Goal: Task Accomplishment & Management: Manage account settings

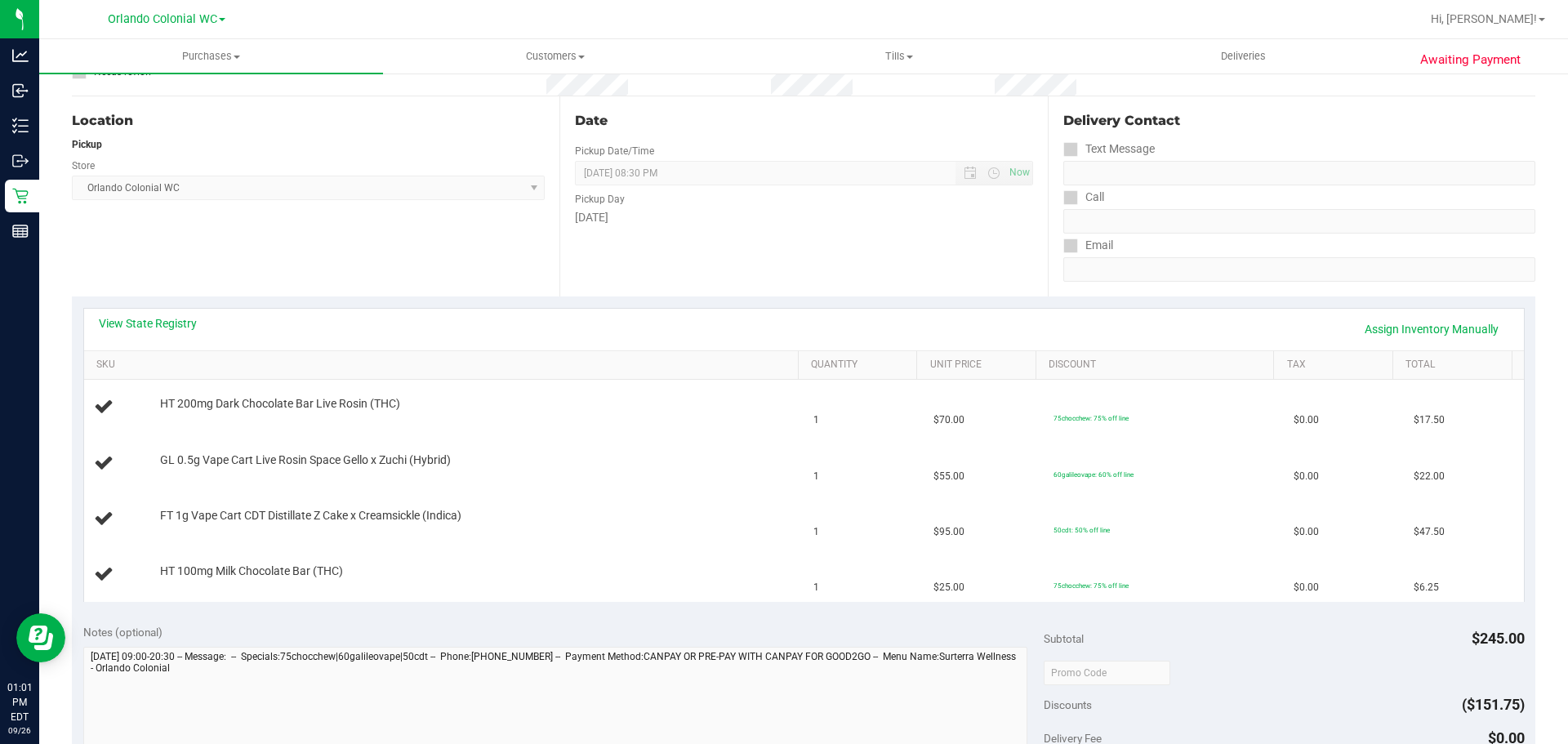
scroll to position [146, 0]
click at [512, 405] on div "HT 200mg Dark Chocolate Bar Live Rosin (THC)" at bounding box center [471, 402] width 638 height 16
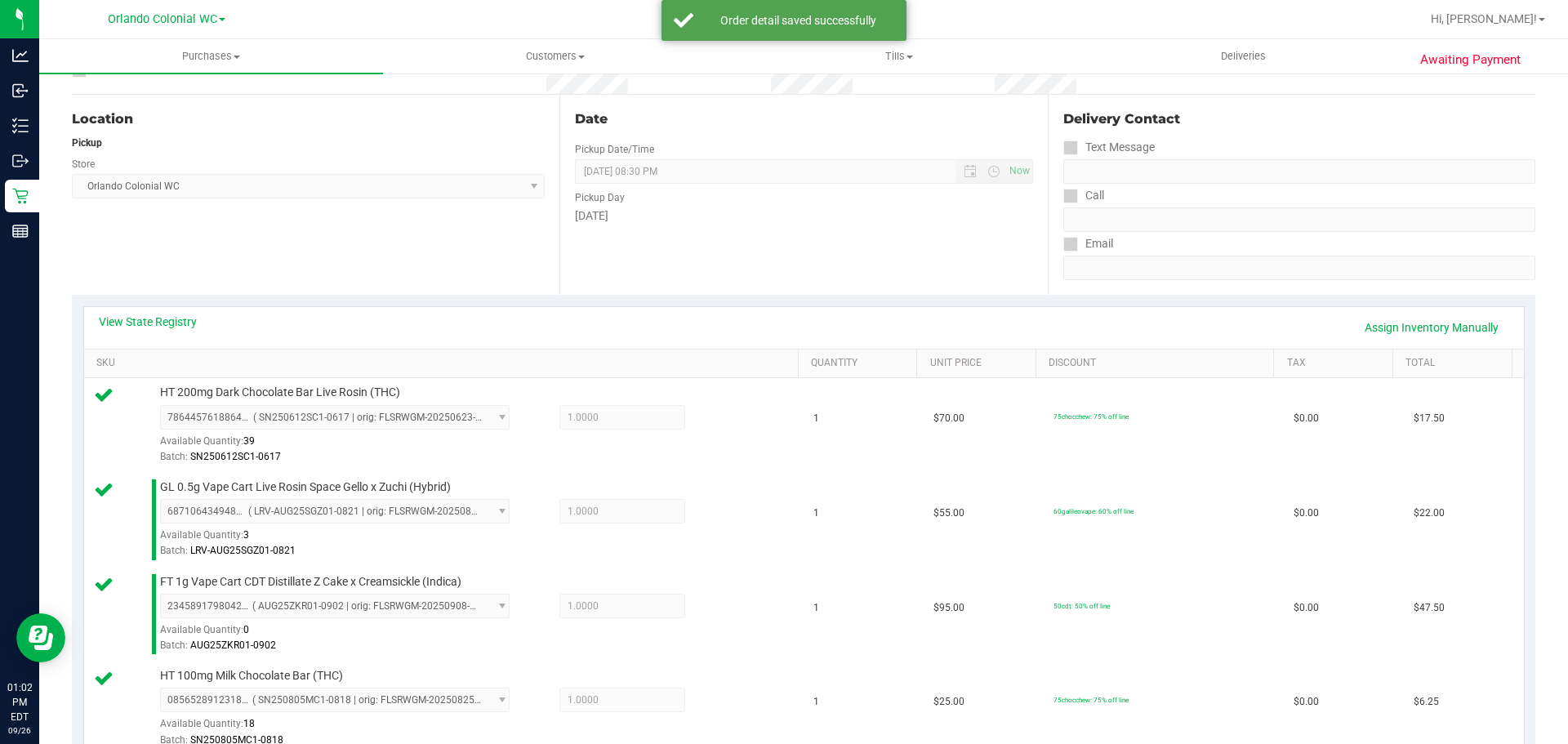
scroll to position [718, 0]
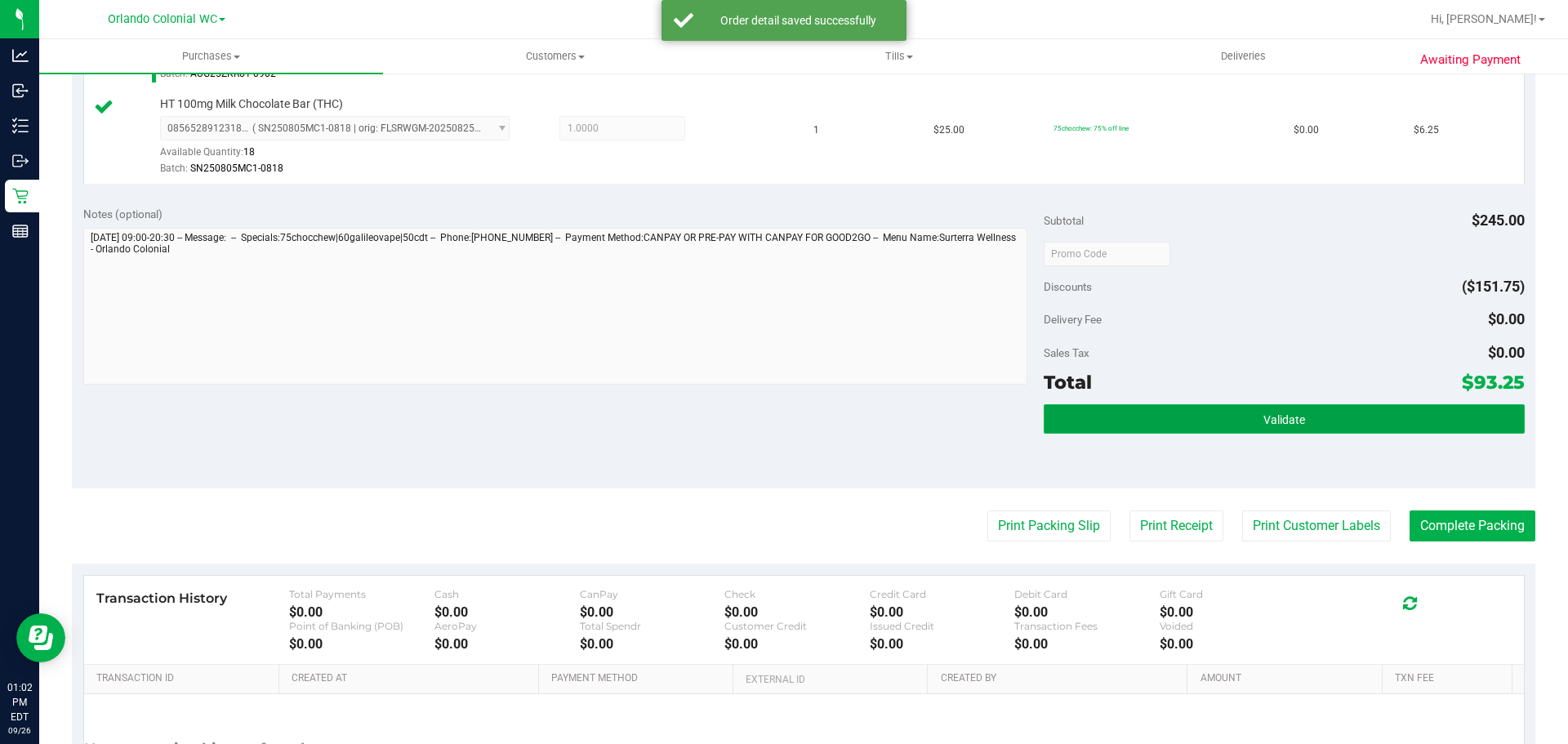
click at [1211, 430] on button "Validate" at bounding box center [1284, 419] width 480 height 29
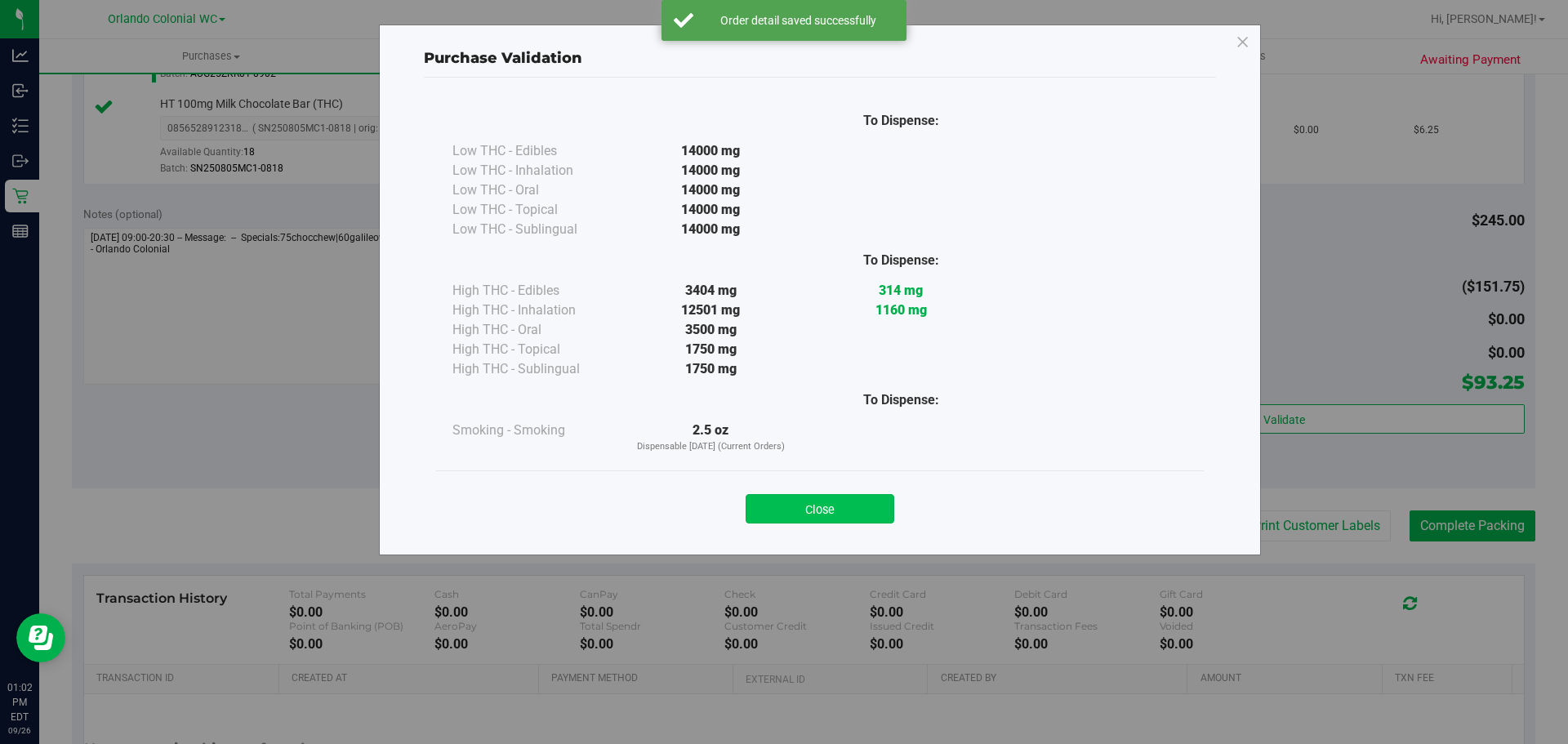
drag, startPoint x: 836, startPoint y: 492, endPoint x: 837, endPoint y: 504, distance: 12.0
click at [836, 498] on div "Close" at bounding box center [821, 504] width 744 height 40
click at [838, 505] on button "Close" at bounding box center [820, 508] width 148 height 29
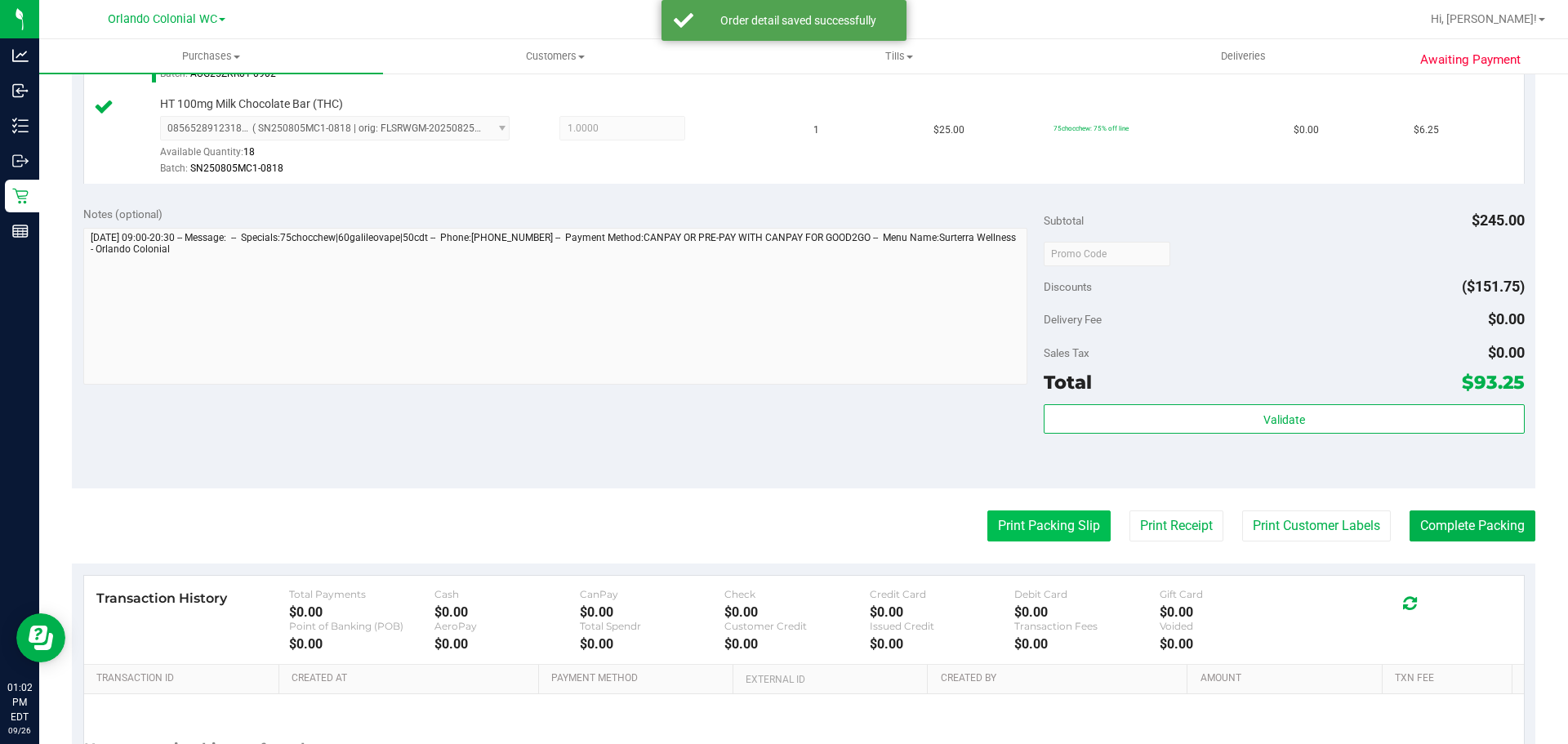
click at [1031, 519] on button "Print Packing Slip" at bounding box center [1049, 526] width 123 height 31
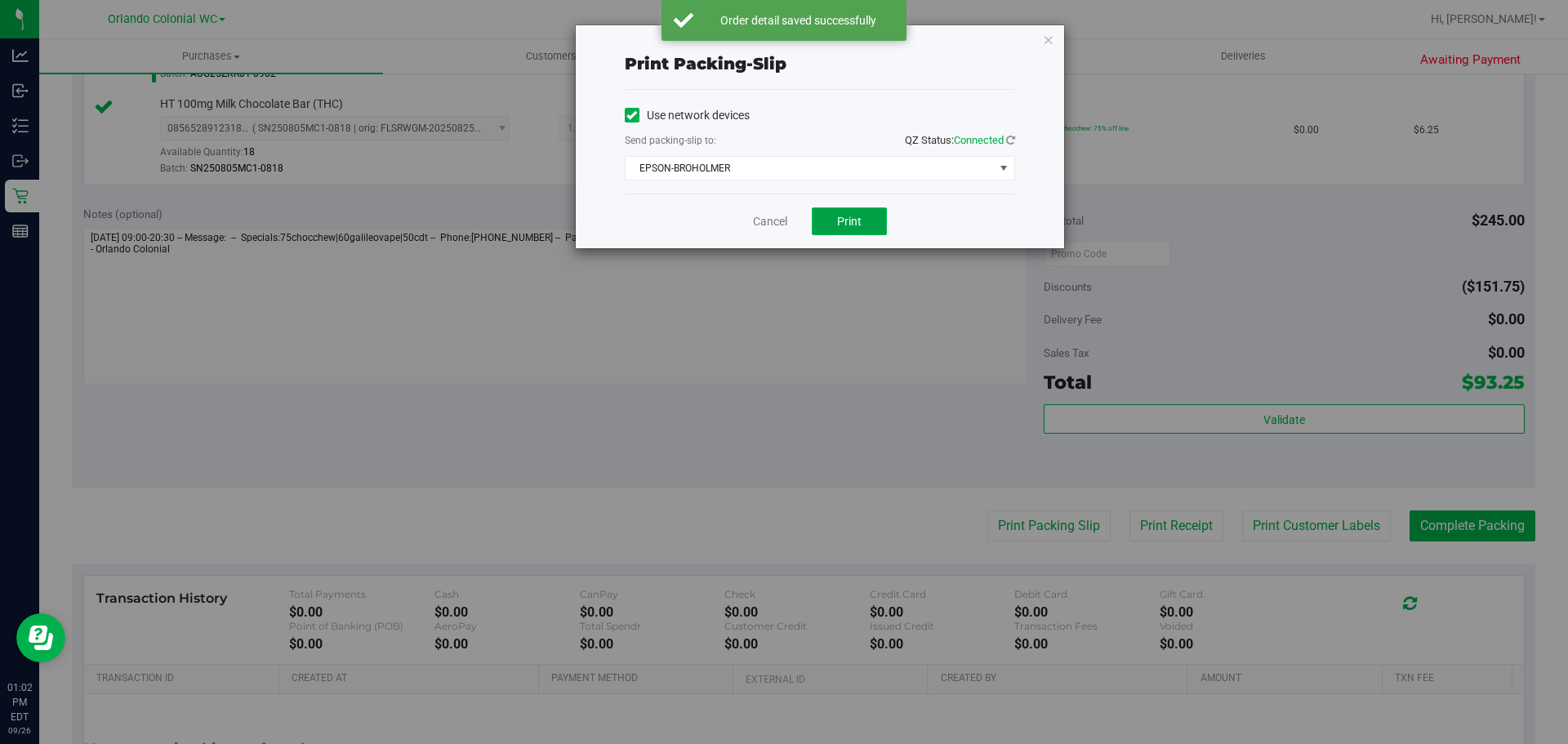
click at [863, 218] on button "Print" at bounding box center [850, 222] width 75 height 28
click at [1047, 35] on icon "button" at bounding box center [1049, 39] width 11 height 20
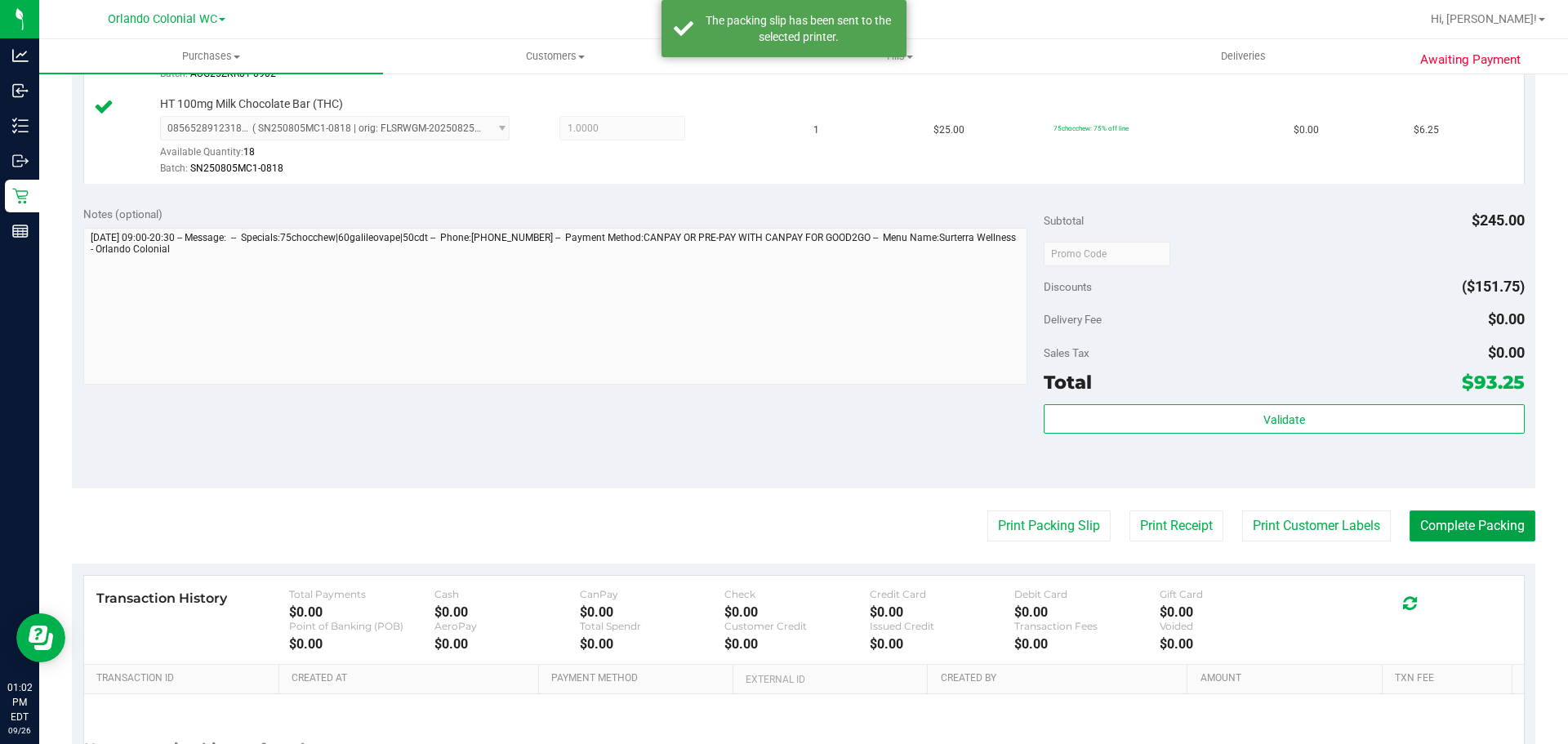
click at [1515, 515] on button "Complete Packing" at bounding box center [1472, 526] width 126 height 31
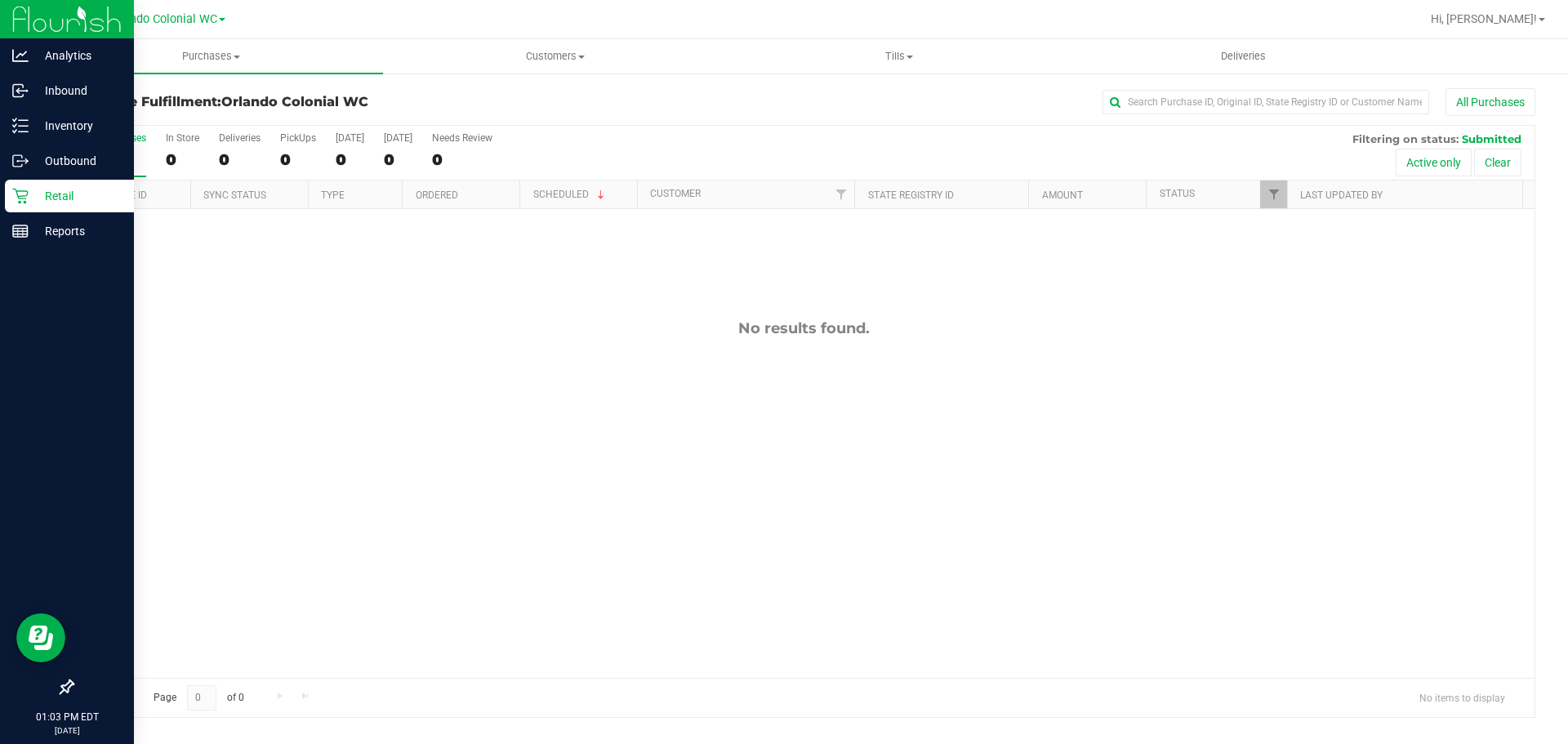
click at [60, 204] on p "Retail" at bounding box center [77, 195] width 98 height 20
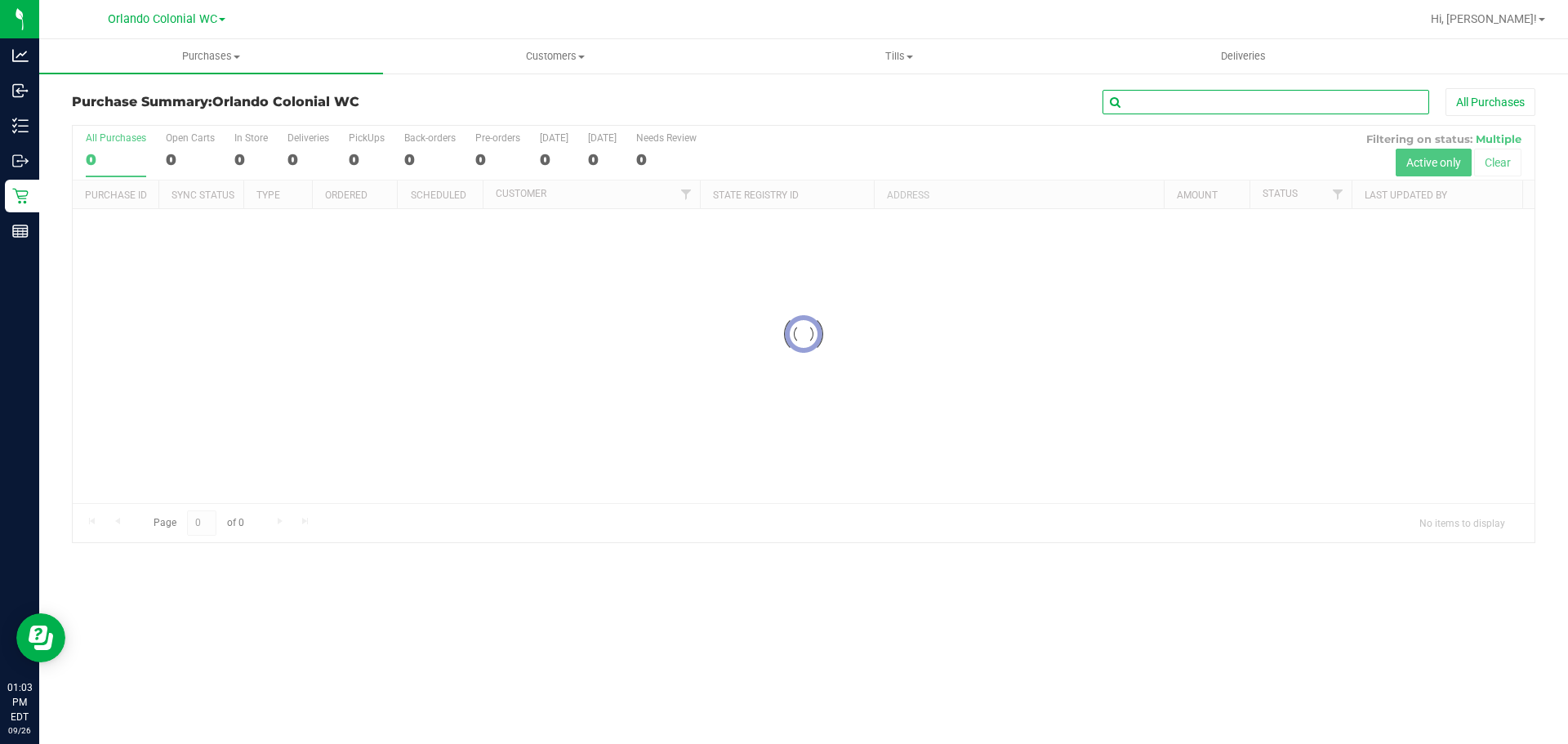
click at [1206, 103] on input "text" at bounding box center [1266, 102] width 327 height 24
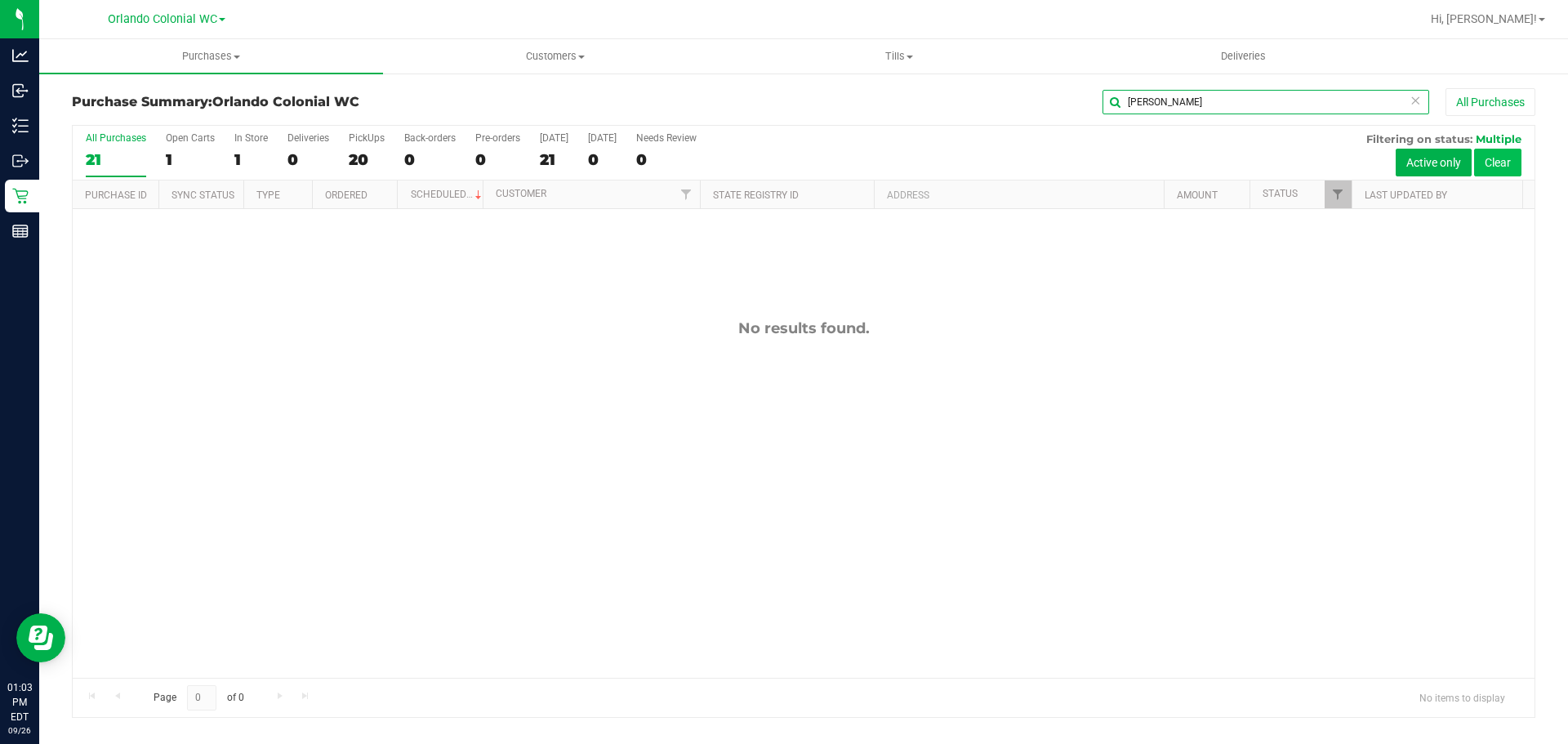
type input "elizabeth rochelle morales"
click at [1514, 158] on div "All Purchases 21 Open Carts 1 In Store 1 Deliveries 0 PickUps 20 Back-orders 0 …" at bounding box center [804, 422] width 1464 height 594
click at [542, 56] on span "Customers" at bounding box center [555, 56] width 342 height 15
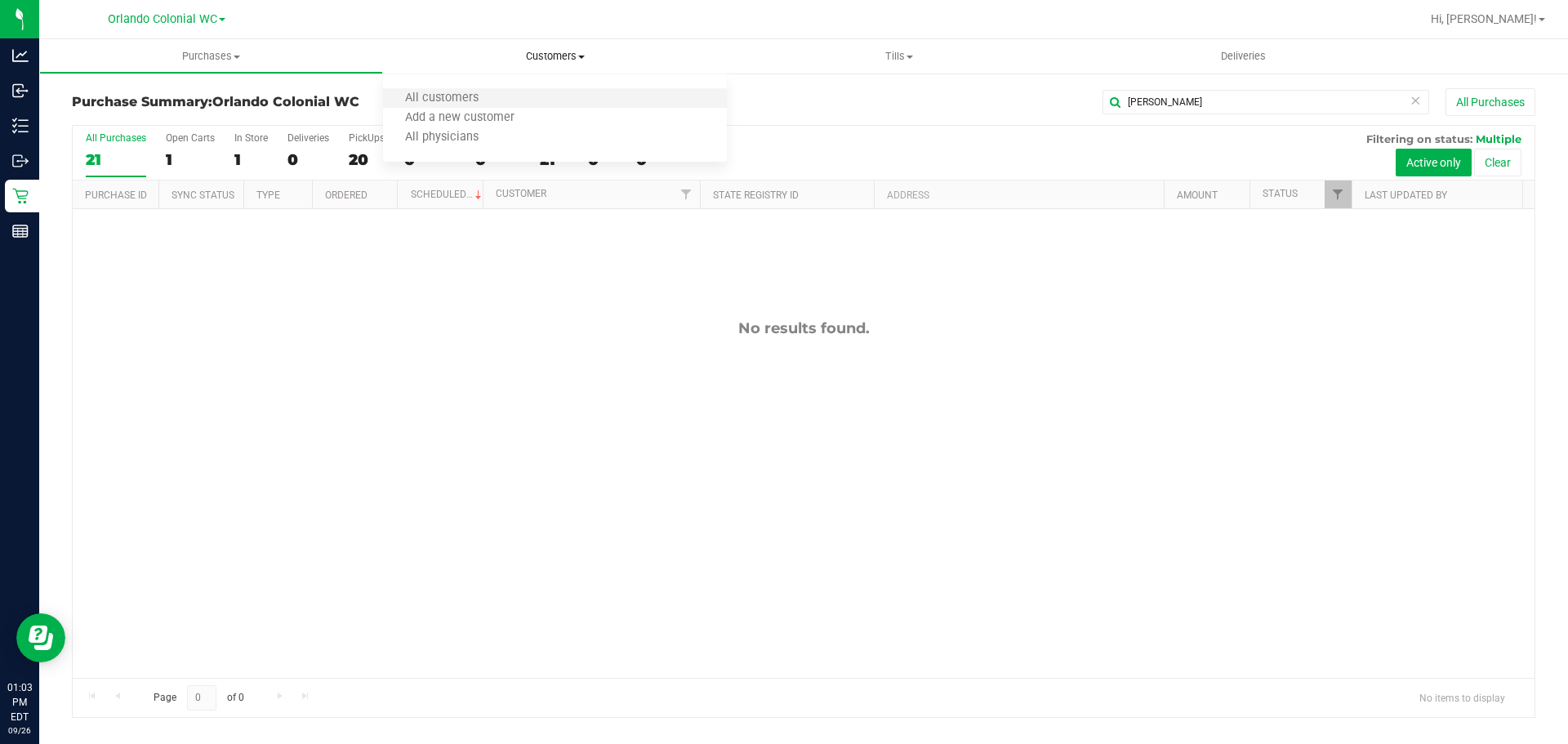
click at [512, 106] on li "All customers" at bounding box center [555, 99] width 344 height 20
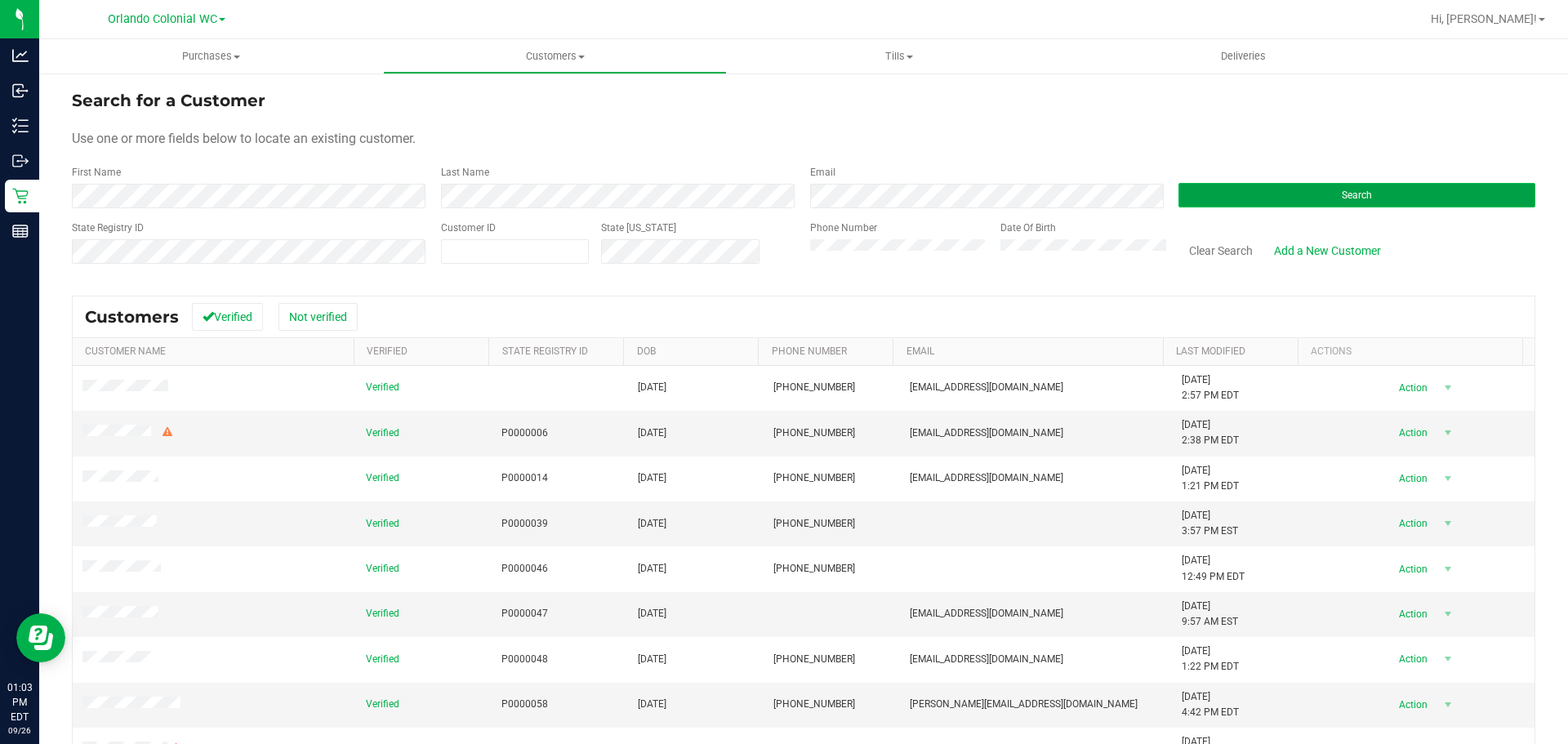
click at [1266, 202] on button "Search" at bounding box center [1357, 195] width 357 height 24
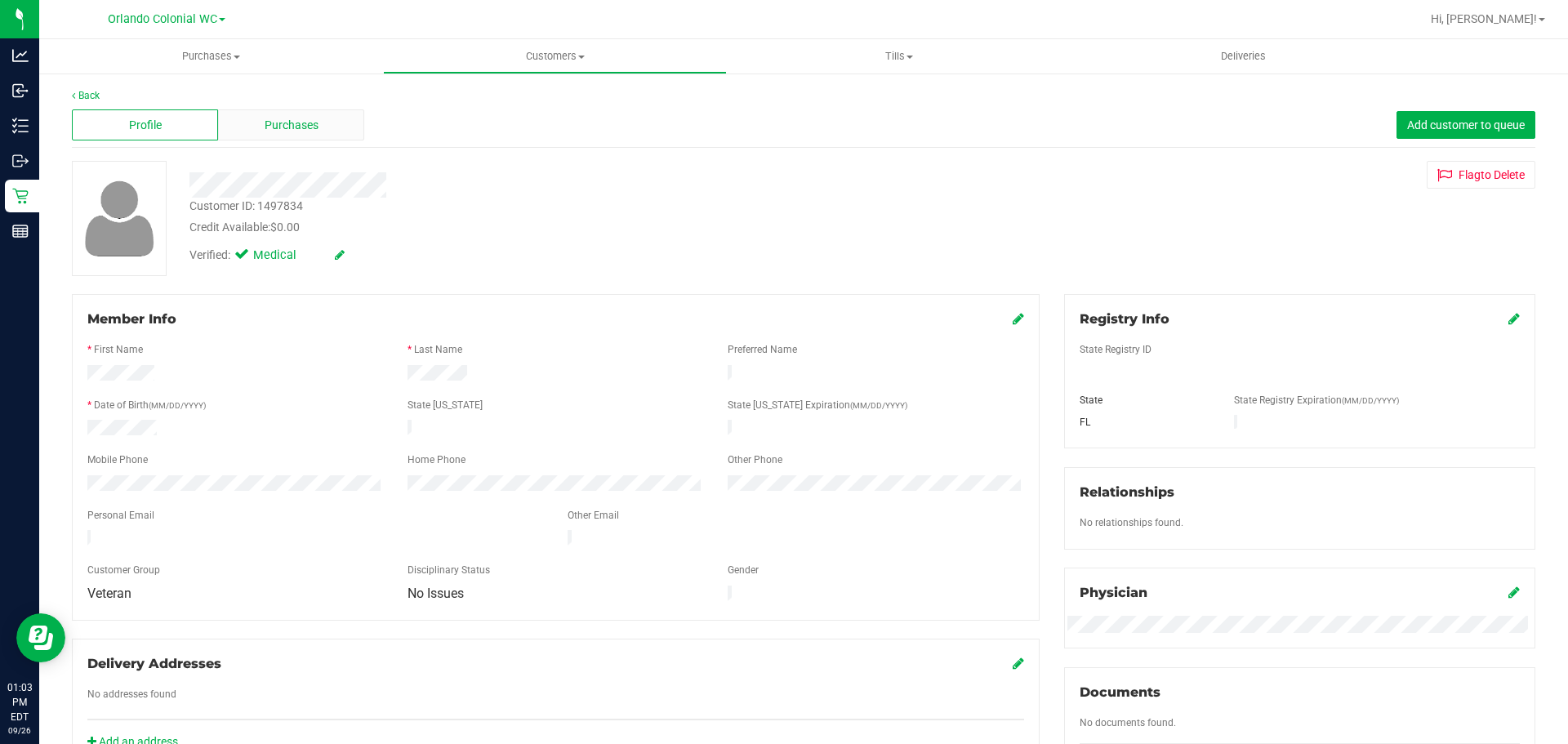
click at [311, 132] on span "Purchases" at bounding box center [291, 125] width 54 height 17
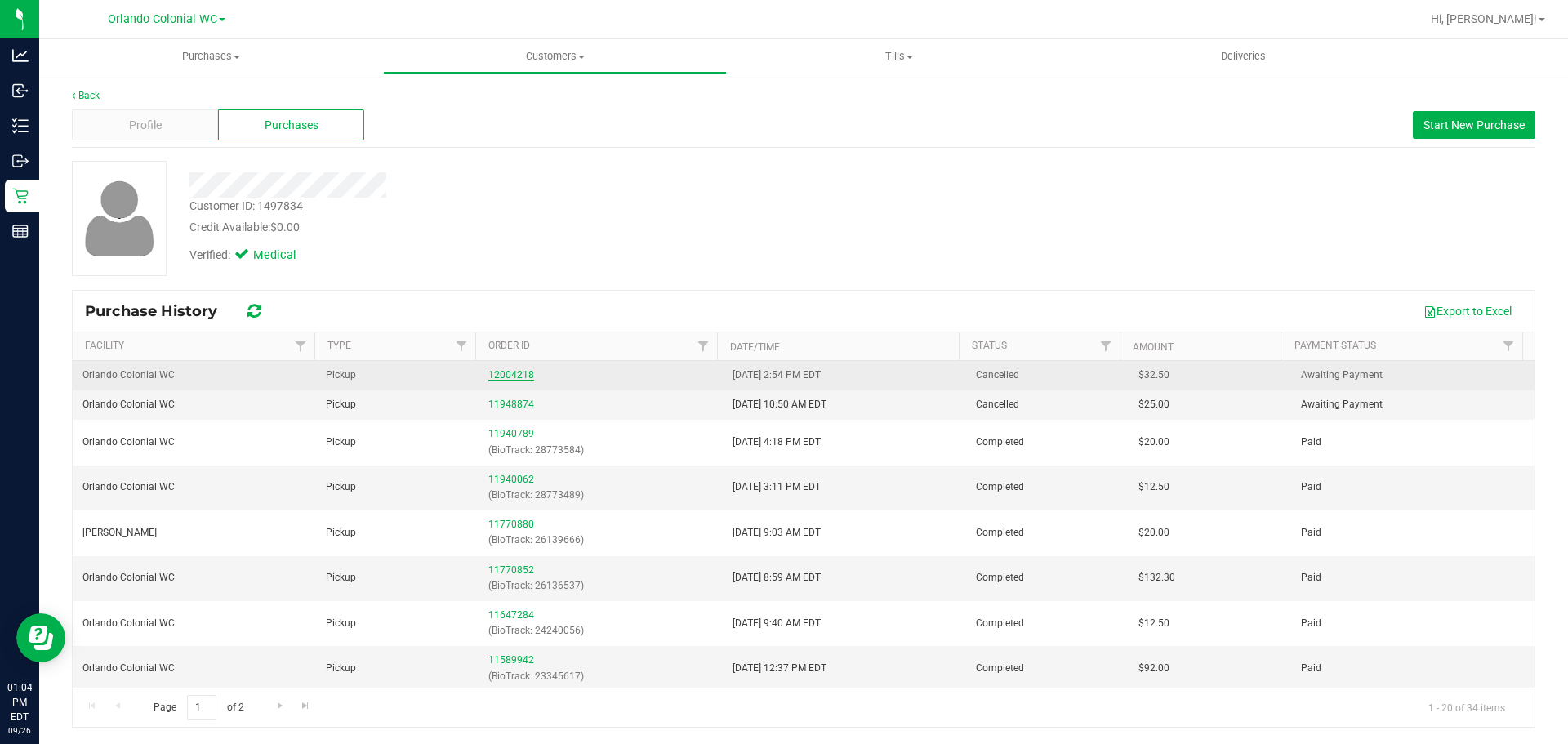
click at [511, 374] on link "12004218" at bounding box center [511, 375] width 46 height 11
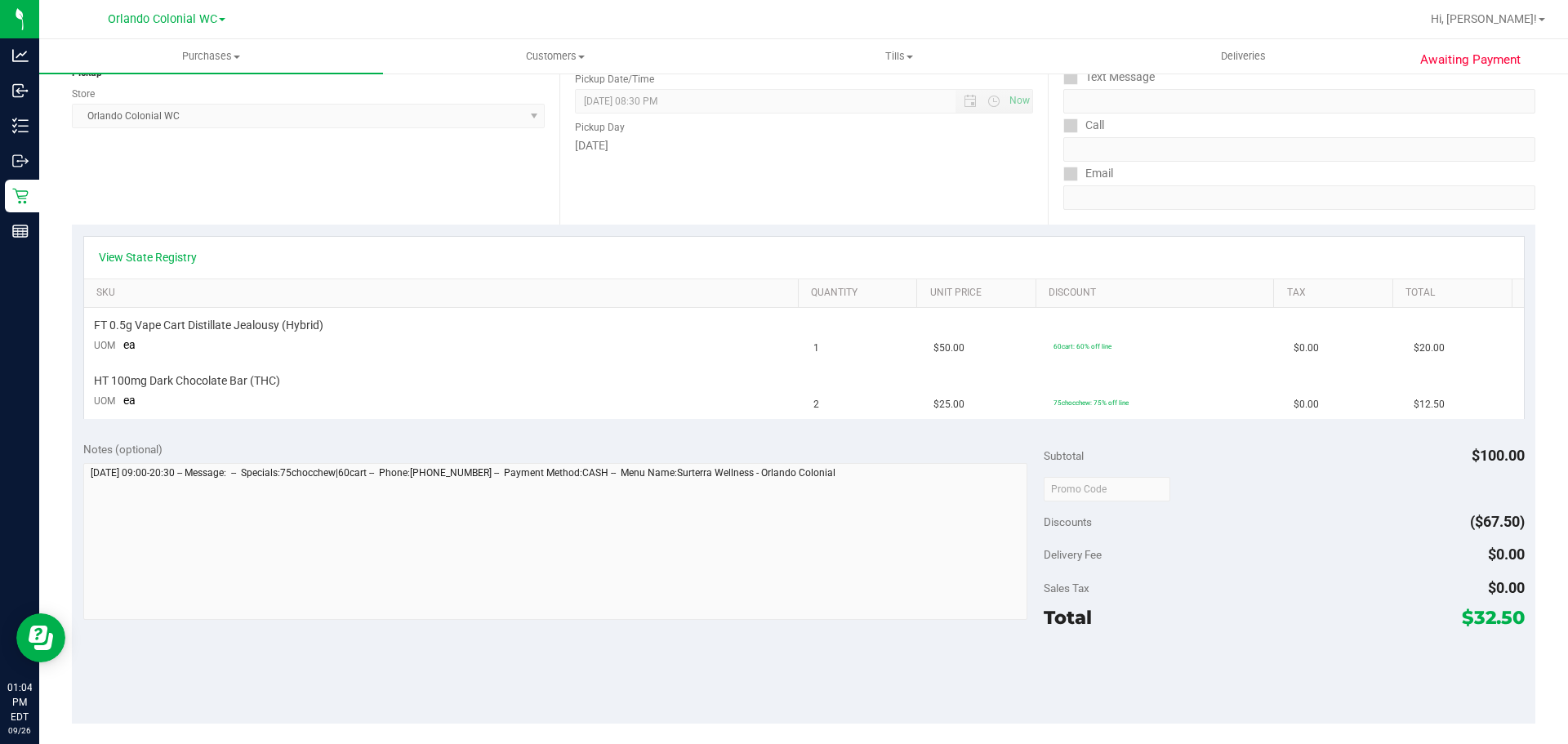
scroll to position [490, 0]
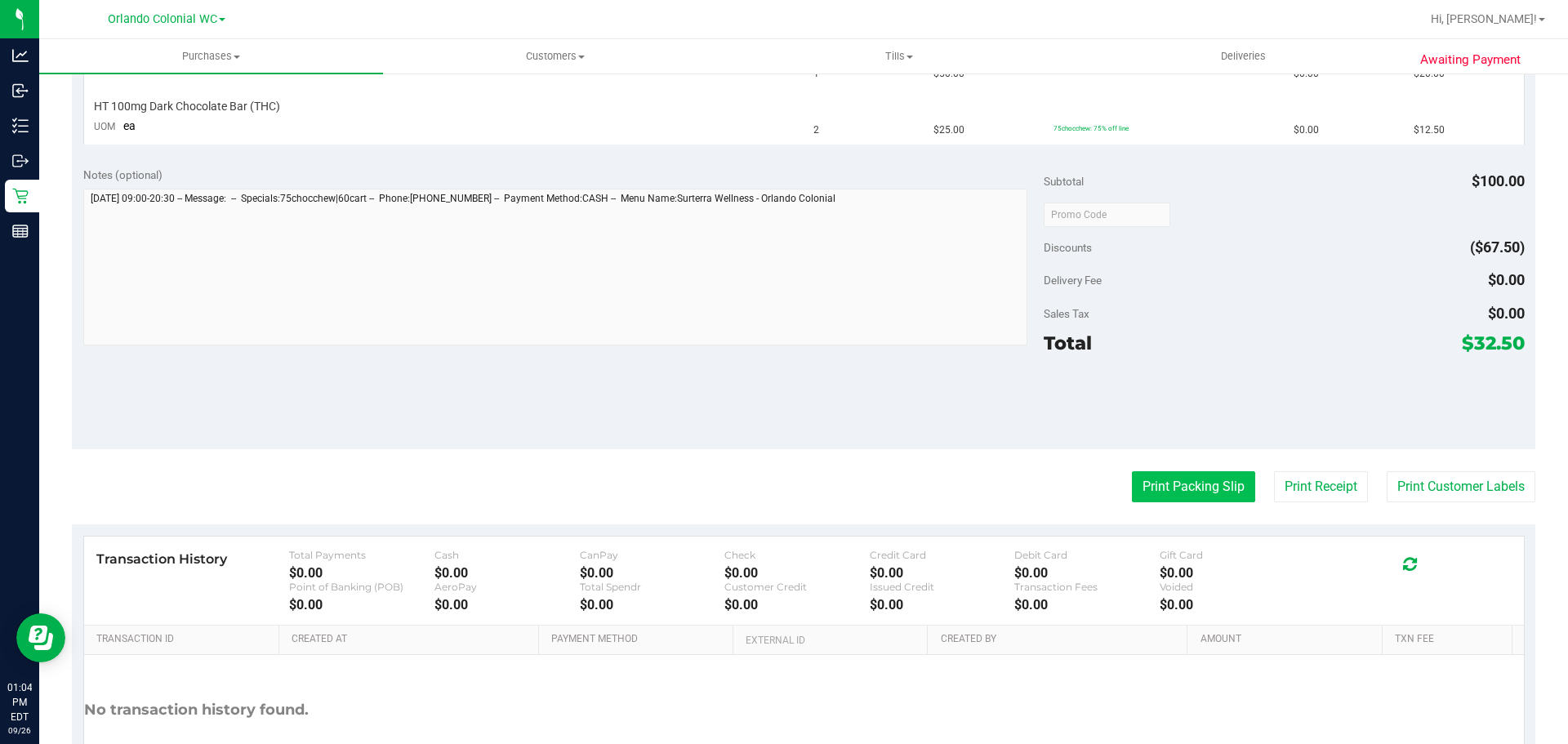
click at [1152, 492] on button "Print Packing Slip" at bounding box center [1193, 487] width 123 height 31
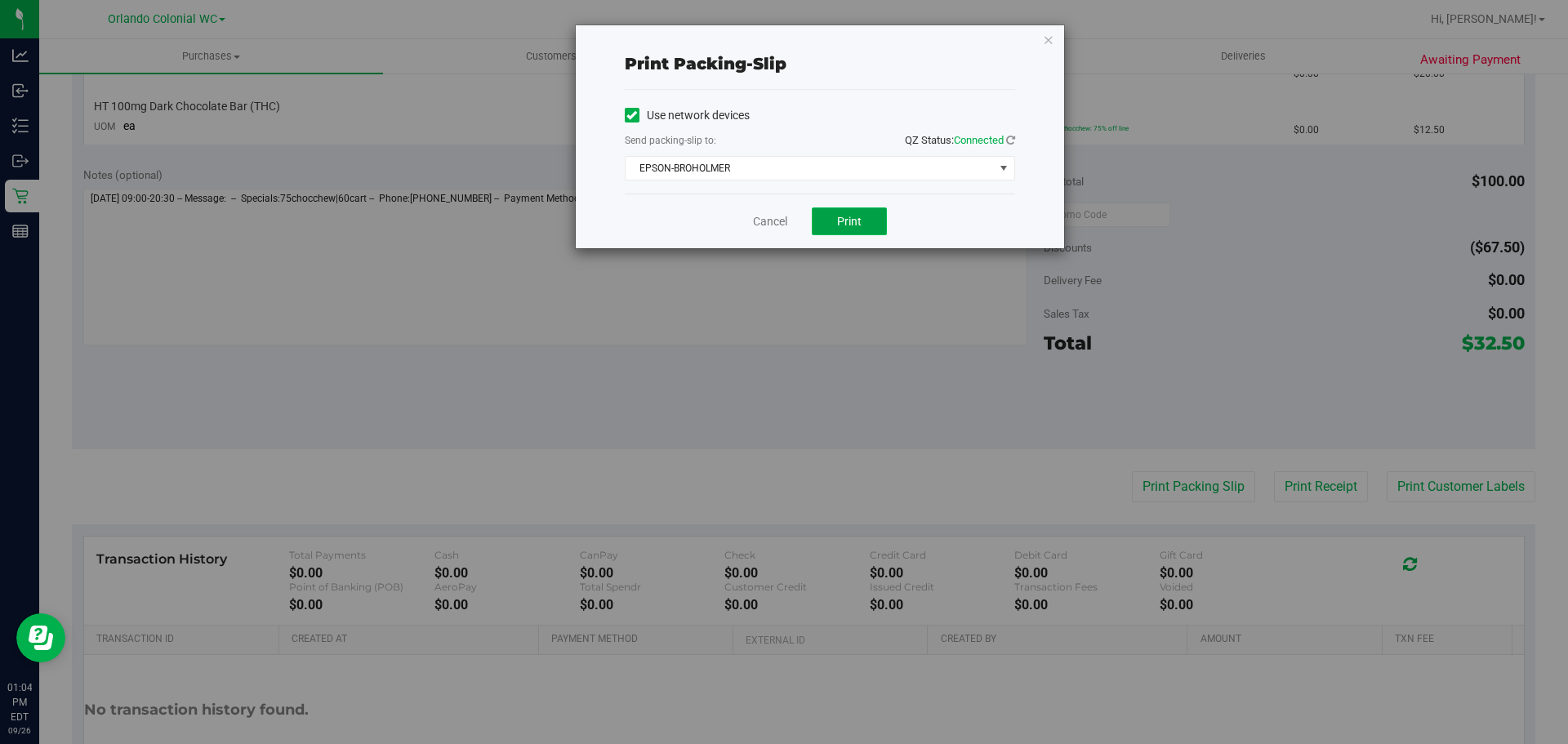
click at [852, 220] on span "Print" at bounding box center [850, 222] width 24 height 13
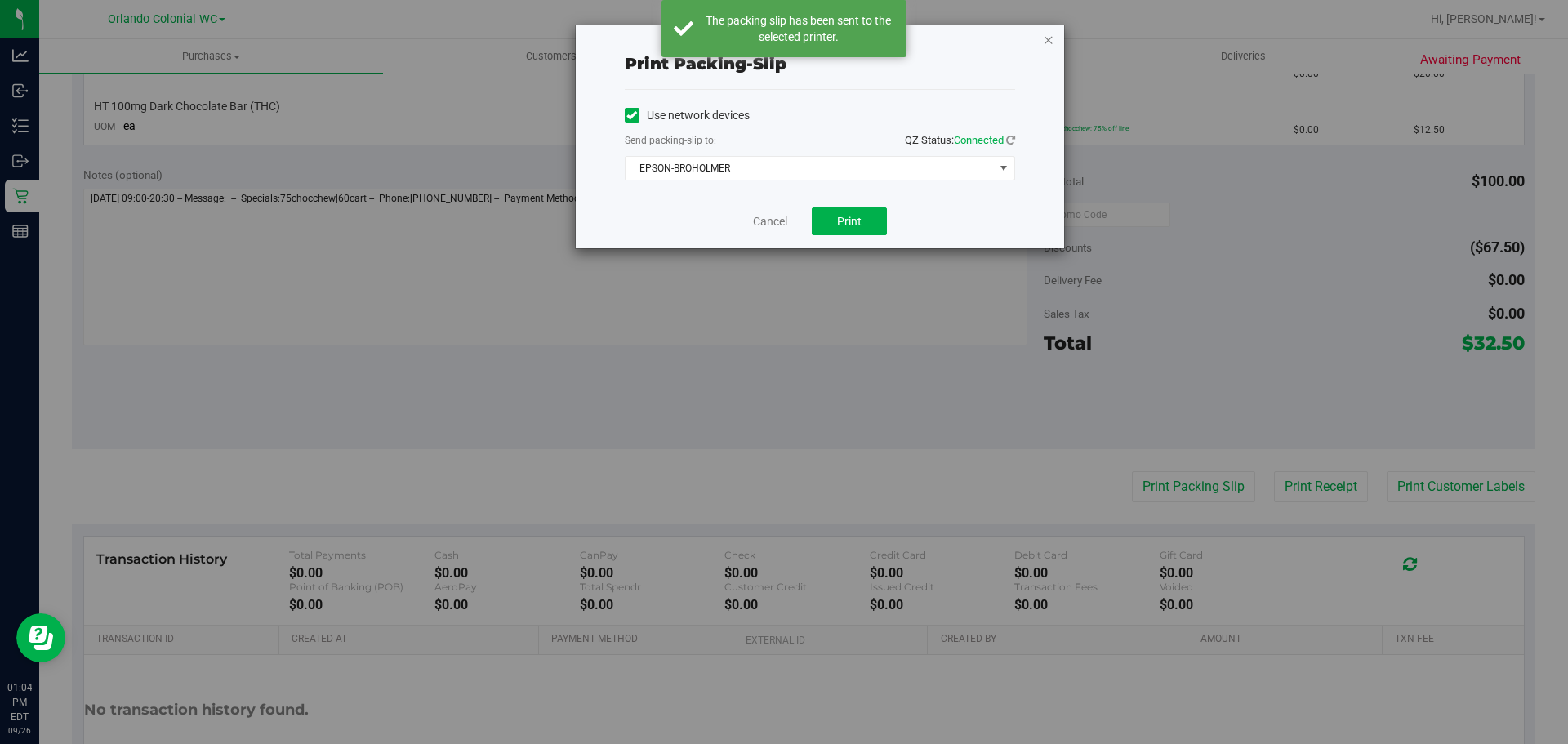
click at [1050, 39] on icon "button" at bounding box center [1049, 39] width 11 height 20
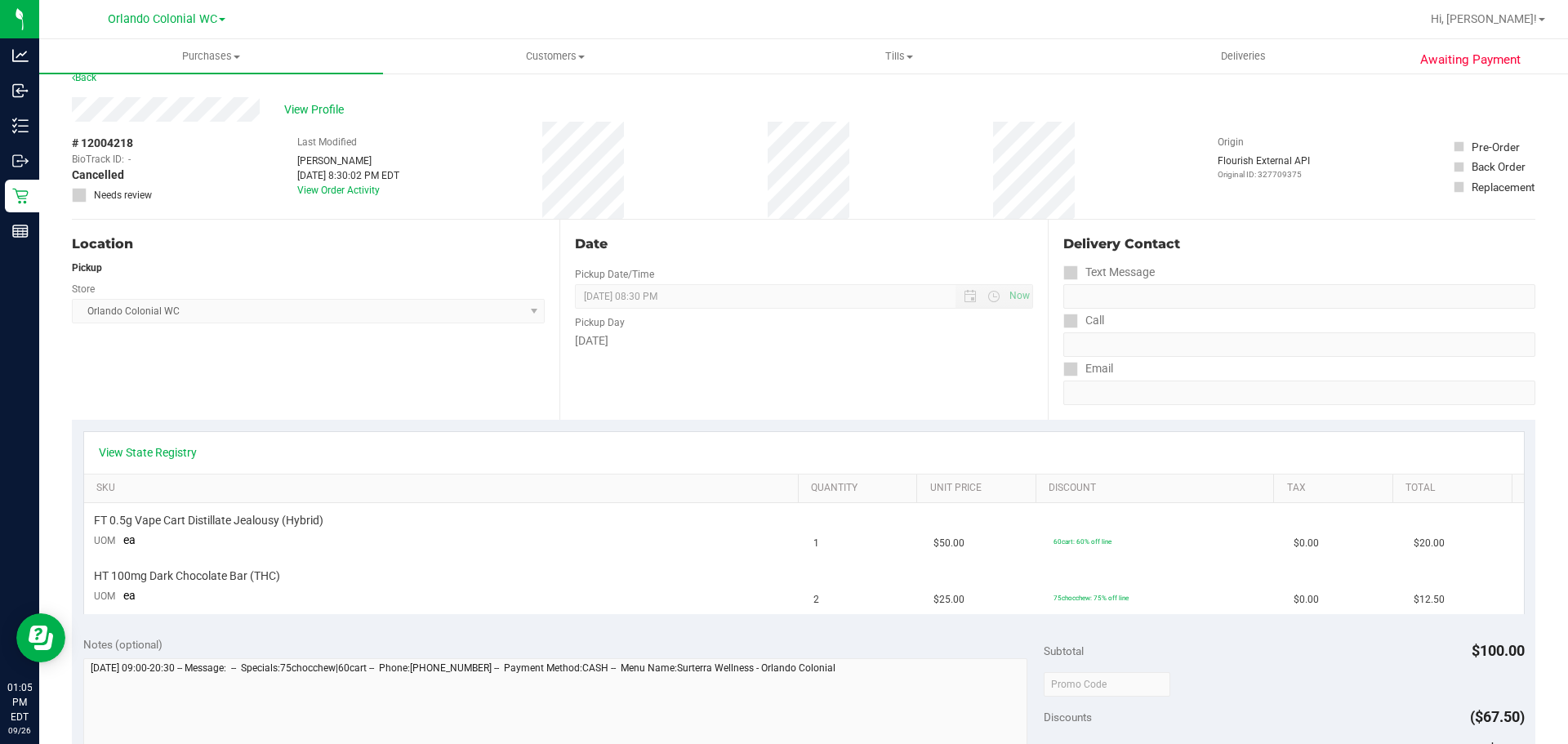
scroll to position [0, 0]
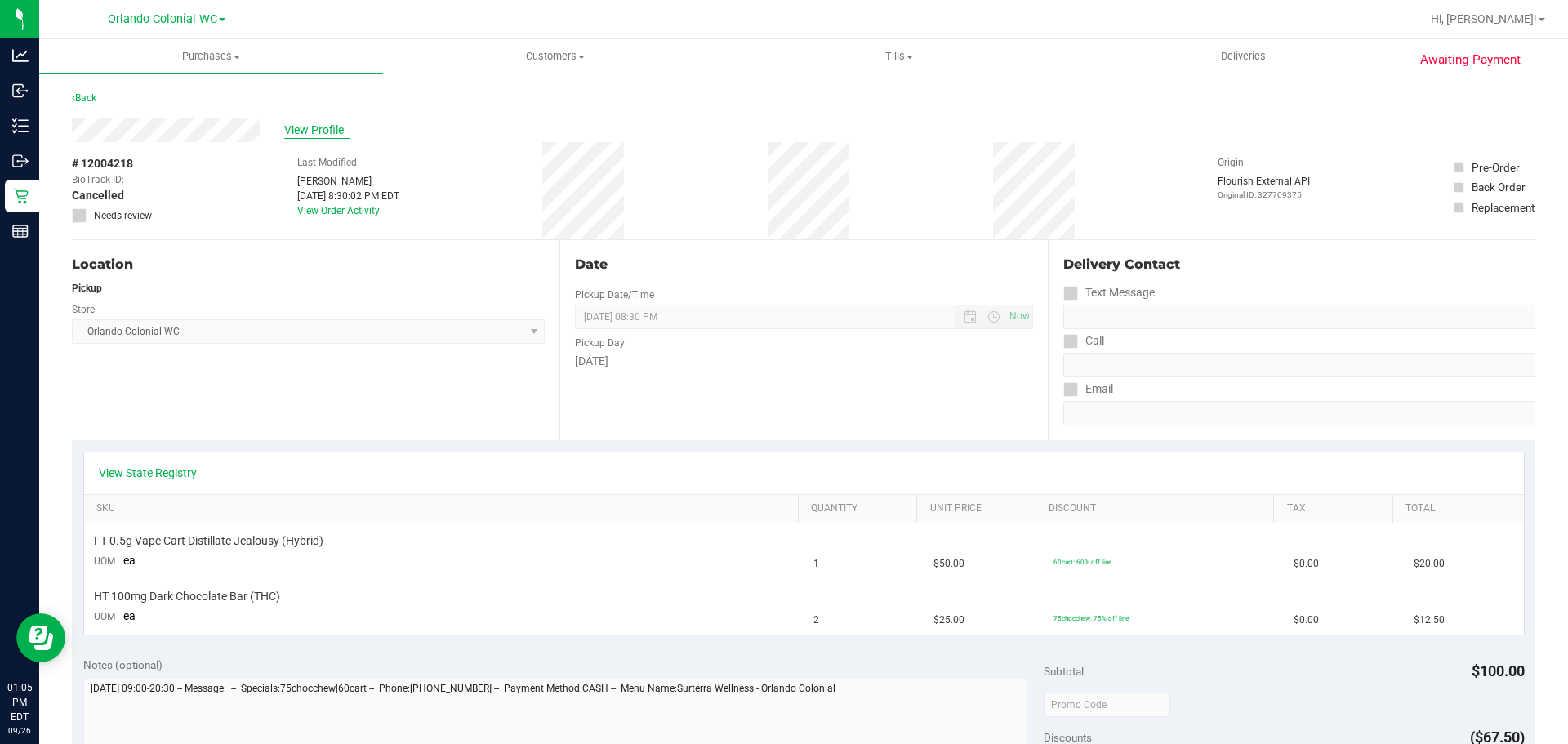
click at [304, 132] on span "View Profile" at bounding box center [317, 131] width 66 height 17
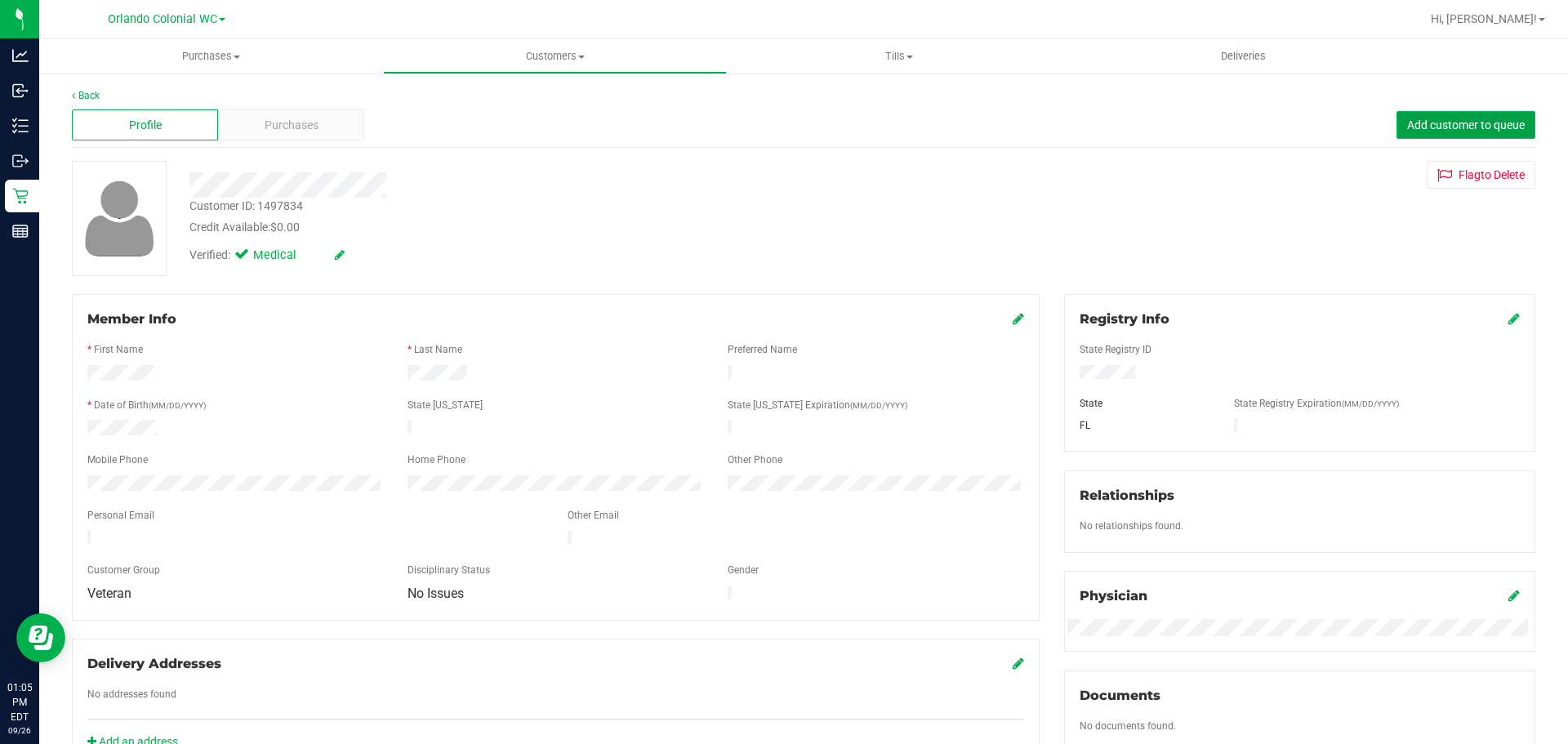
click at [1437, 131] on span "Add customer to queue" at bounding box center [1466, 125] width 117 height 13
click at [208, 55] on span "Purchases" at bounding box center [211, 56] width 344 height 15
click at [94, 111] on span "Fulfillment" at bounding box center [90, 117] width 101 height 14
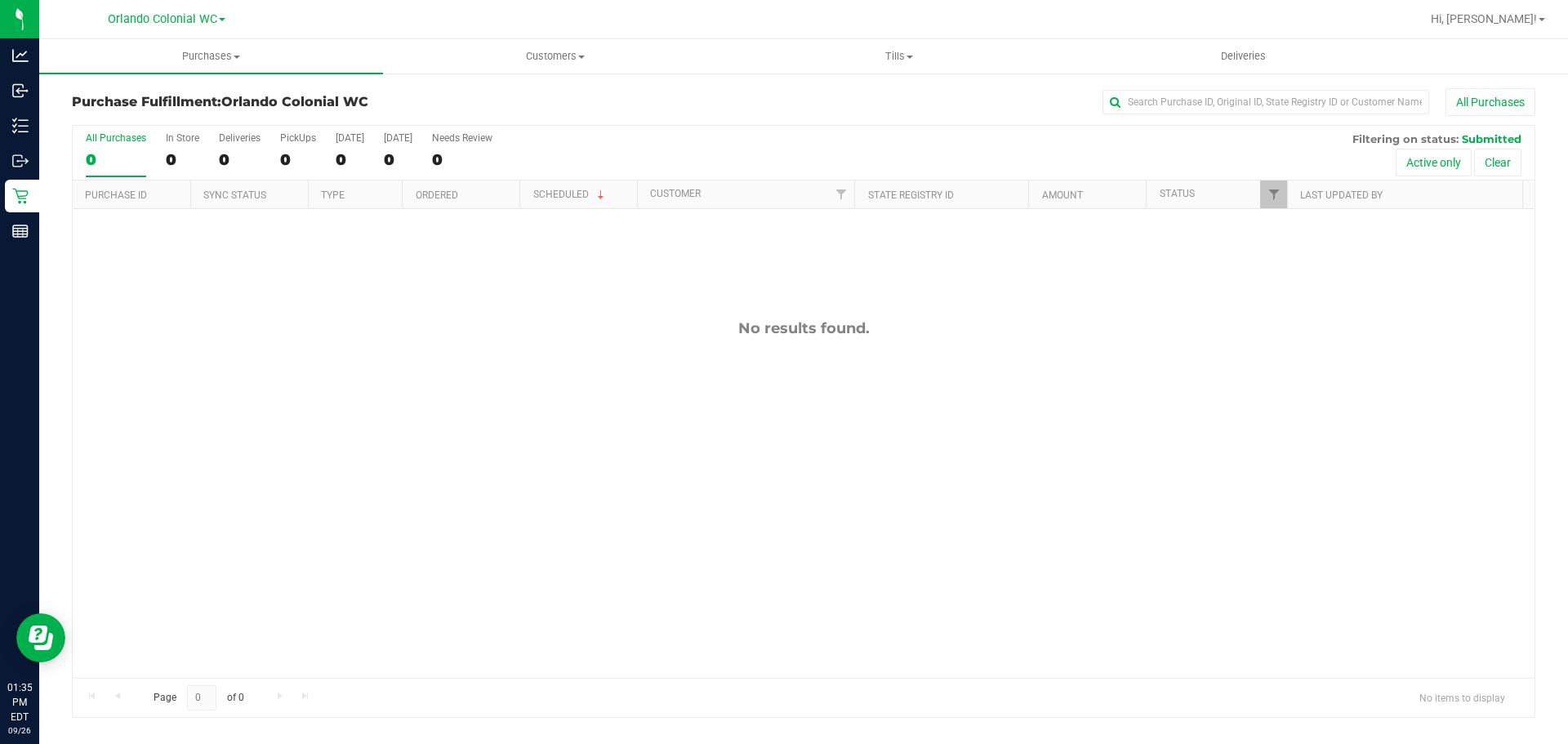
click at [838, 460] on div "No results found." at bounding box center [803, 499] width 1462 height 580
click at [978, 518] on div "No results found." at bounding box center [803, 499] width 1462 height 580
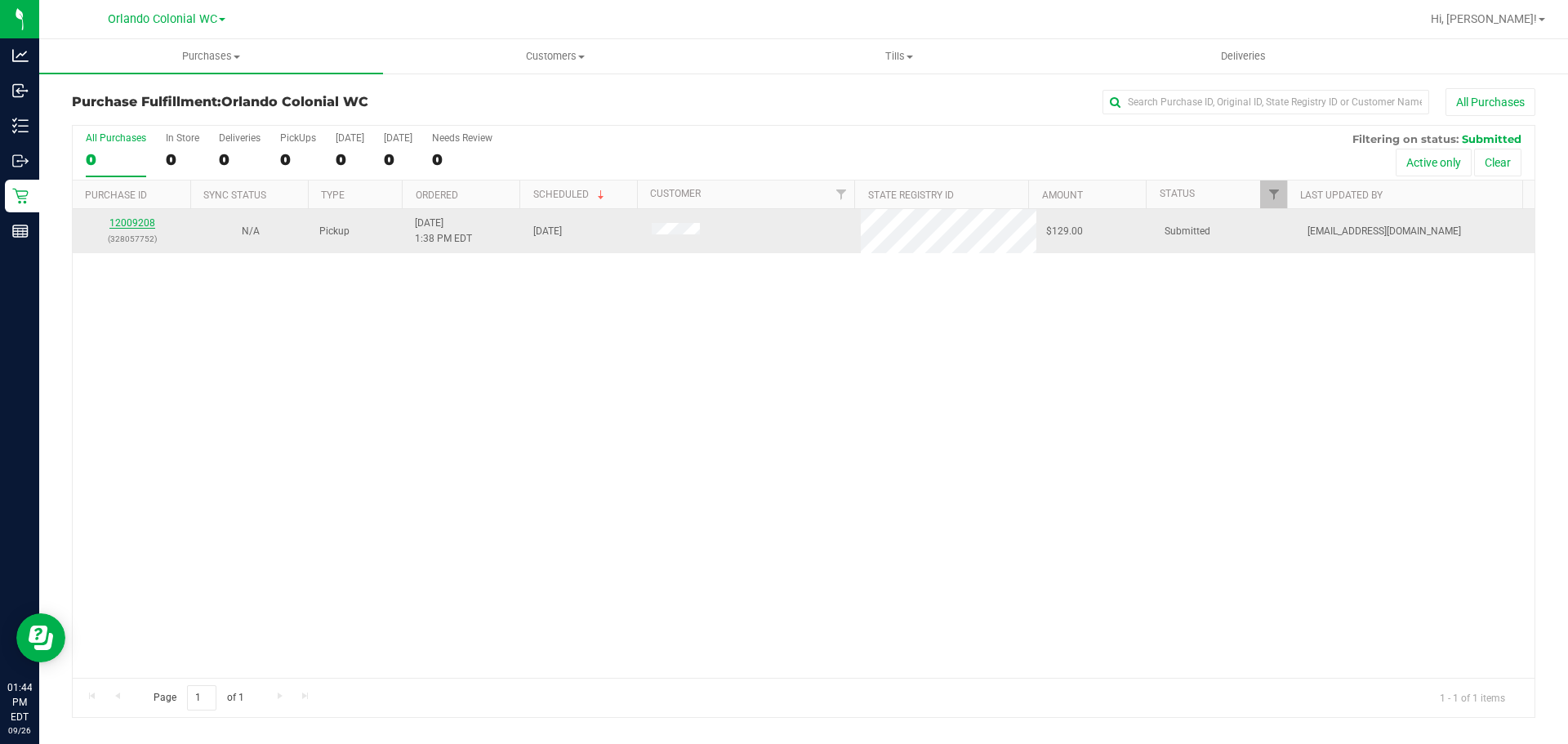
click at [137, 225] on link "12009208" at bounding box center [132, 223] width 46 height 11
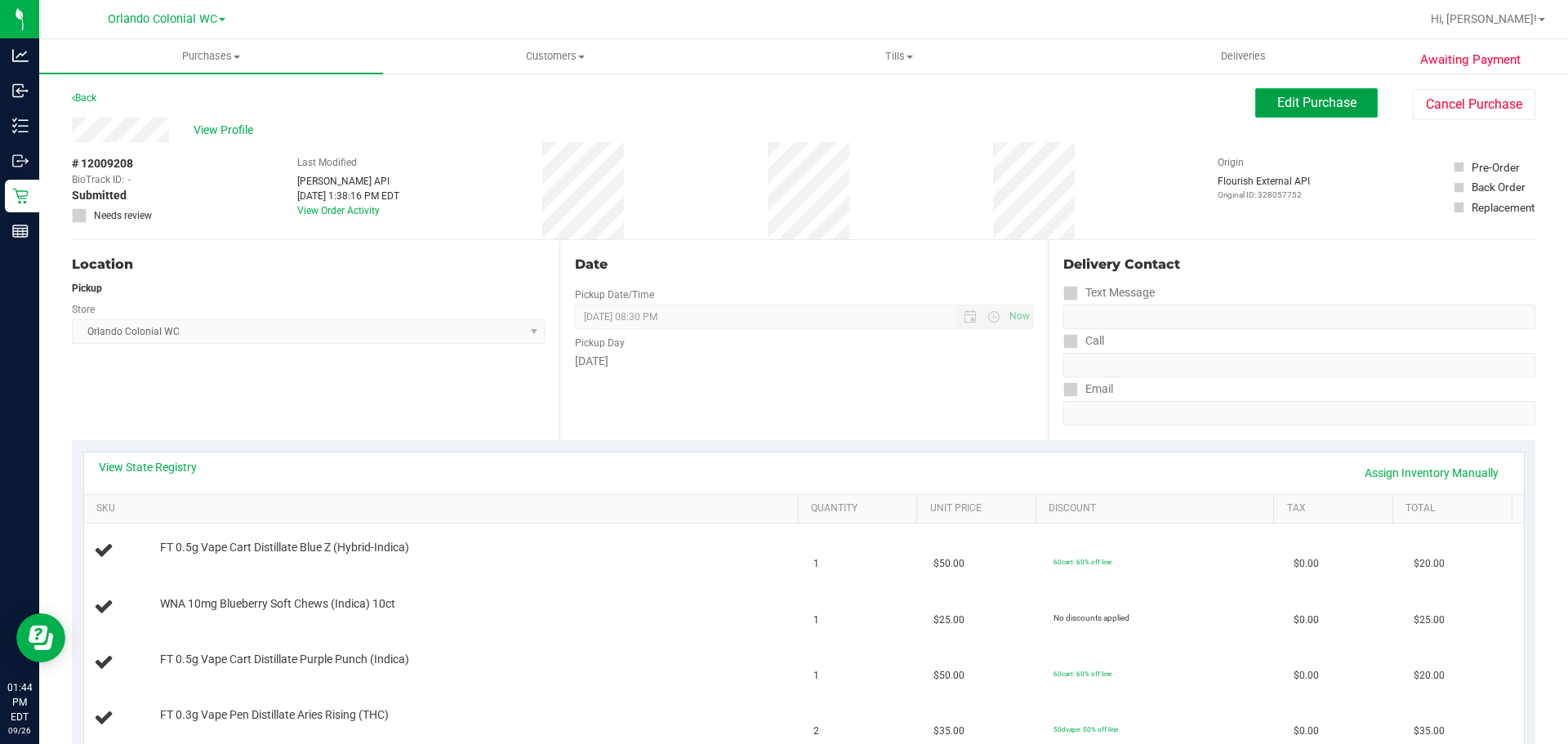
click at [1299, 114] on button "Edit Purchase" at bounding box center [1316, 102] width 122 height 29
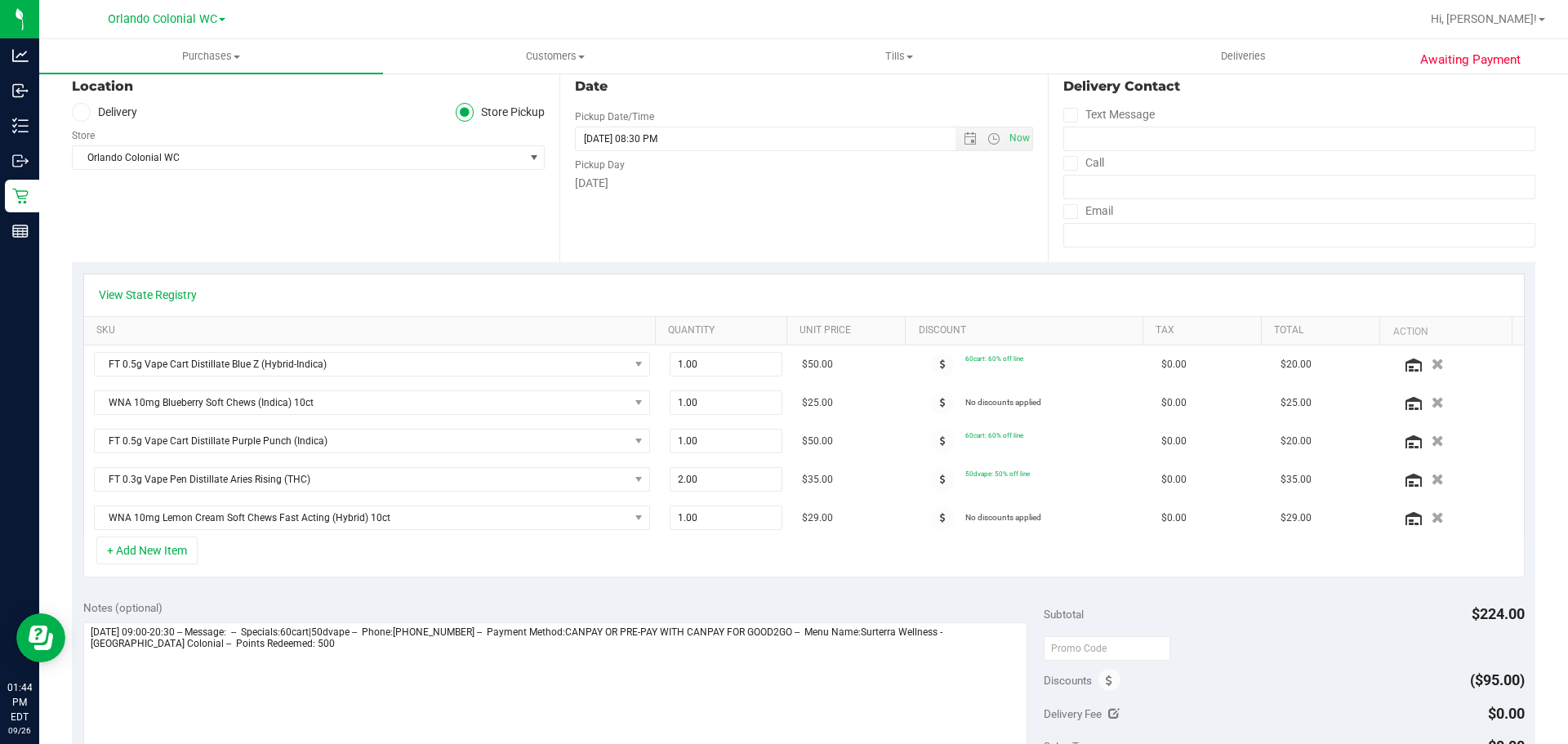
scroll to position [327, 0]
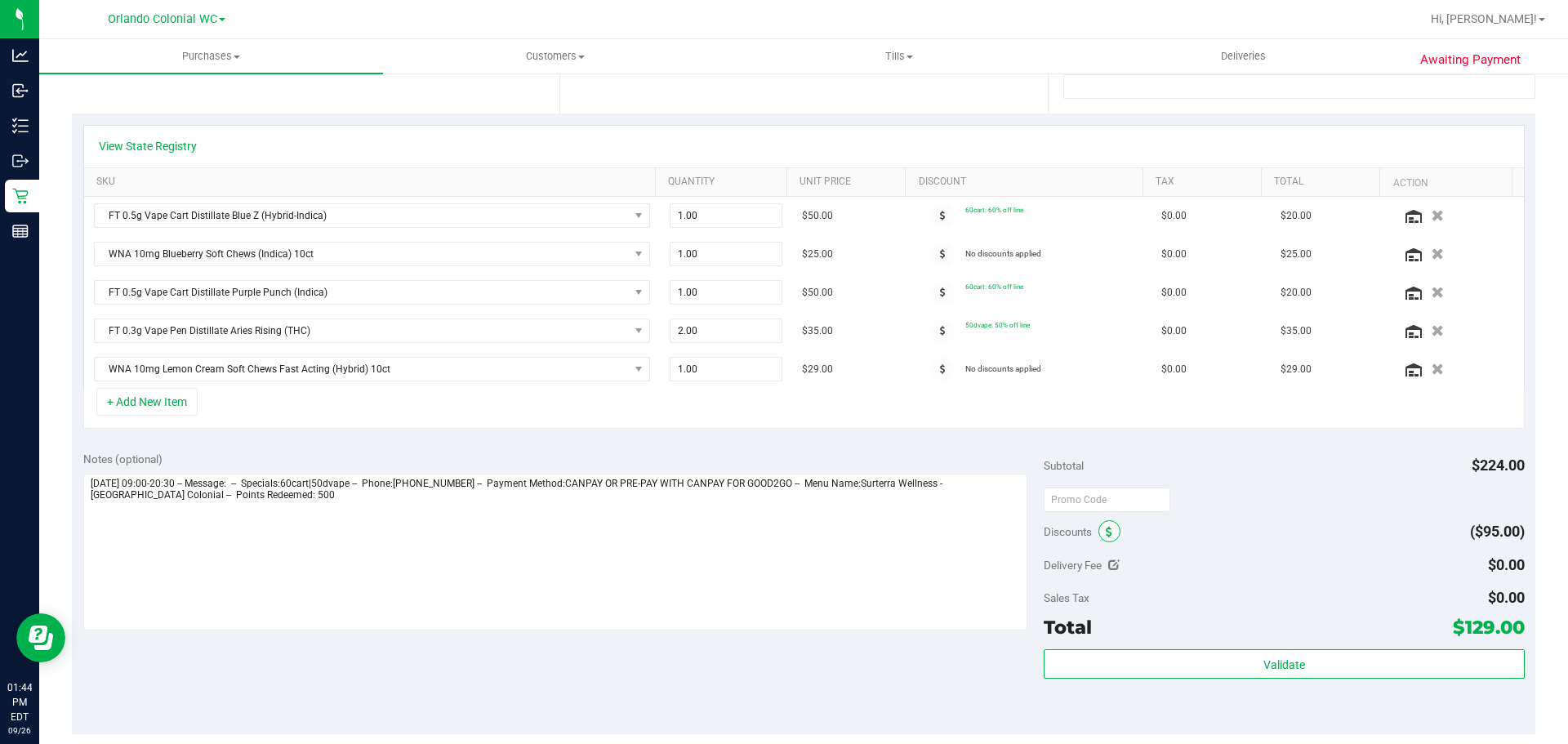
click at [1106, 532] on icon at bounding box center [1109, 533] width 7 height 11
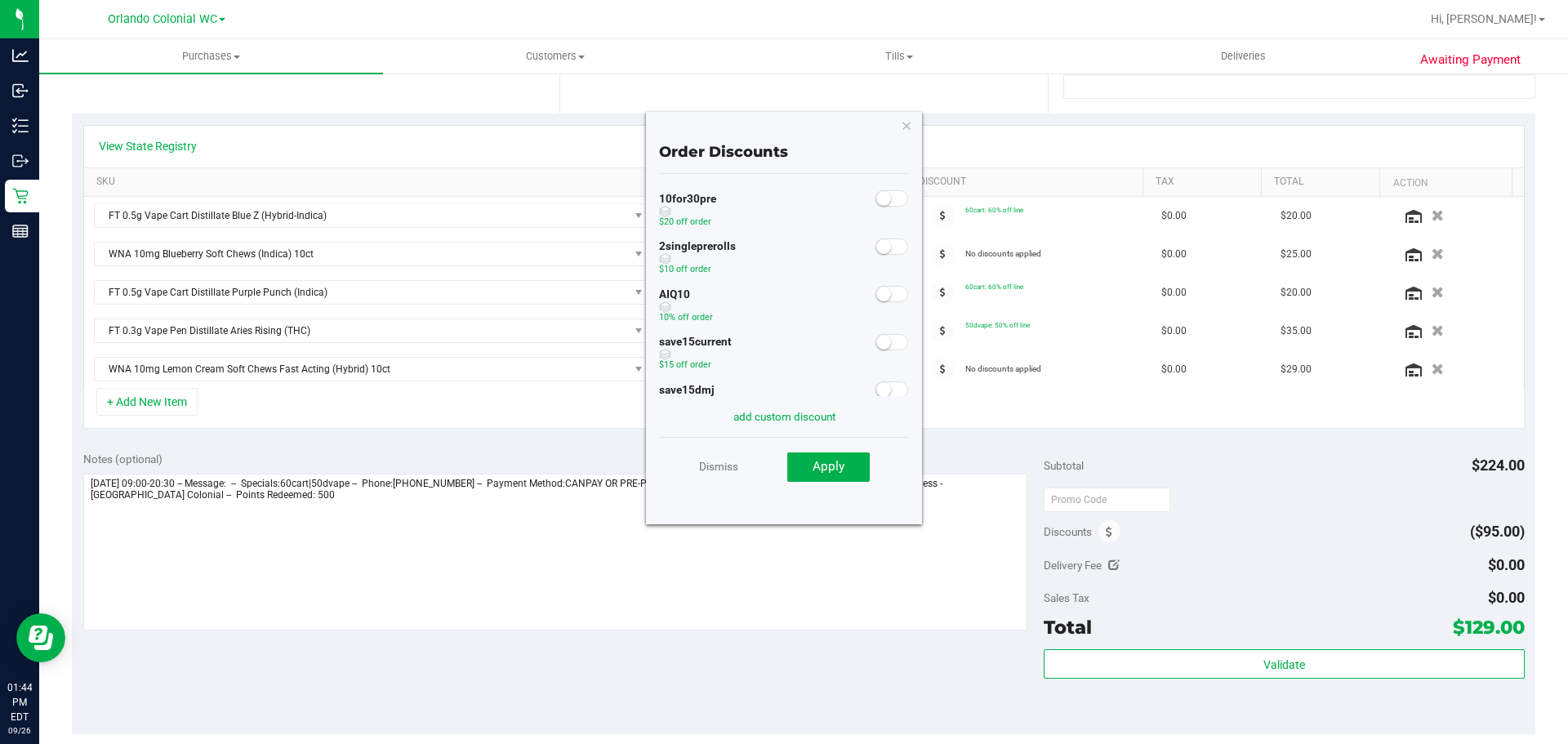
click at [876, 290] on small at bounding box center [884, 294] width 15 height 15
click at [847, 462] on button "Apply" at bounding box center [829, 467] width 83 height 29
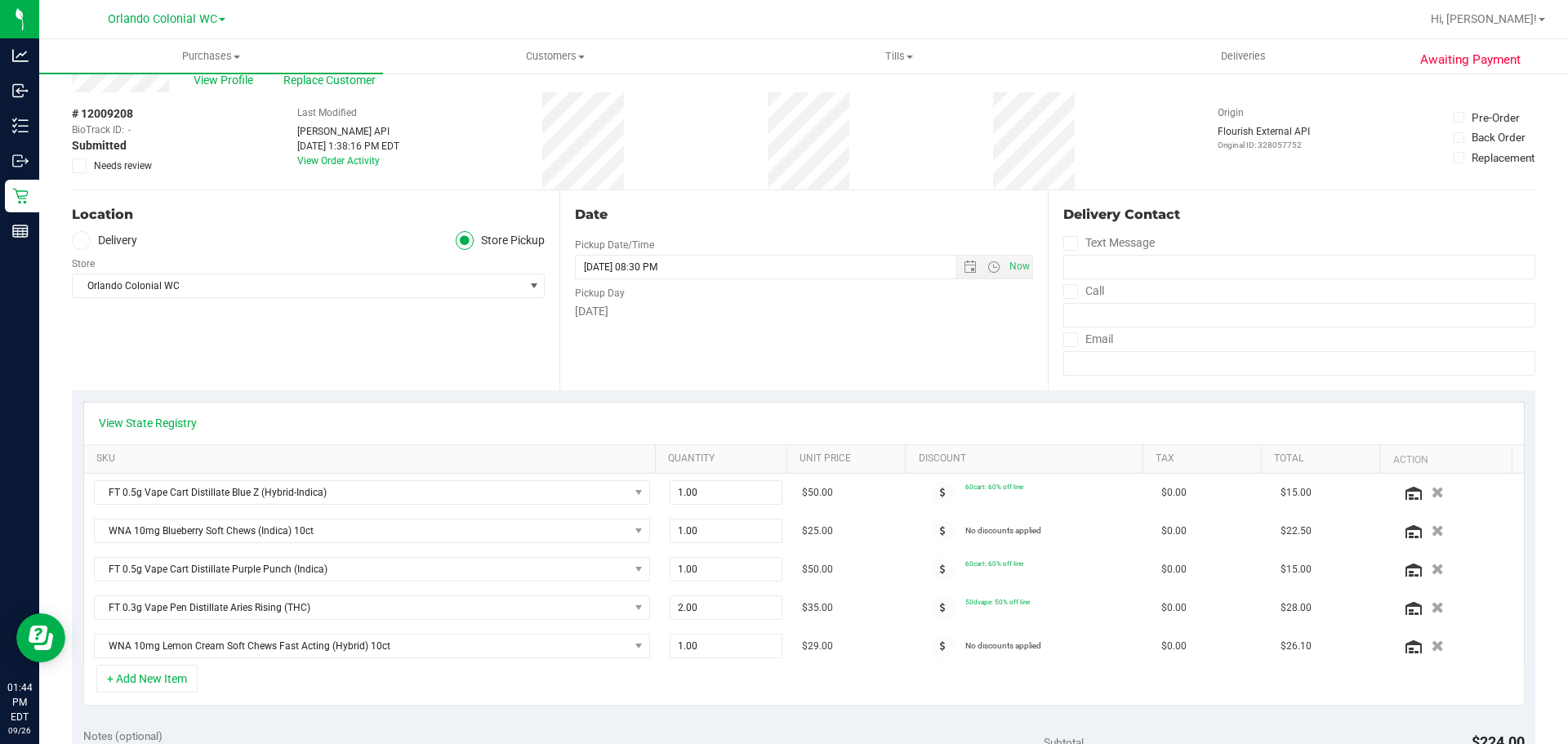
scroll to position [0, 0]
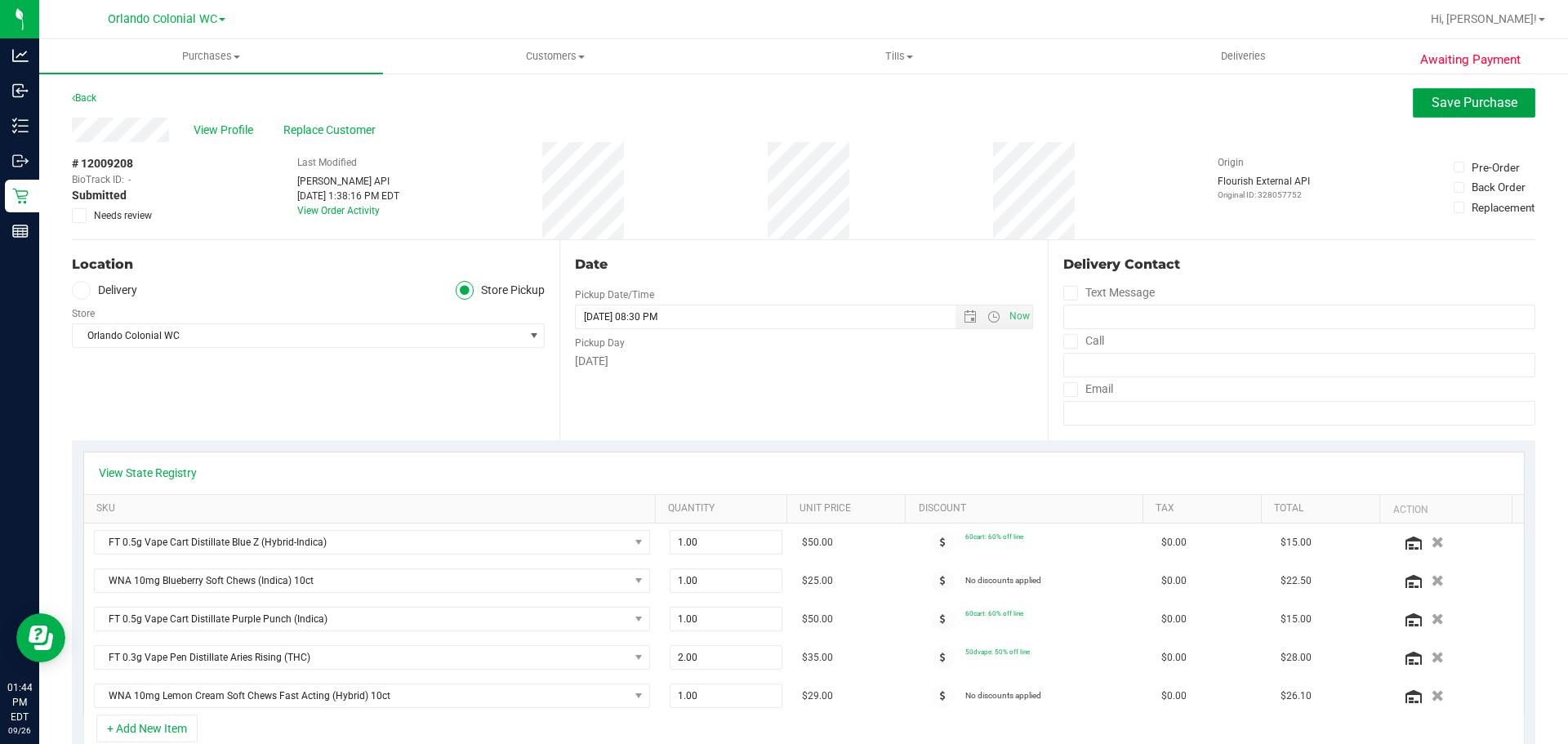
click at [1446, 108] on span "Save Purchase" at bounding box center [1474, 102] width 85 height 16
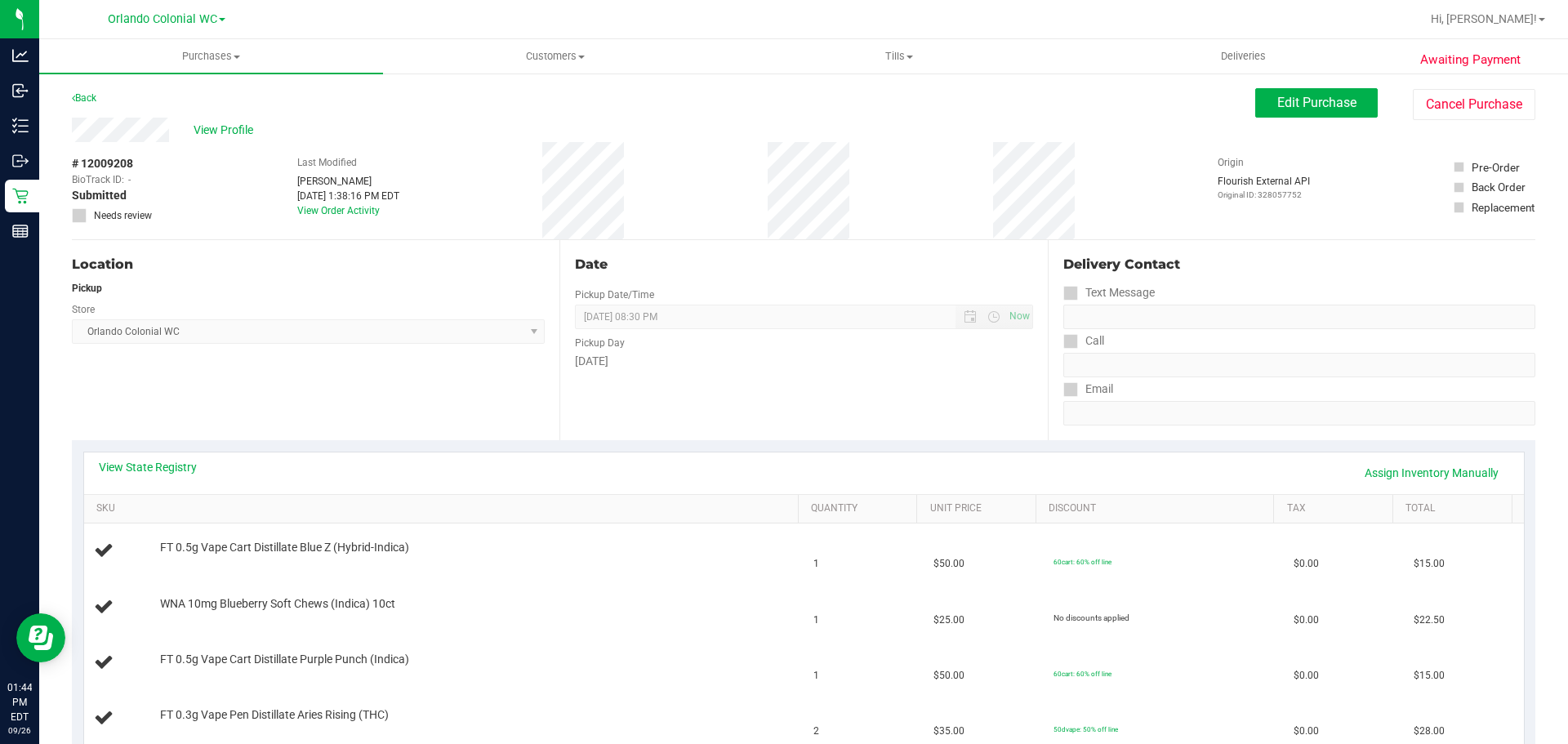
click at [416, 432] on div "Location Pickup Store Orlando Colonial WC Select Store Bonita Springs WC Boynto…" at bounding box center [315, 340] width 487 height 200
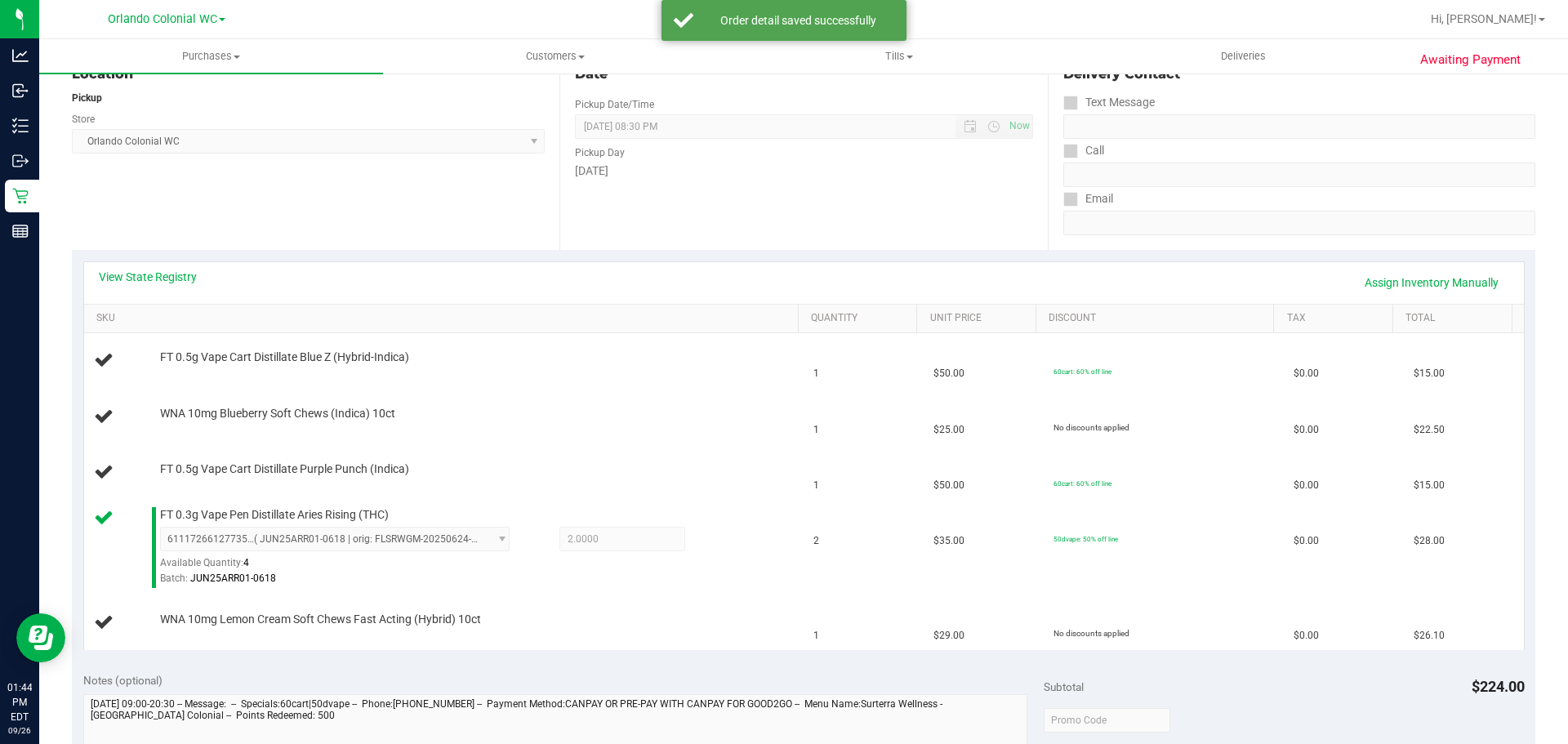
scroll to position [260, 0]
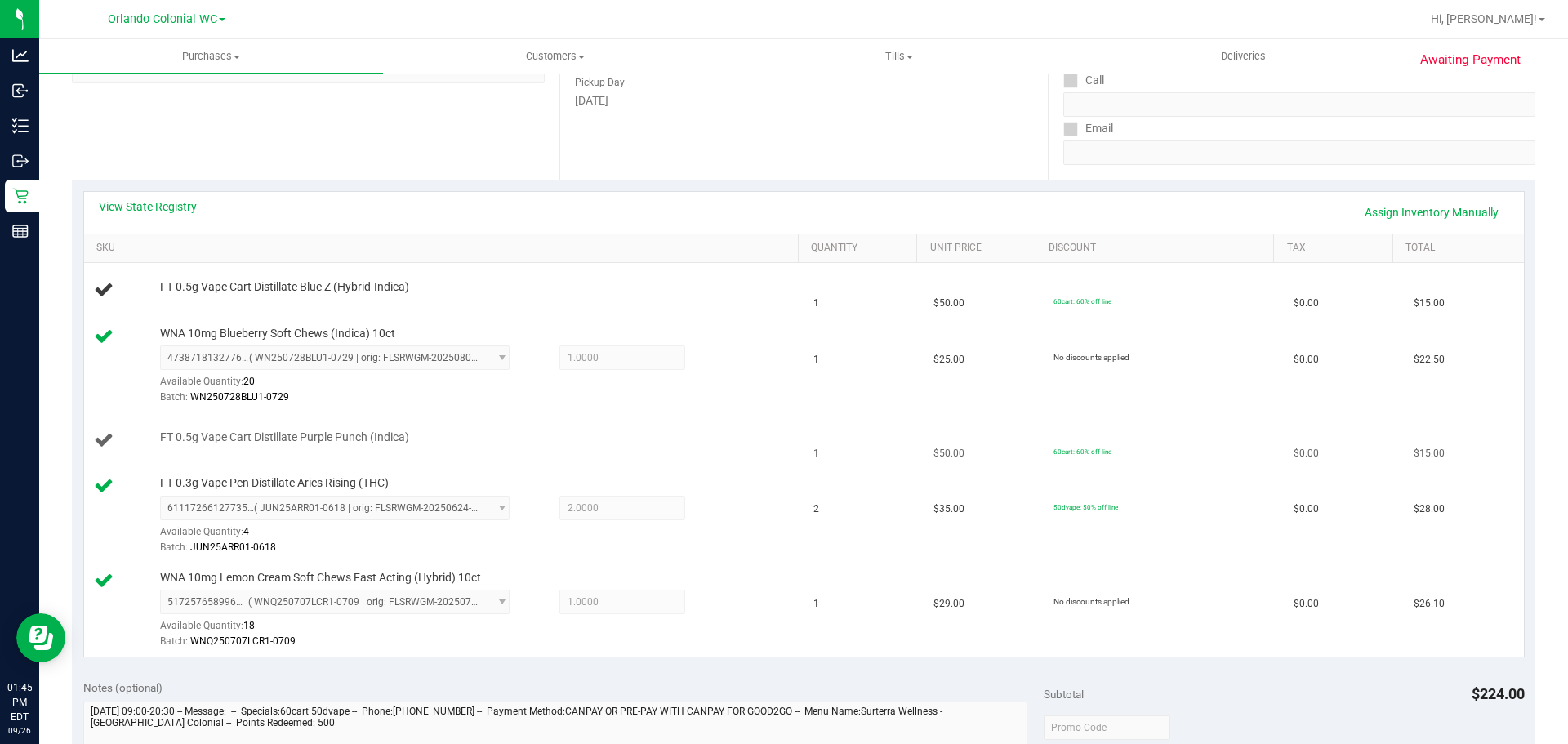
click at [326, 468] on td "FT 0.5g Vape Cart Distillate Purple Punch (Indica)" at bounding box center [444, 441] width 720 height 55
click at [474, 137] on div "Location Pickup Store Orlando Colonial WC Select Store Bonita Springs WC Boynto…" at bounding box center [315, 79] width 487 height 200
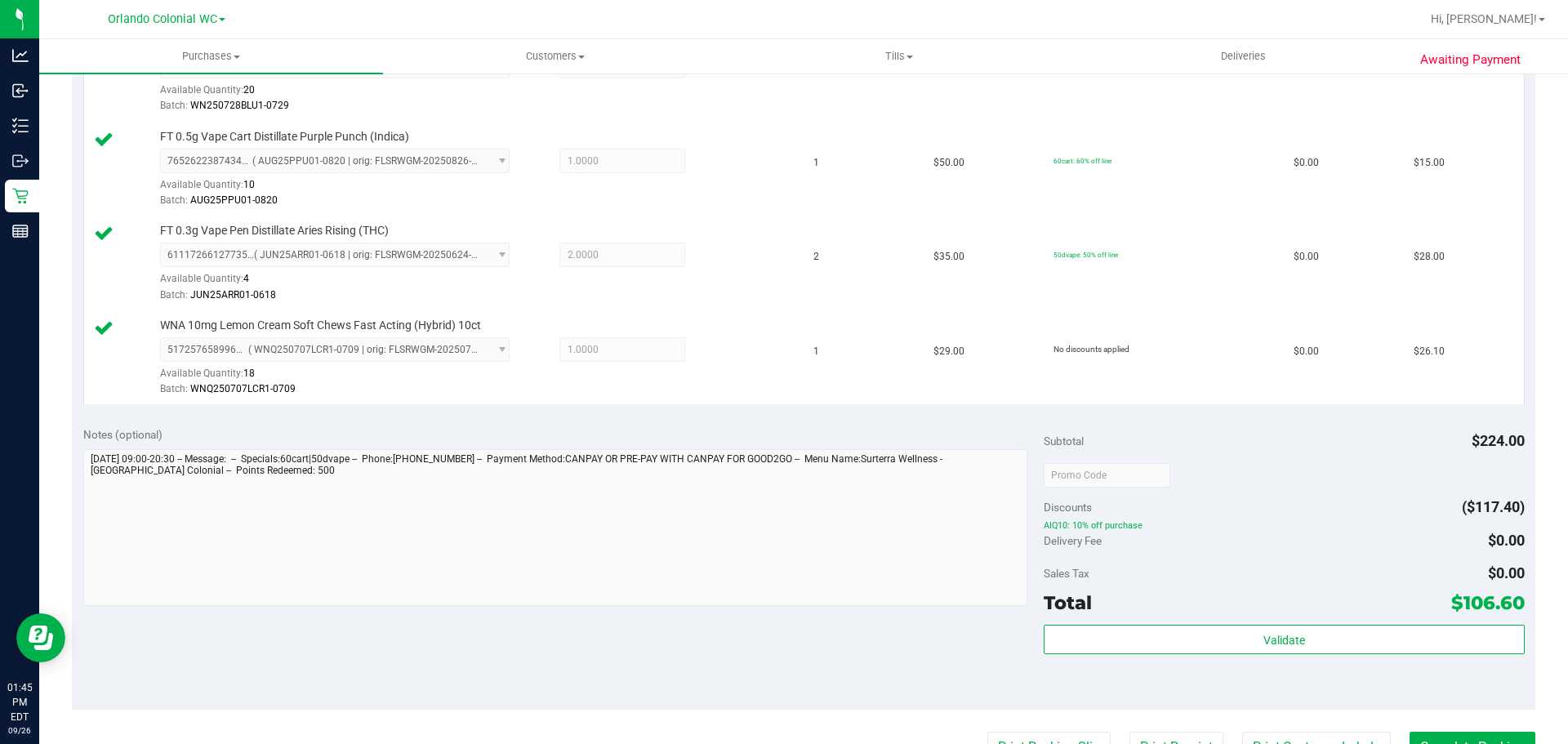
scroll to position [751, 0]
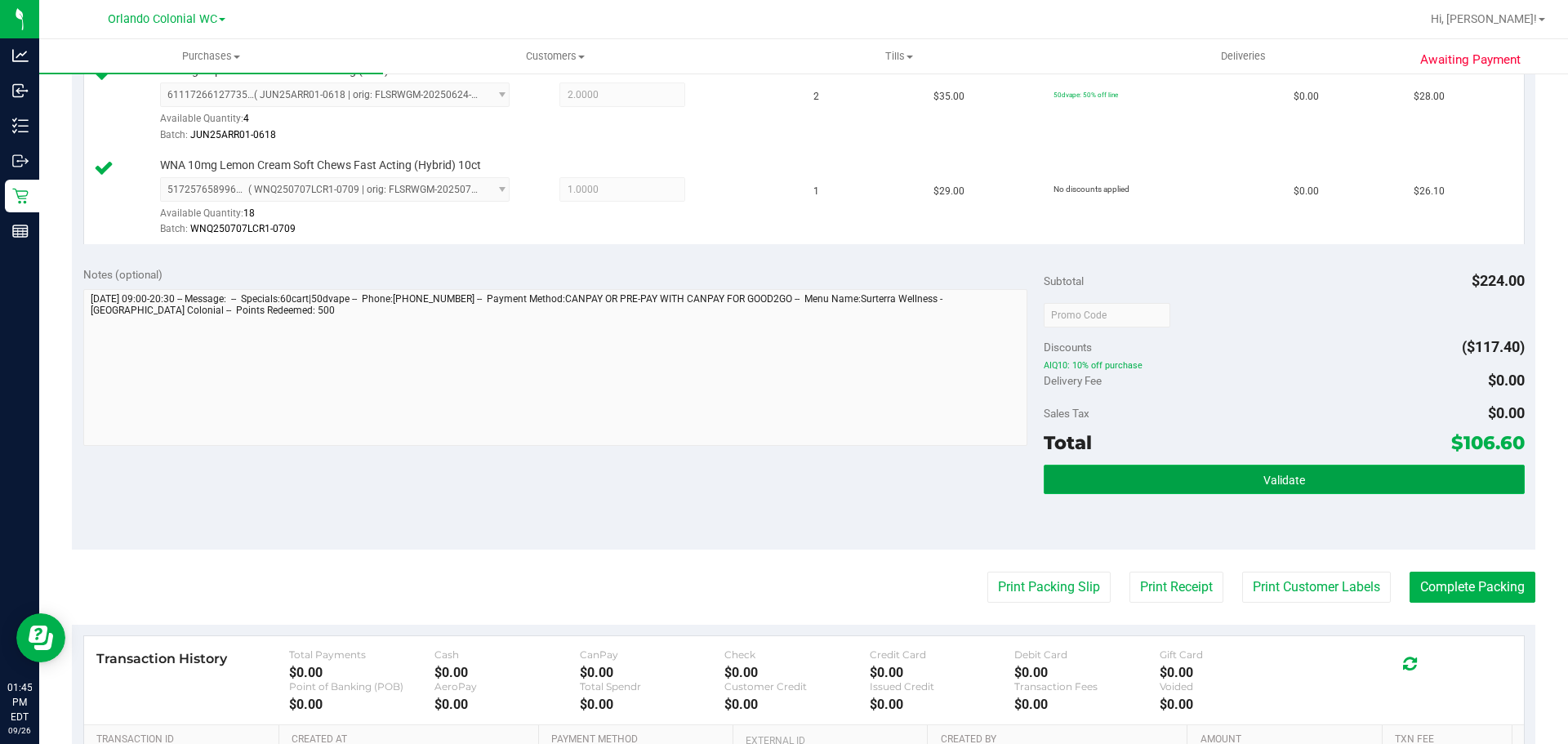
click at [1133, 468] on button "Validate" at bounding box center [1284, 479] width 480 height 29
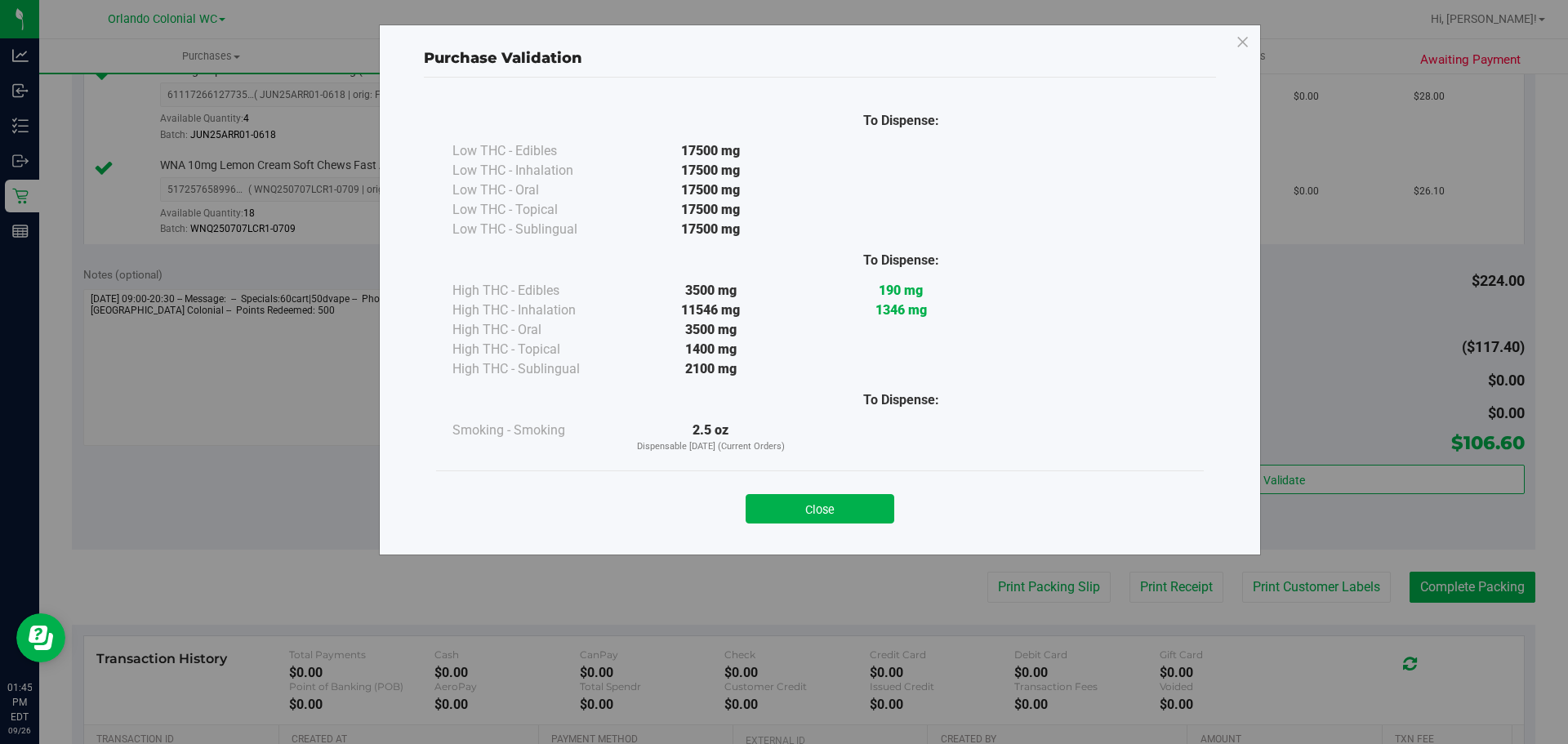
click at [807, 506] on button "Close" at bounding box center [820, 508] width 148 height 29
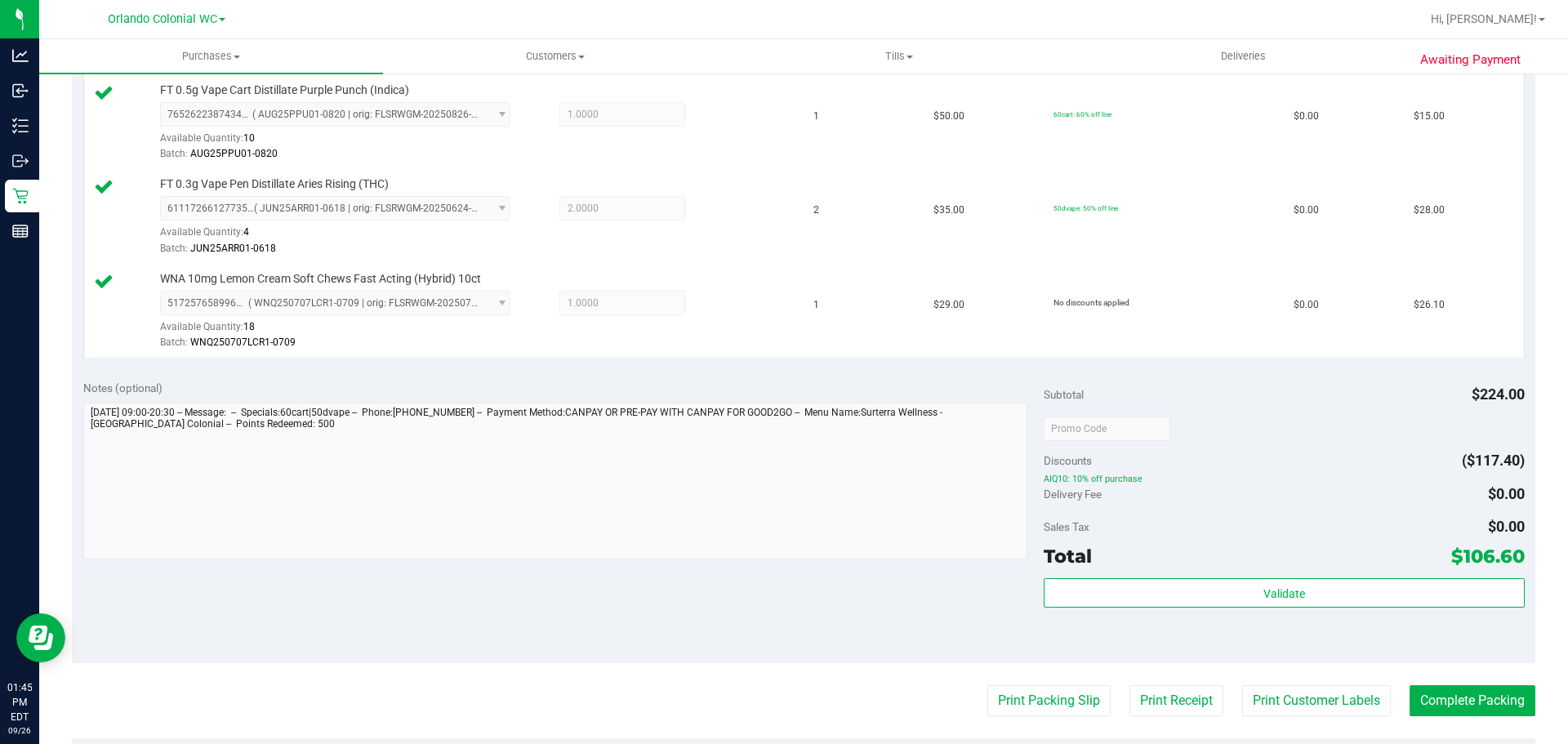
scroll to position [914, 0]
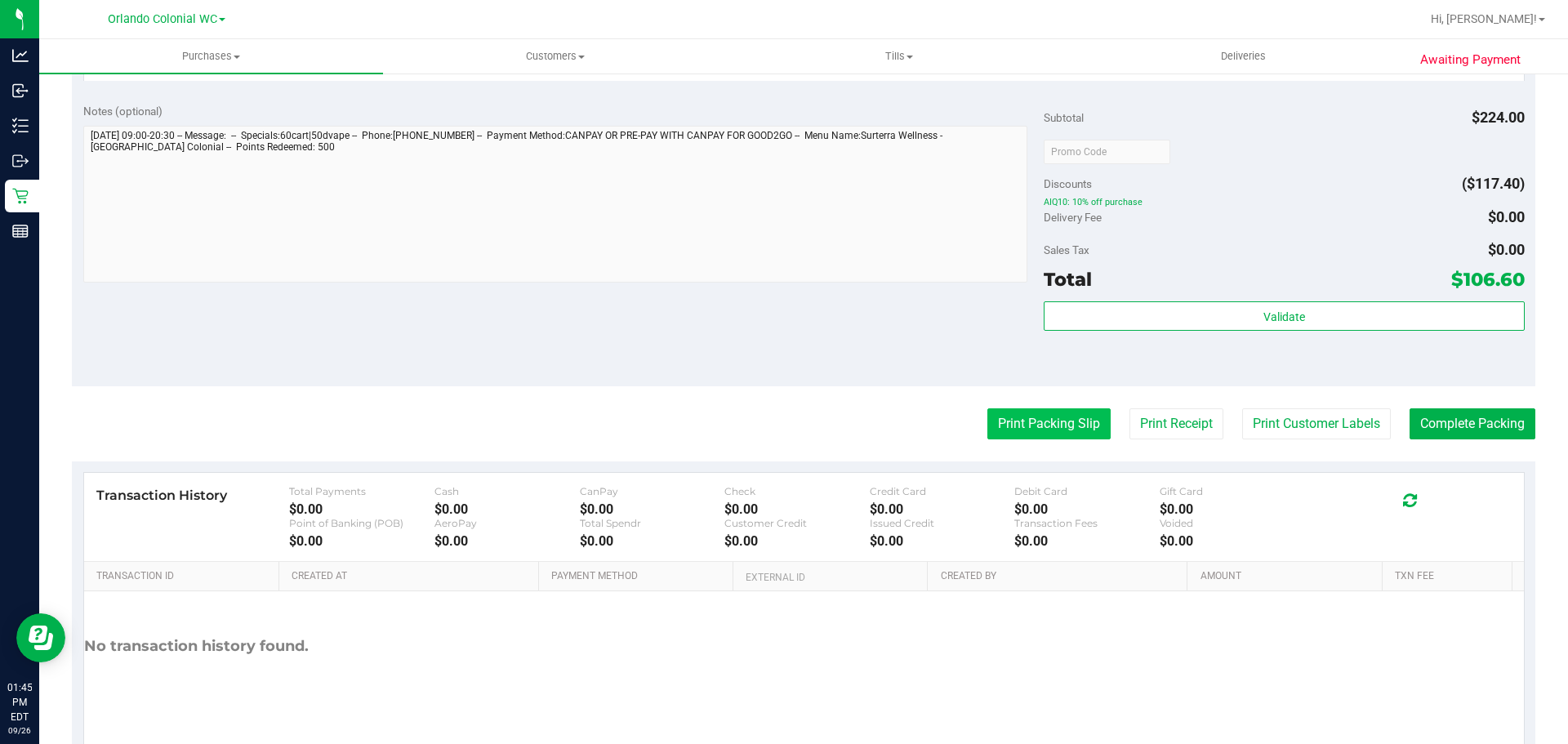
click at [1054, 424] on button "Print Packing Slip" at bounding box center [1049, 424] width 123 height 31
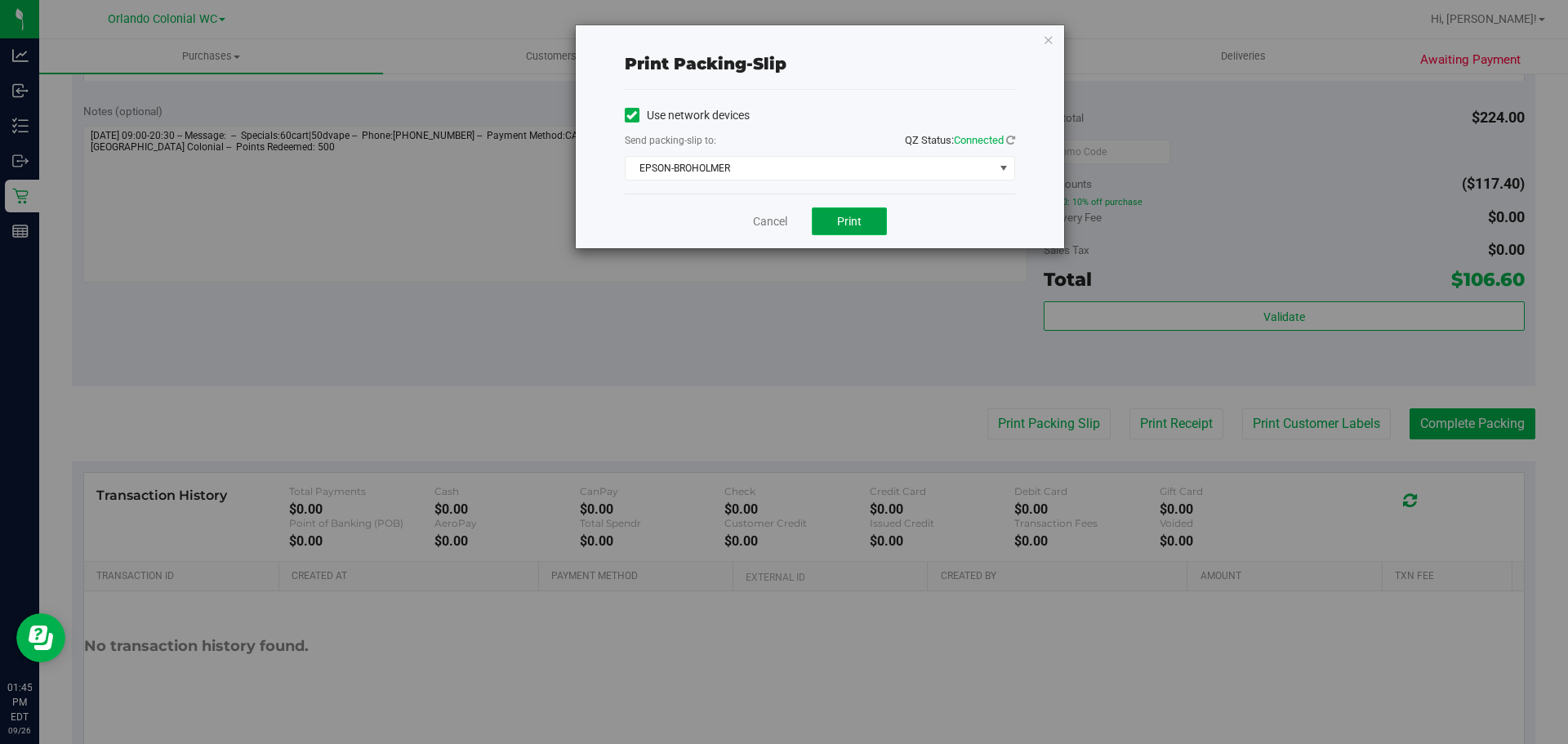
click at [853, 227] on span "Print" at bounding box center [850, 222] width 24 height 13
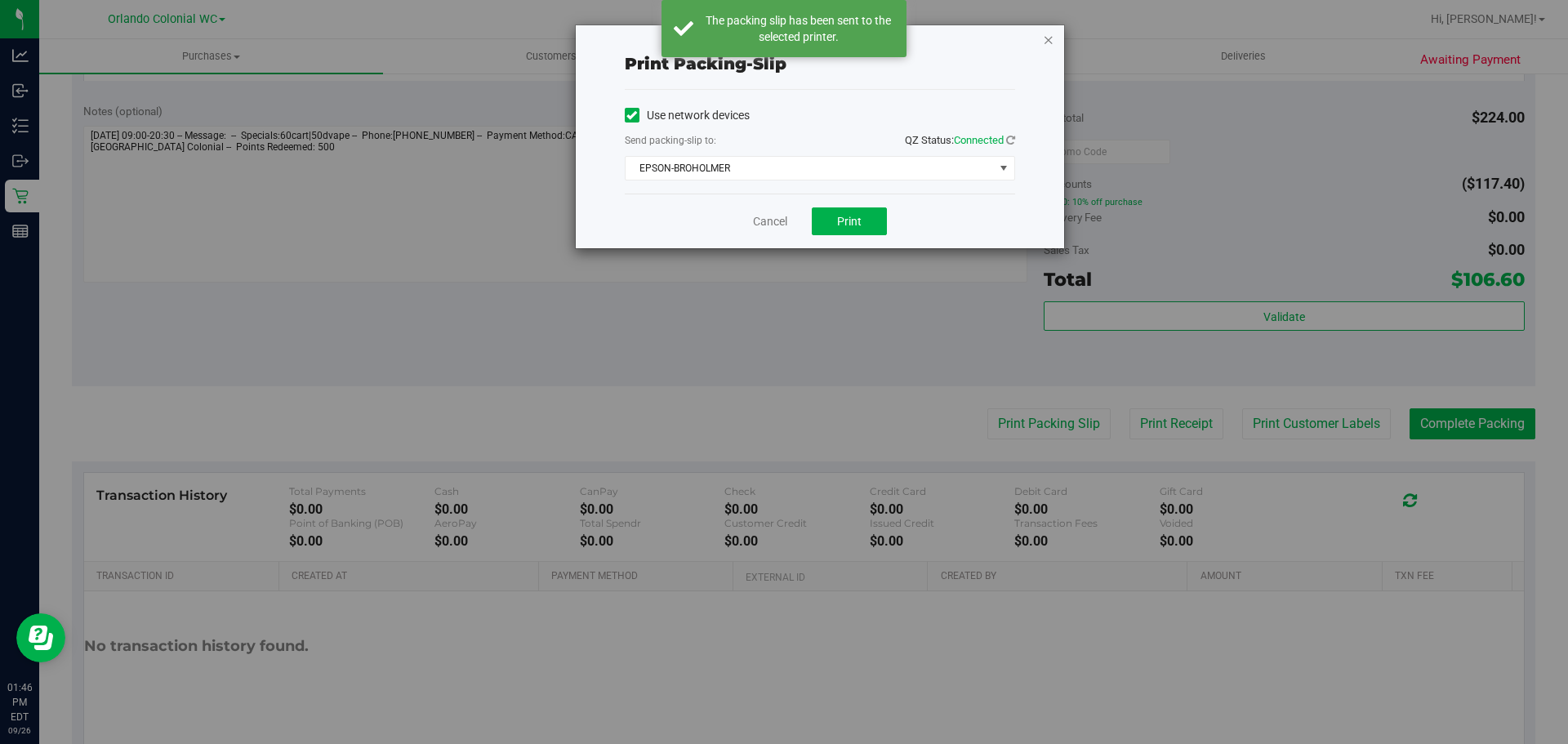
click at [1048, 38] on icon "button" at bounding box center [1049, 39] width 11 height 20
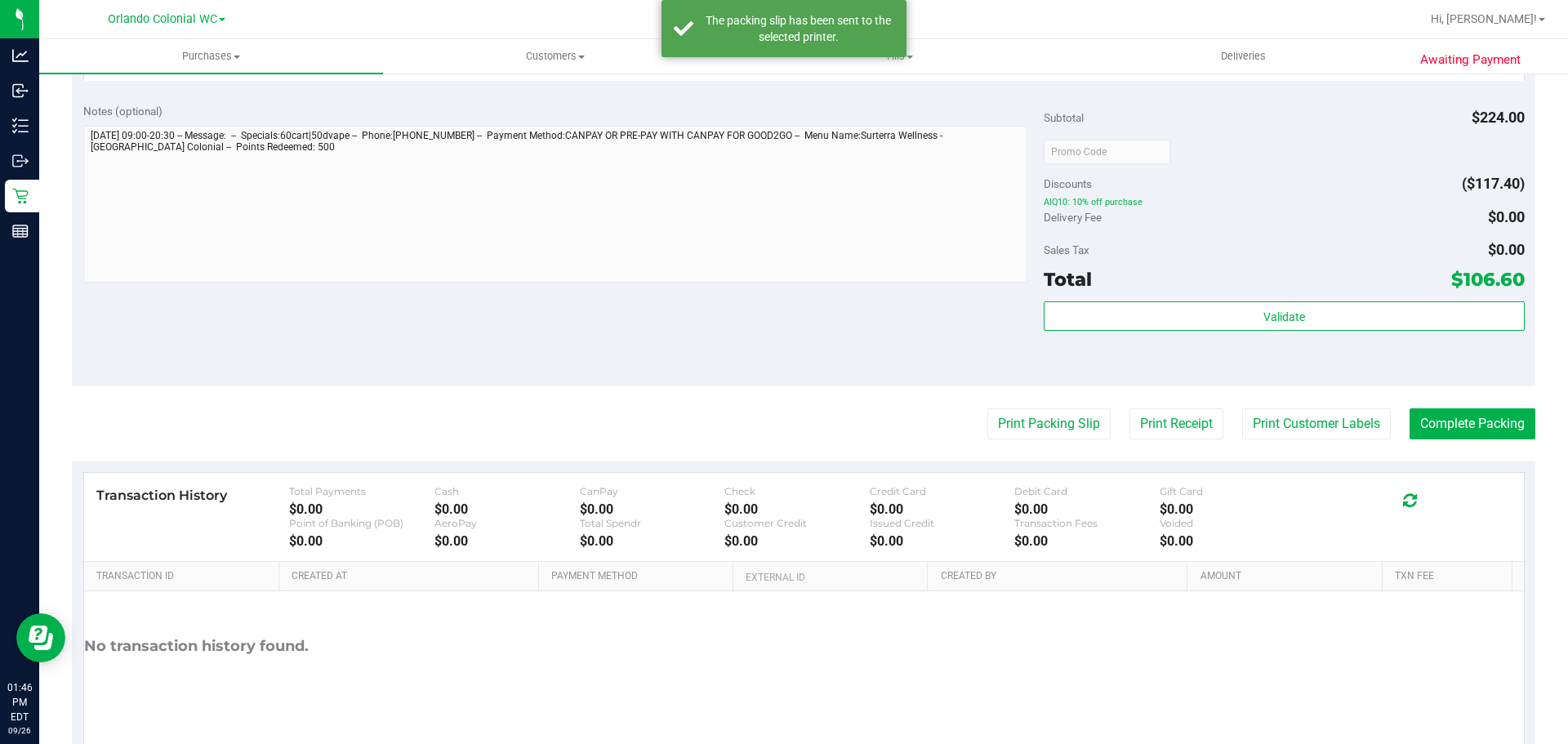
click at [1492, 433] on button "Complete Packing" at bounding box center [1472, 424] width 126 height 31
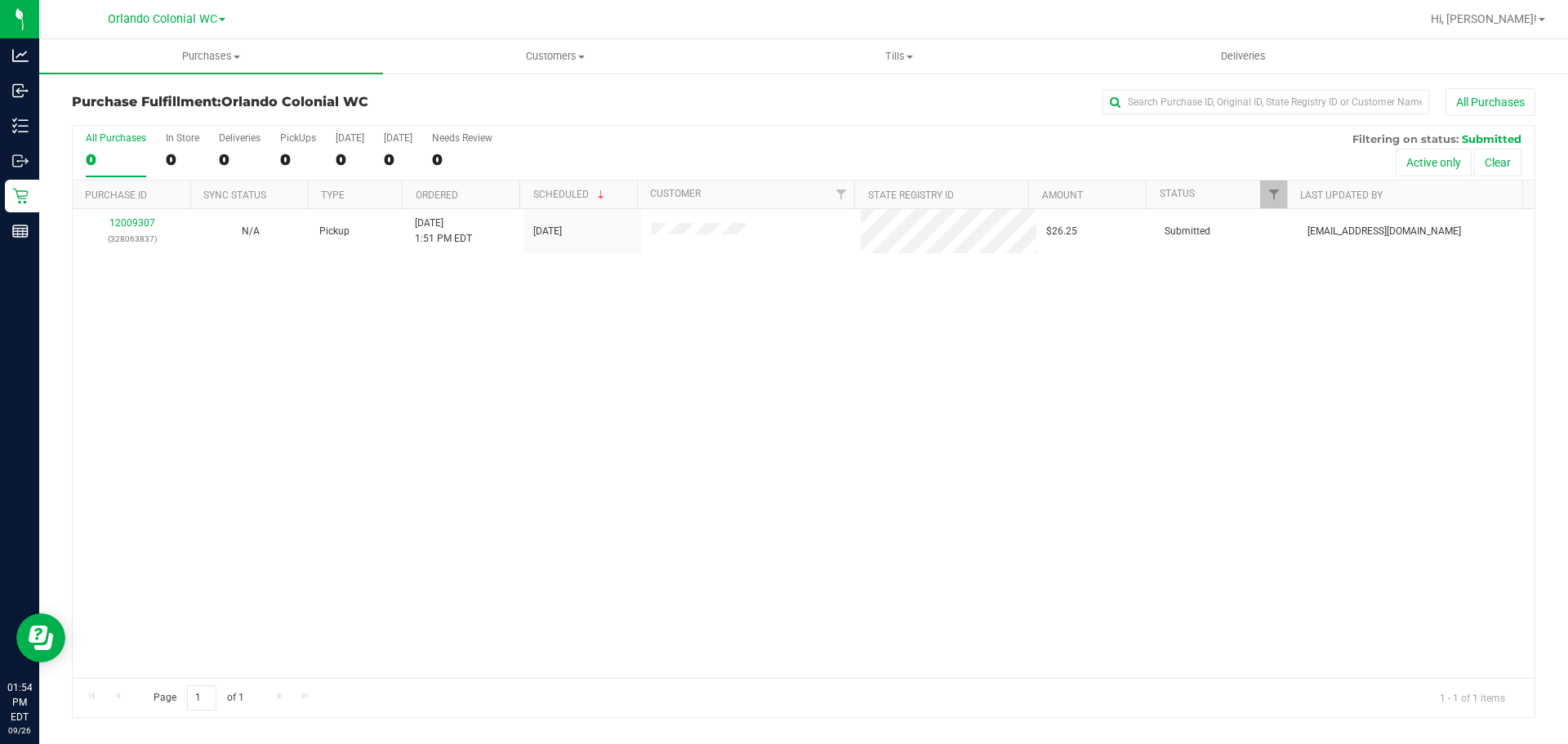
click at [140, 207] on th "Purchase ID" at bounding box center [131, 194] width 117 height 28
click at [146, 221] on div at bounding box center [803, 422] width 1462 height 592
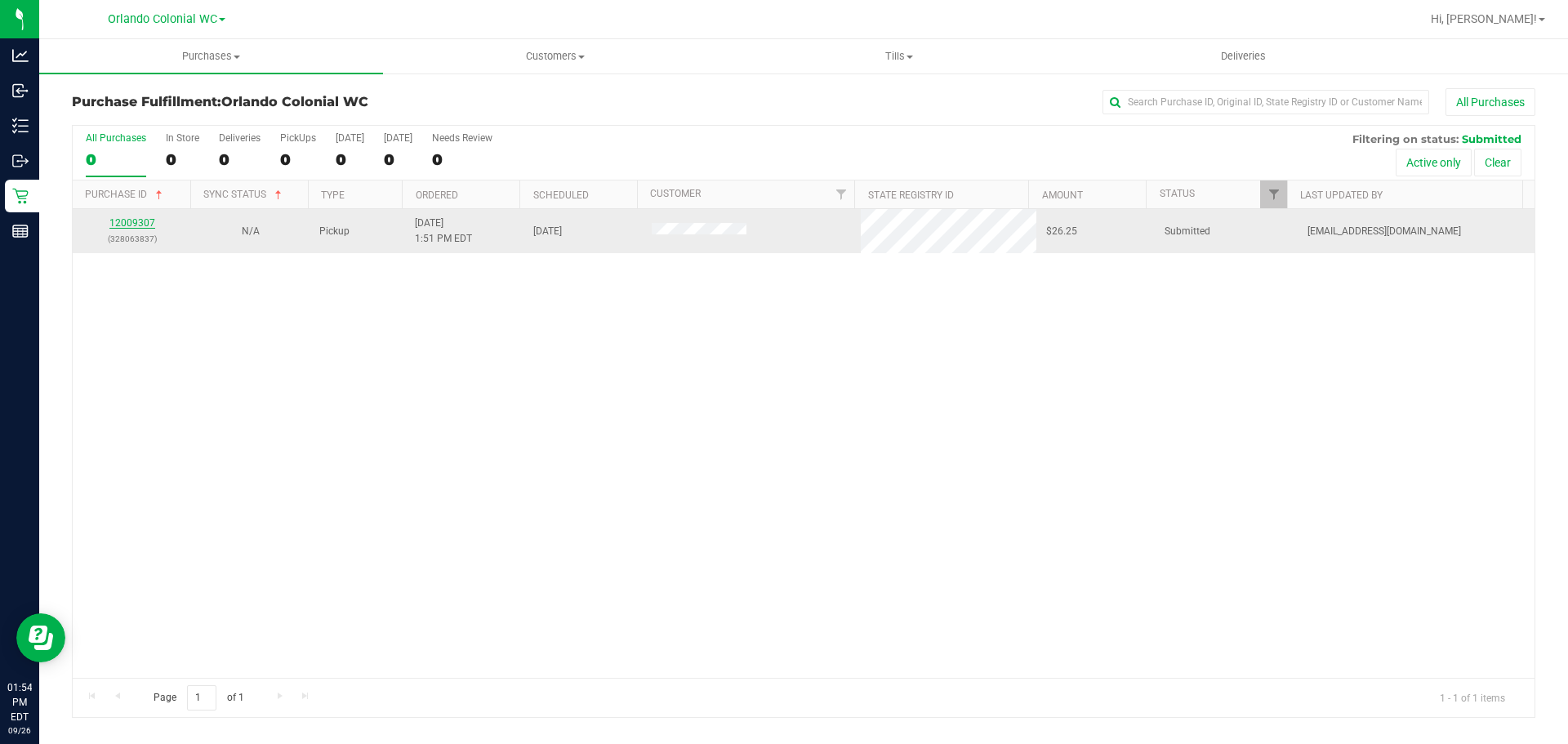
click at [125, 223] on link "12009307" at bounding box center [132, 223] width 46 height 11
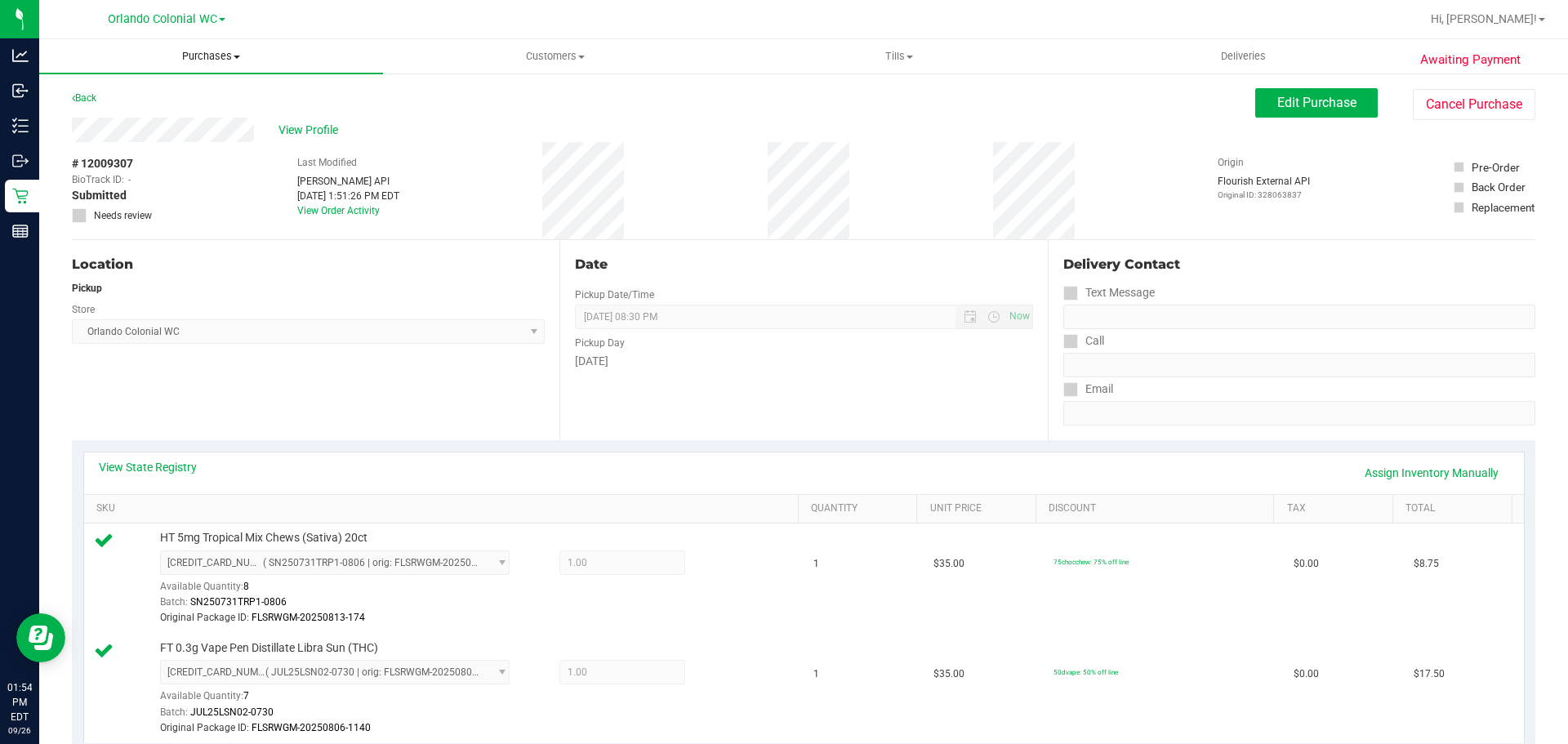
click at [201, 44] on uib-tab-heading "Purchases Summary of purchases Fulfillment All purchases" at bounding box center [211, 56] width 344 height 35
click at [210, 59] on span "Purchases" at bounding box center [211, 56] width 344 height 15
click at [222, 62] on span "Purchases" at bounding box center [211, 56] width 344 height 15
click at [183, 116] on li "Fulfillment" at bounding box center [211, 118] width 344 height 20
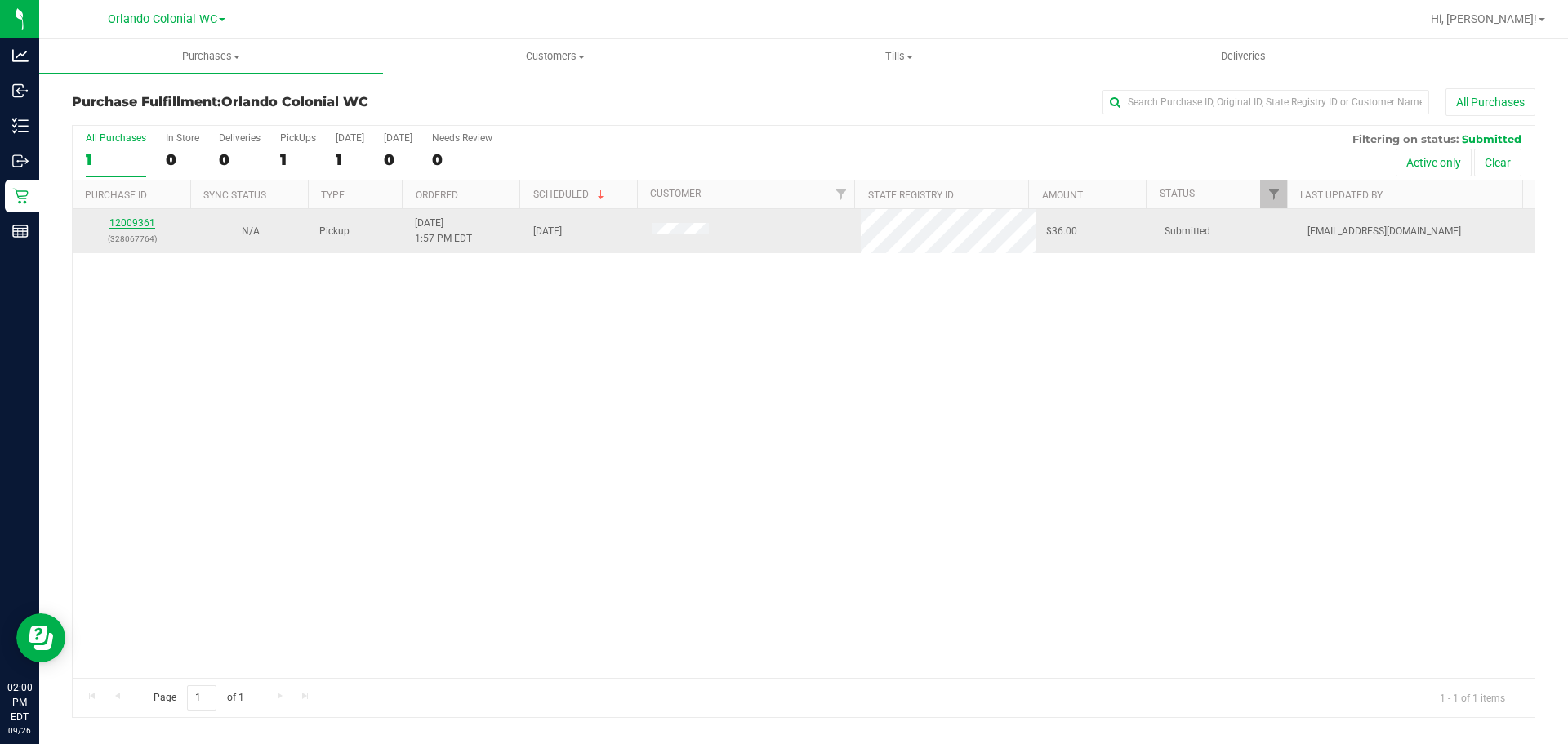
click at [135, 223] on link "12009361" at bounding box center [132, 223] width 46 height 11
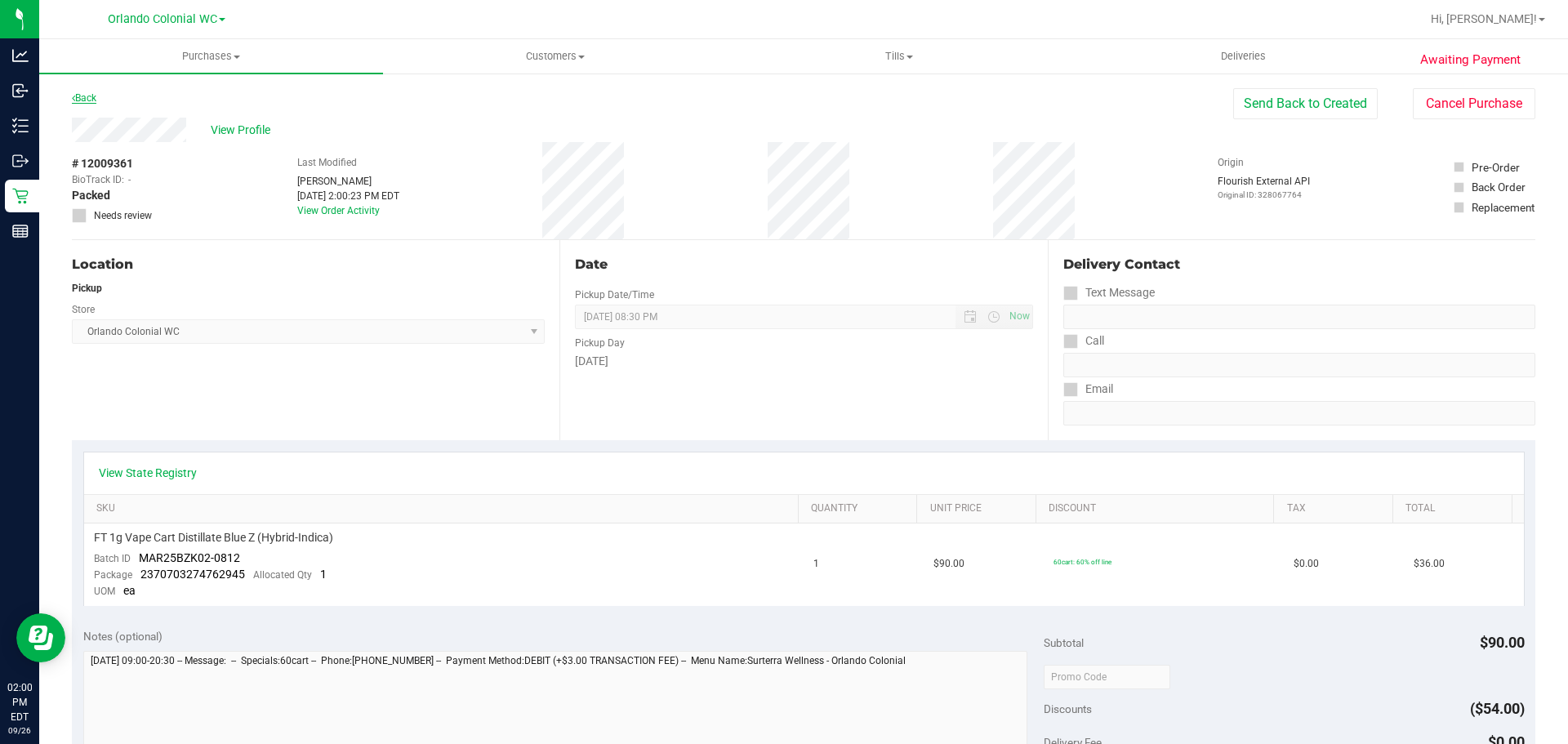
click at [89, 101] on link "Back" at bounding box center [85, 98] width 24 height 11
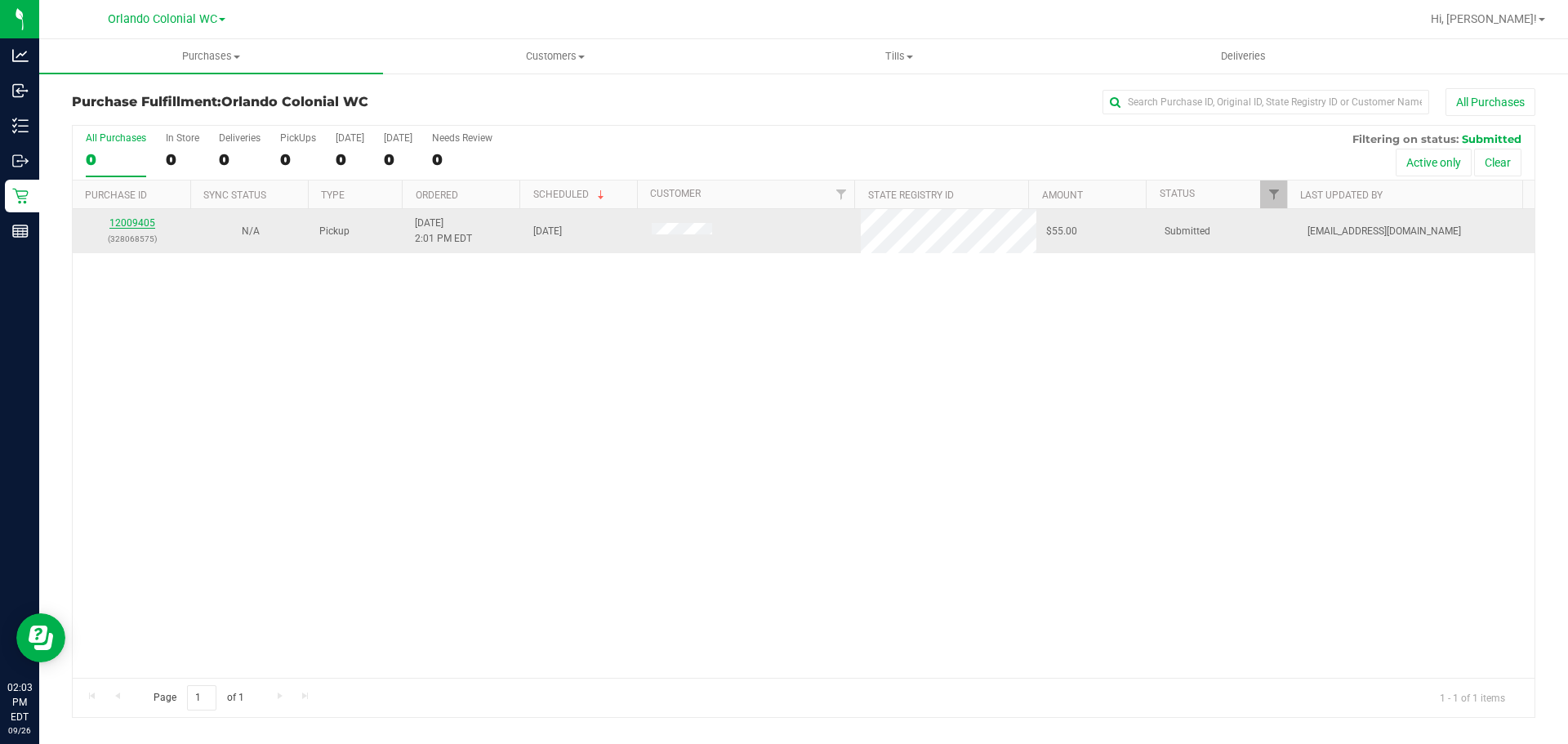
click at [146, 224] on link "12009405" at bounding box center [132, 223] width 46 height 11
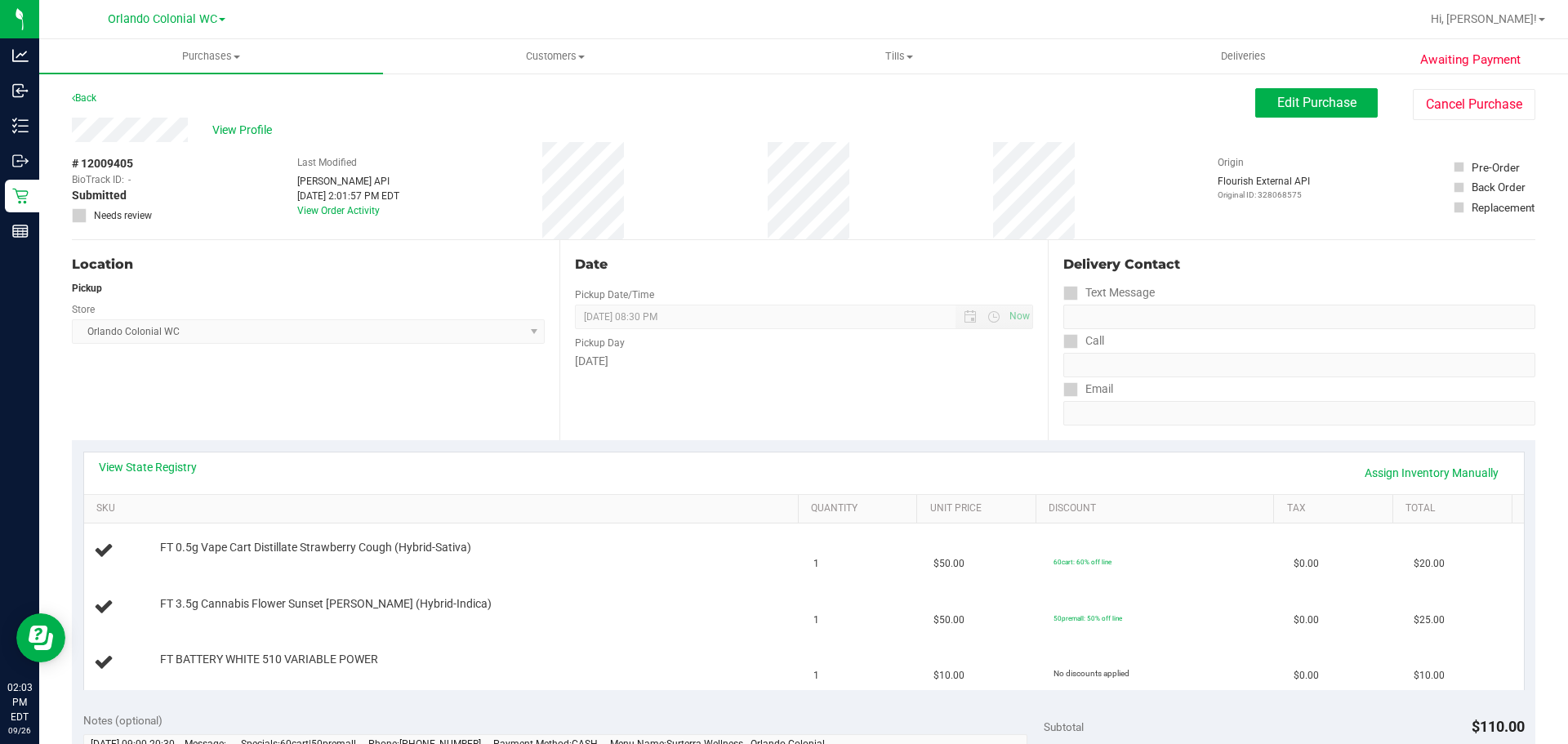
click at [688, 408] on div "Date Pickup Date/Time 09/26/2025 Now 09/26/2025 08:30 PM Now Pickup Day Friday" at bounding box center [803, 340] width 487 height 200
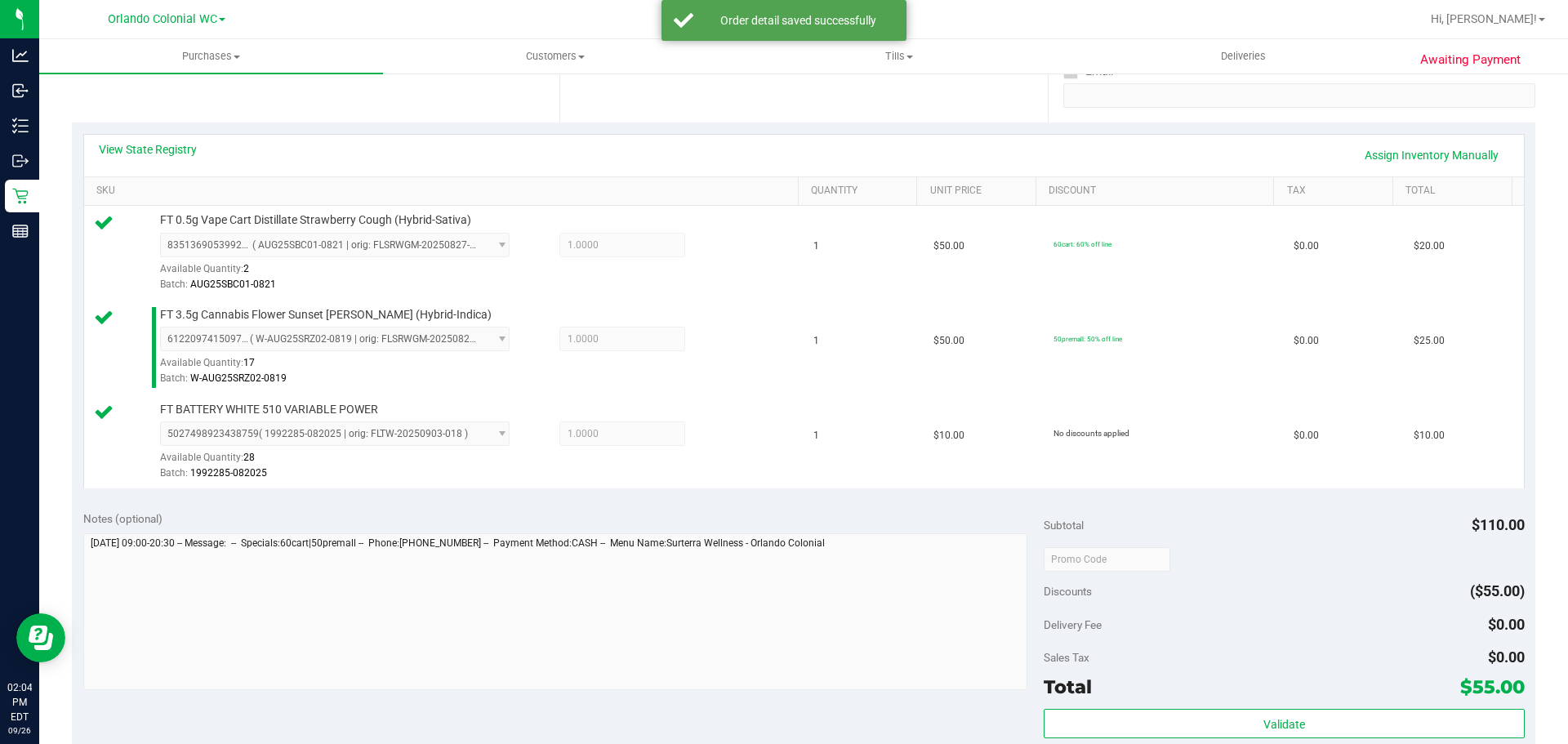
scroll to position [490, 0]
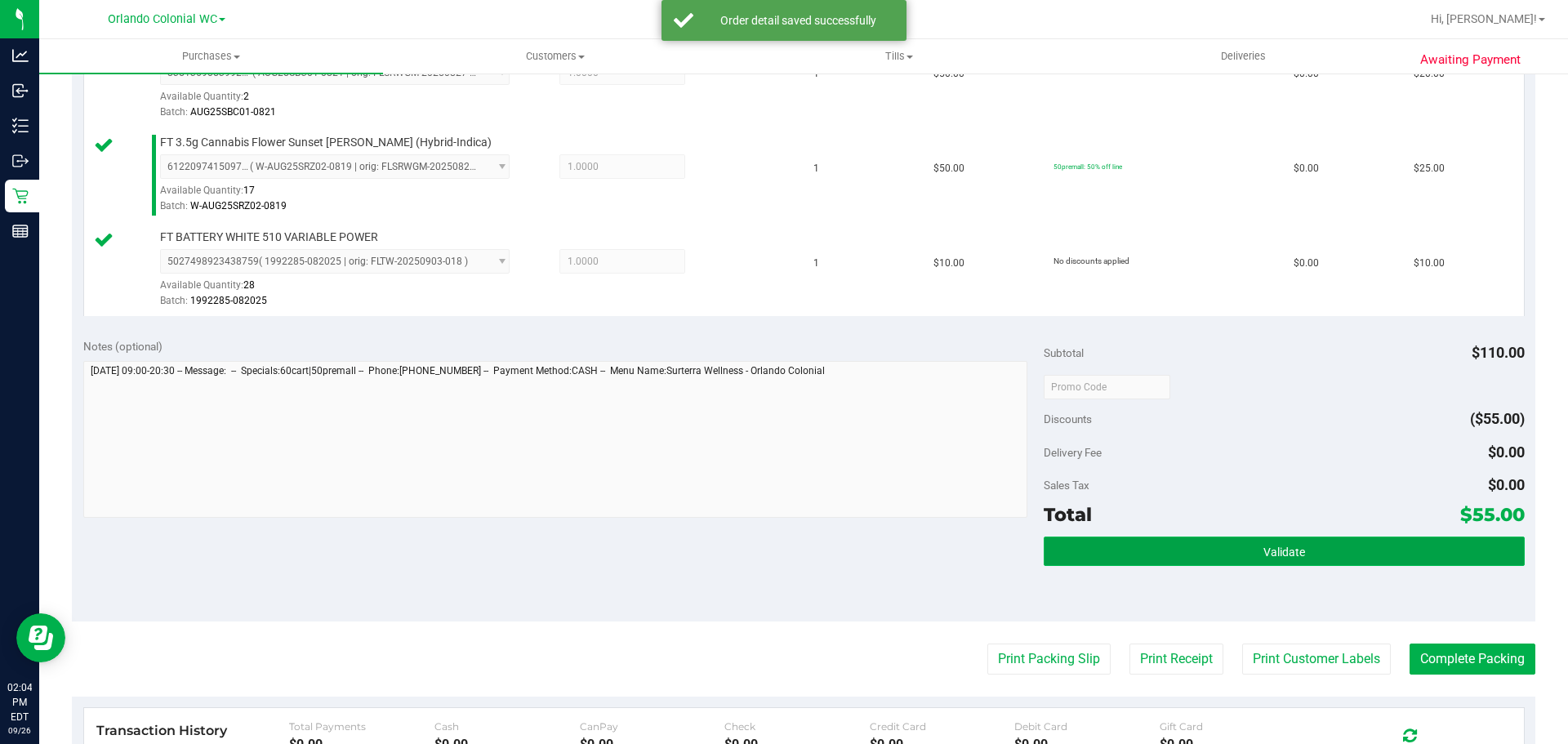
click at [1170, 551] on button "Validate" at bounding box center [1284, 550] width 480 height 29
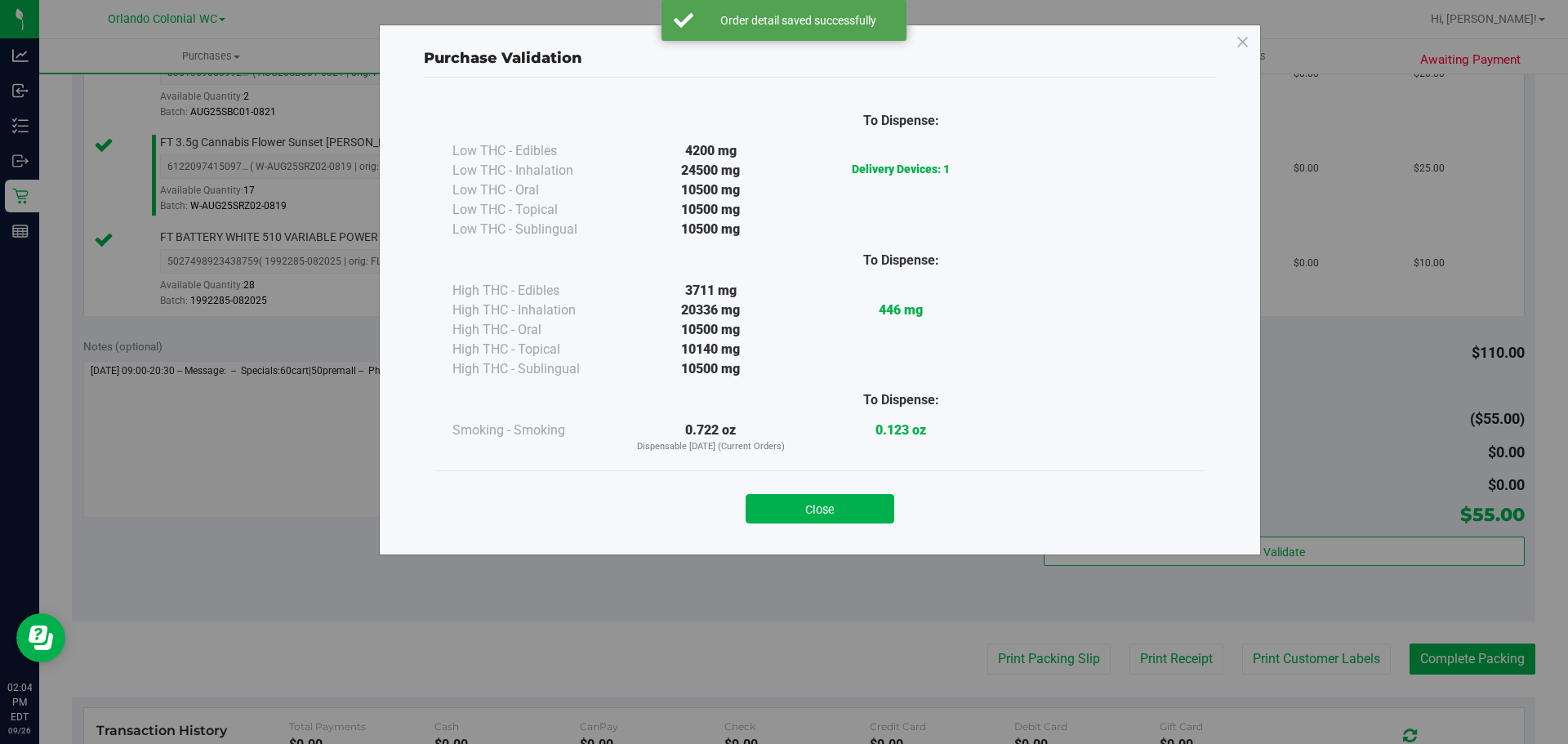
drag, startPoint x: 870, startPoint y: 496, endPoint x: 875, endPoint y: 512, distance: 16.8
click at [869, 496] on button "Close" at bounding box center [820, 508] width 148 height 29
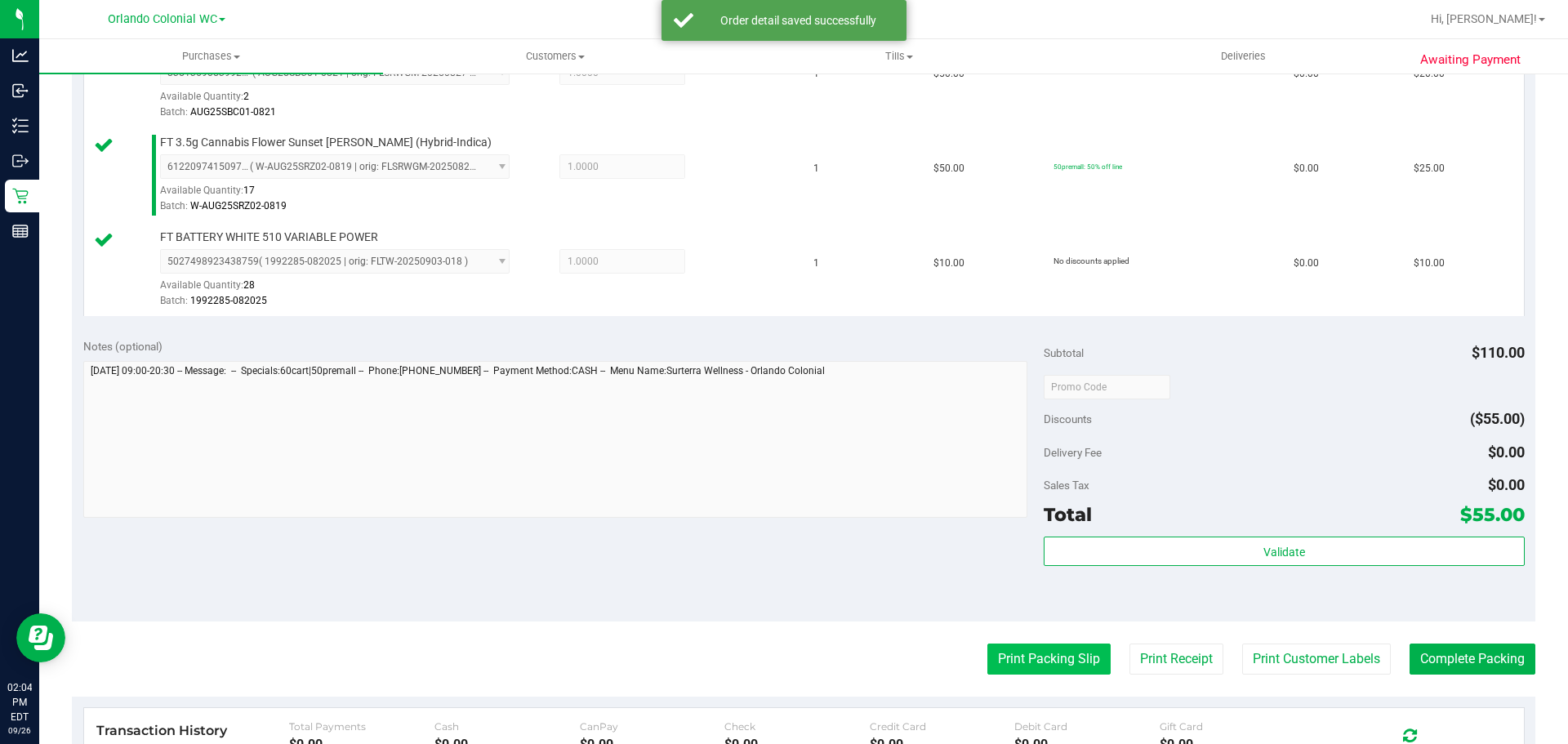
click at [1033, 653] on button "Print Packing Slip" at bounding box center [1049, 659] width 123 height 31
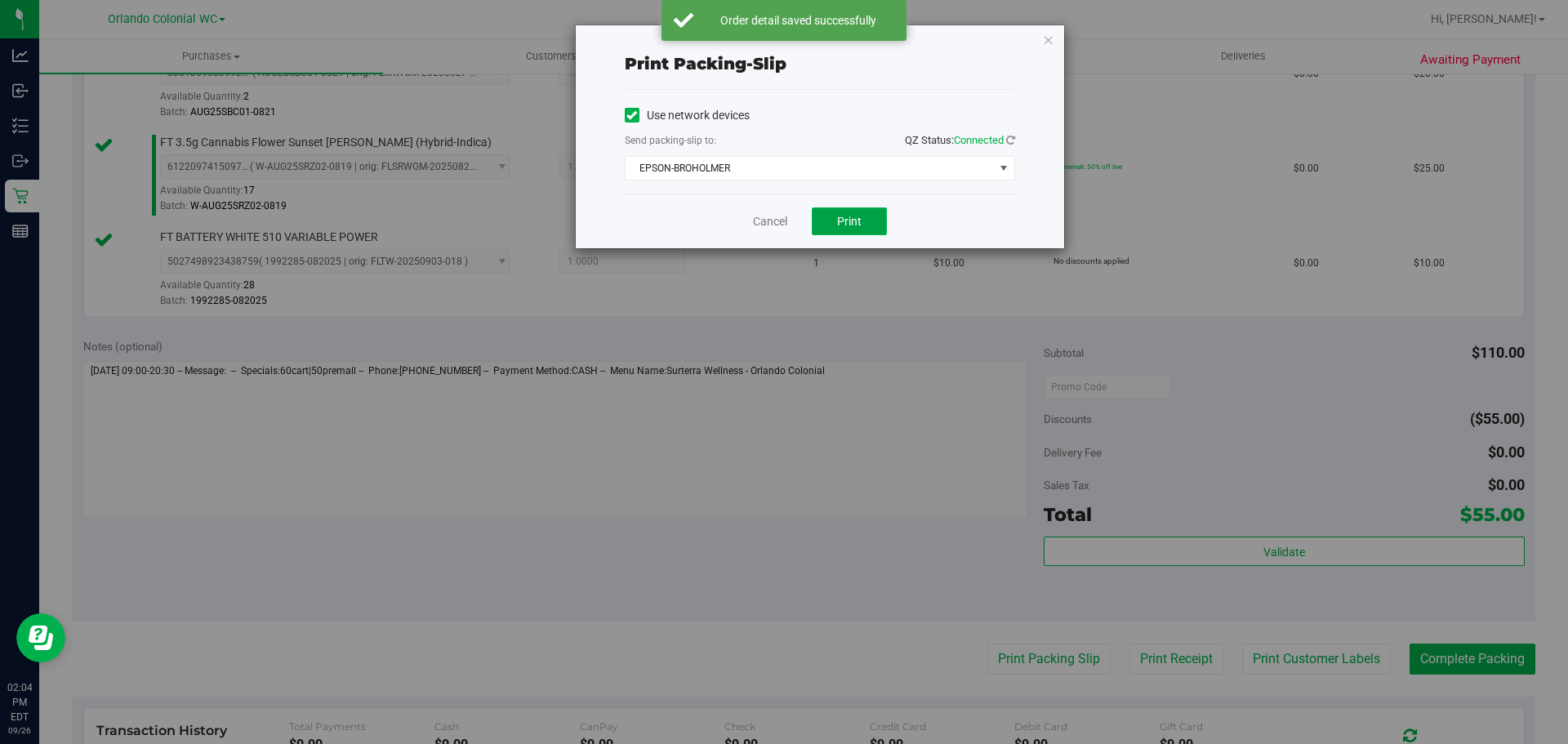
click at [853, 225] on span "Print" at bounding box center [850, 222] width 24 height 13
click at [1048, 37] on icon "button" at bounding box center [1049, 39] width 11 height 20
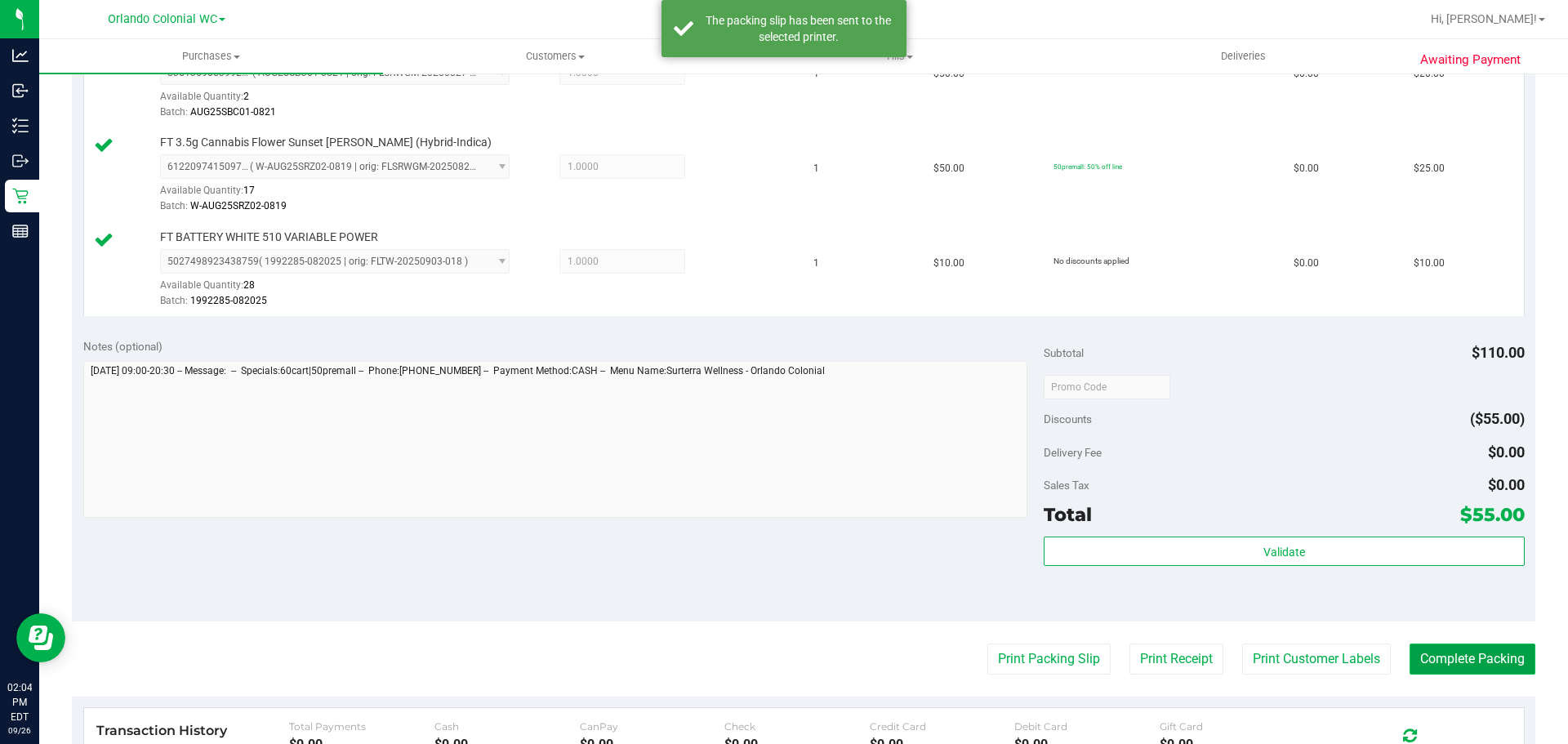
click at [1499, 661] on button "Complete Packing" at bounding box center [1472, 659] width 126 height 31
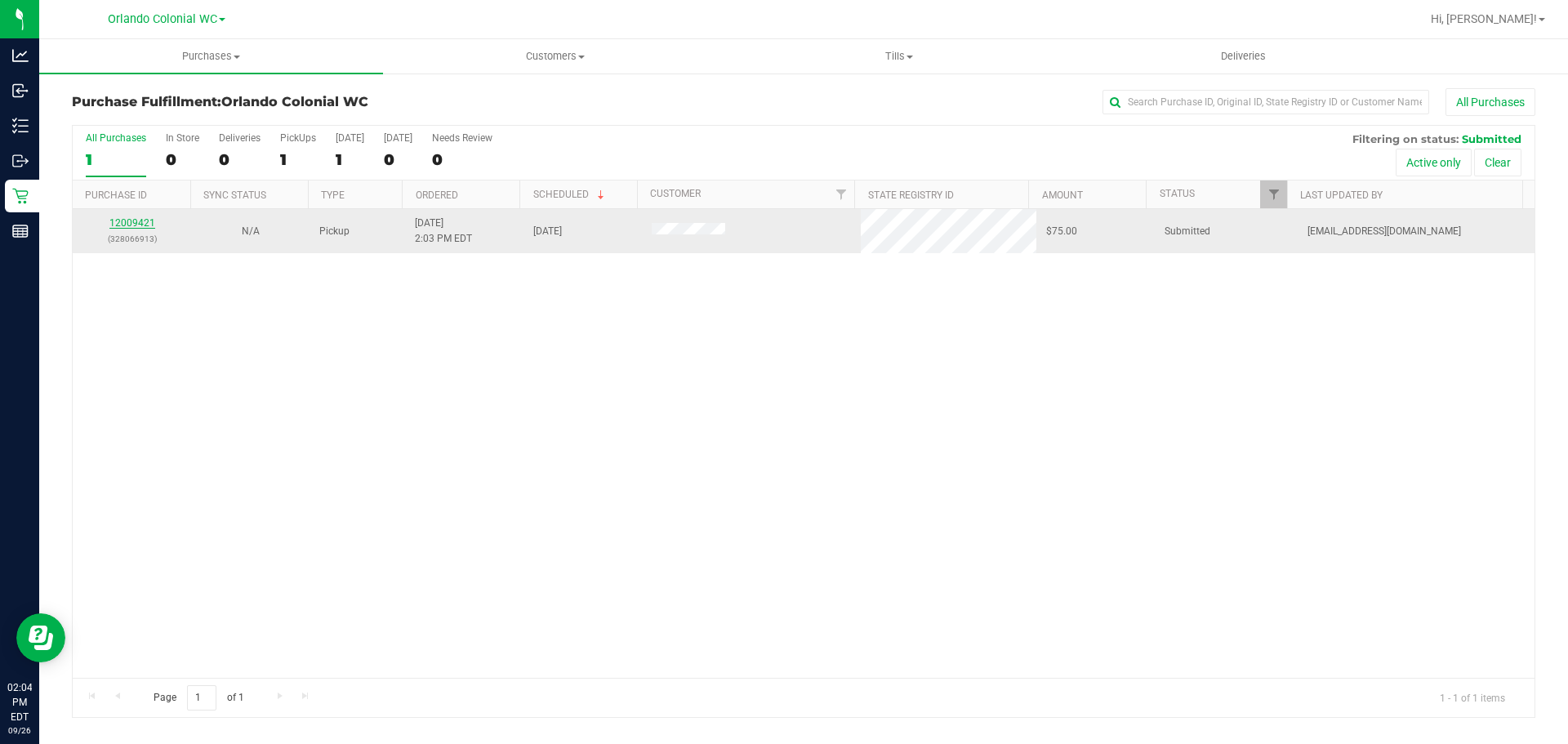
click at [132, 225] on link "12009421" at bounding box center [132, 223] width 46 height 11
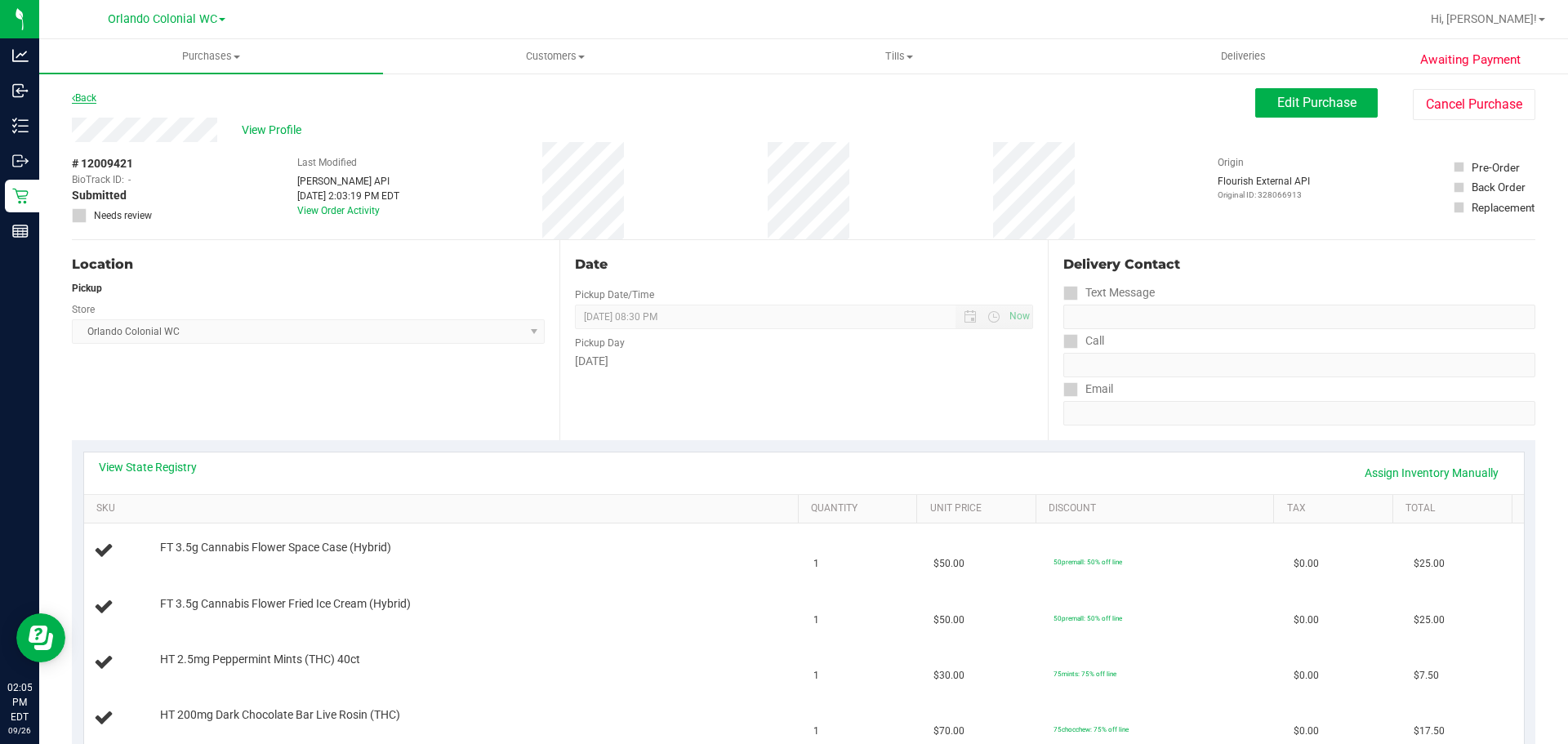
click at [85, 95] on link "Back" at bounding box center [85, 98] width 24 height 11
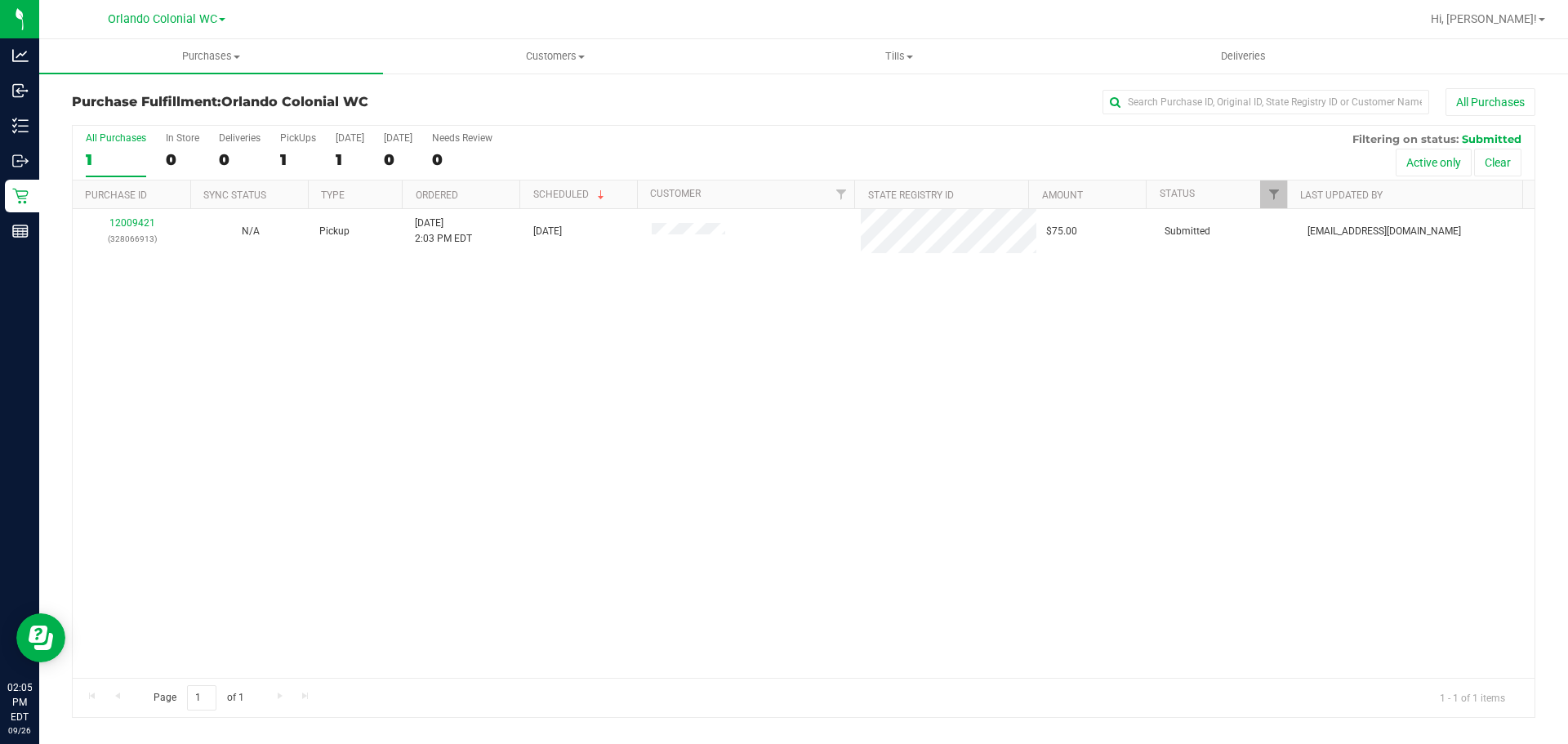
click at [635, 552] on div "12009421 (328066913) N/A Pickup 9/26/2025 2:03 PM EDT 9/26/2025 $75.00 Submitte…" at bounding box center [803, 443] width 1462 height 469
click at [762, 426] on div "12009421 (328066913) N/A Pickup 9/26/2025 2:03 PM EDT 9/26/2025 $75.00 Submitte…" at bounding box center [803, 443] width 1462 height 469
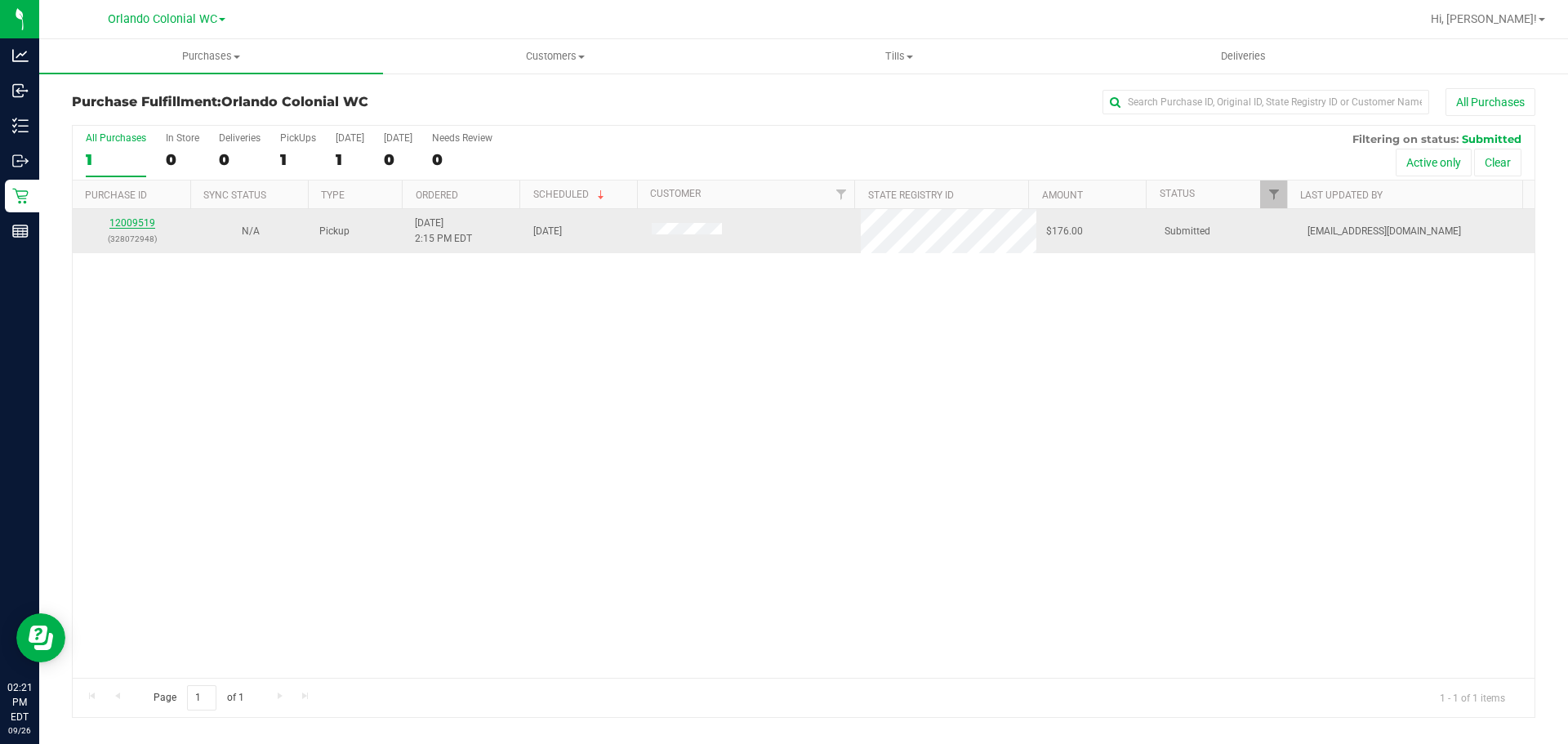
click at [129, 218] on link "12009519" at bounding box center [132, 223] width 46 height 11
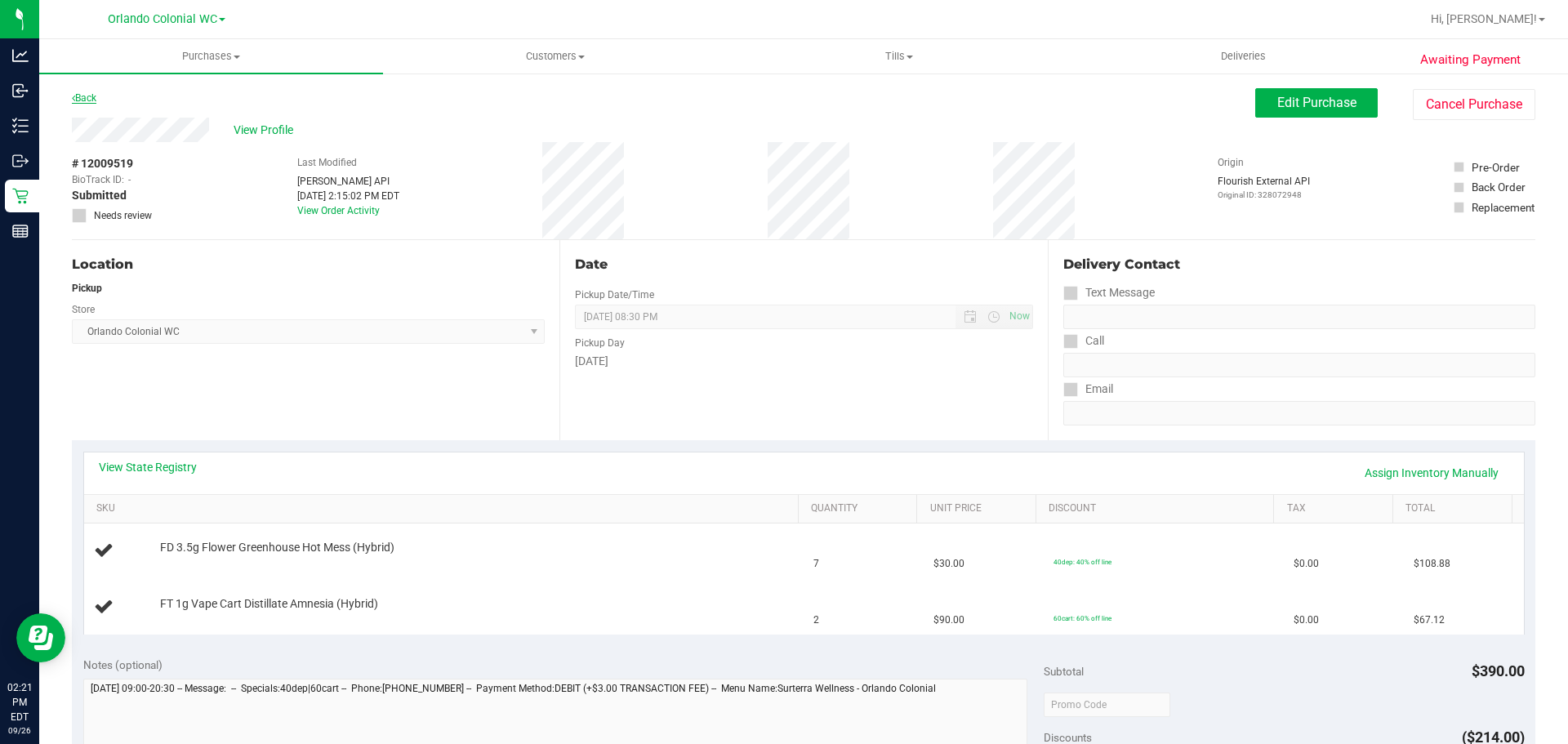
click at [85, 98] on link "Back" at bounding box center [85, 98] width 24 height 11
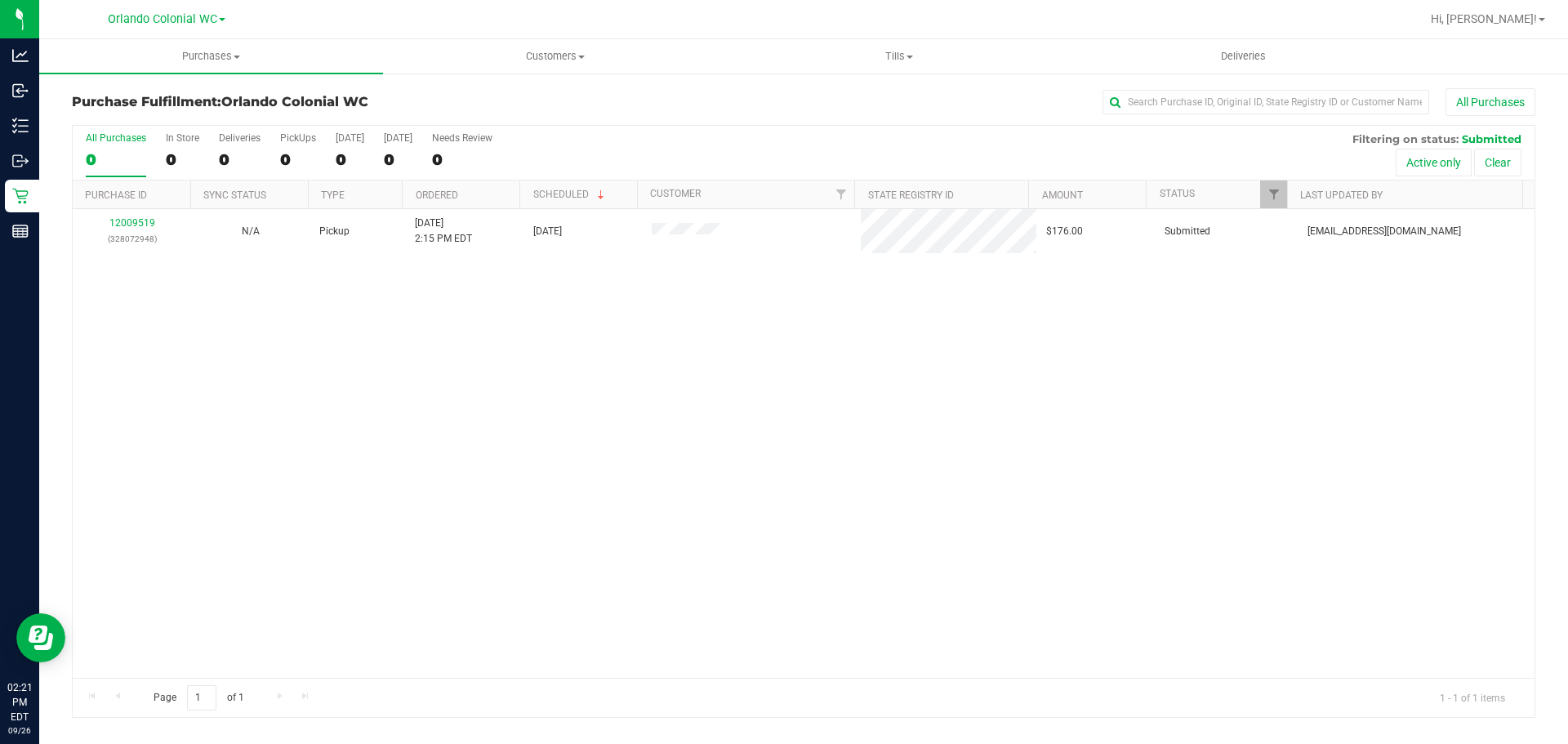
click at [671, 506] on div "12009519 (328072948) N/A Pickup 9/26/2025 2:15 PM EDT 9/26/2025 $176.00 Submitt…" at bounding box center [803, 443] width 1462 height 469
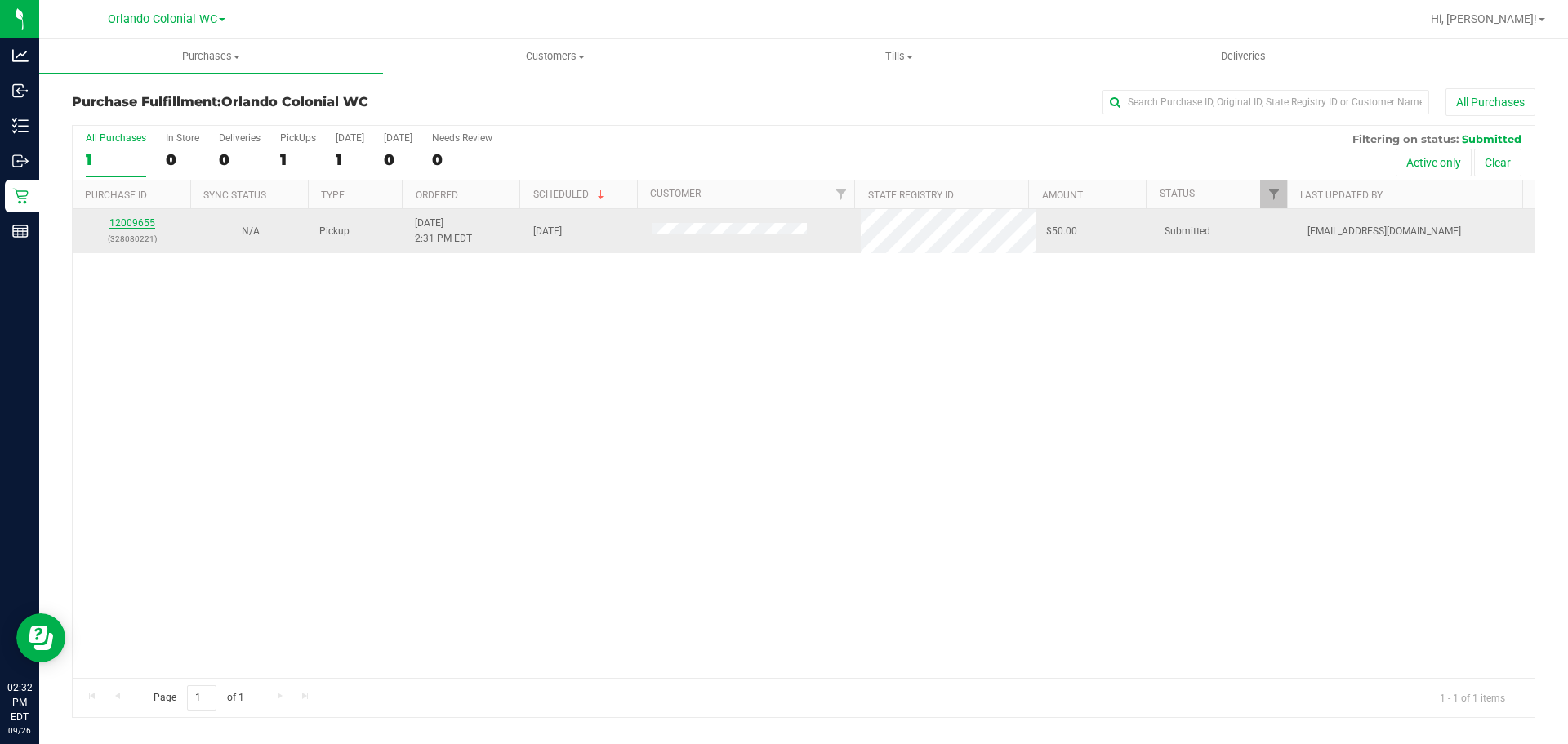
click at [141, 219] on link "12009655" at bounding box center [132, 223] width 46 height 11
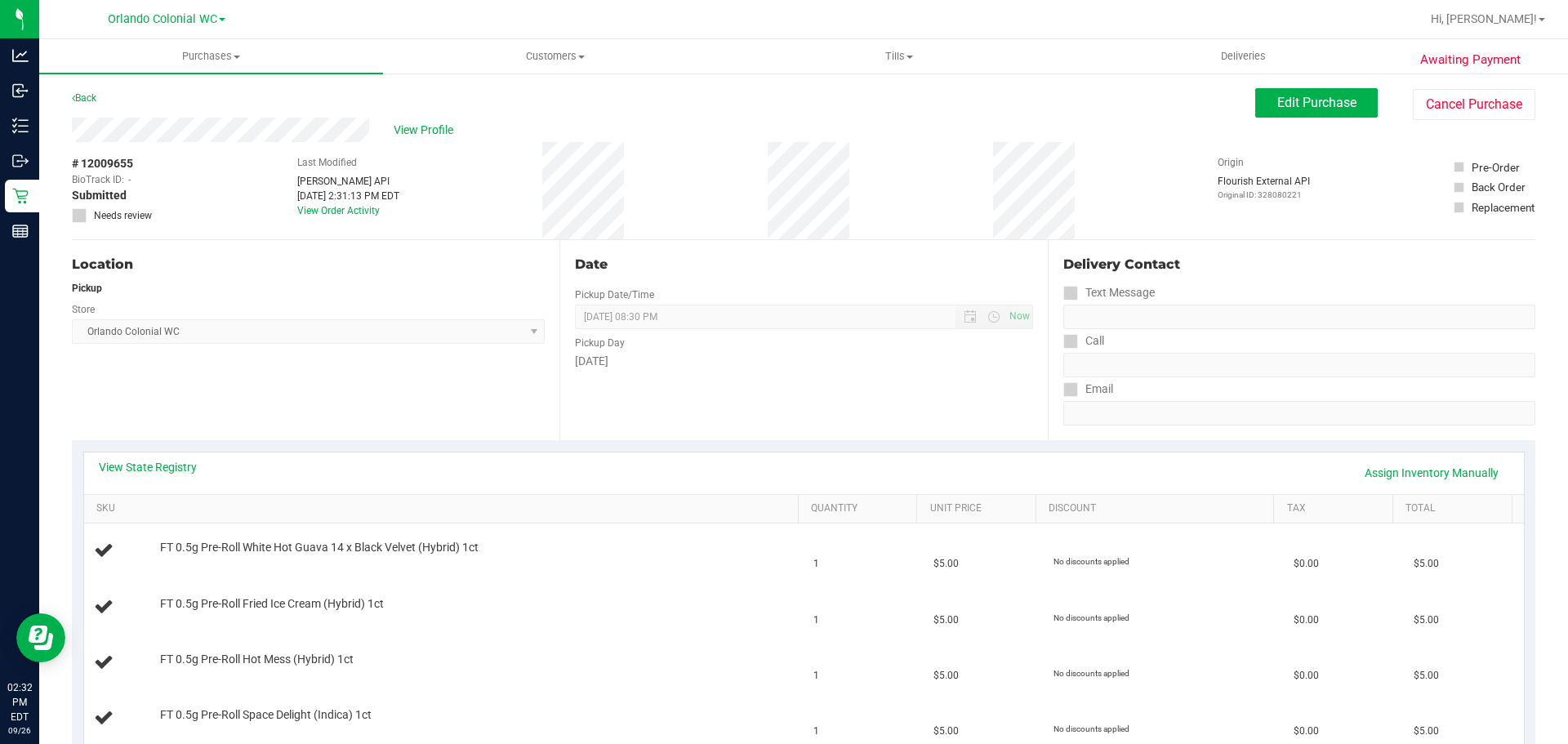
click at [85, 110] on div "Back Edit Purchase Cancel Purchase" at bounding box center [804, 102] width 1464 height 29
click at [87, 97] on link "Back" at bounding box center [85, 98] width 24 height 11
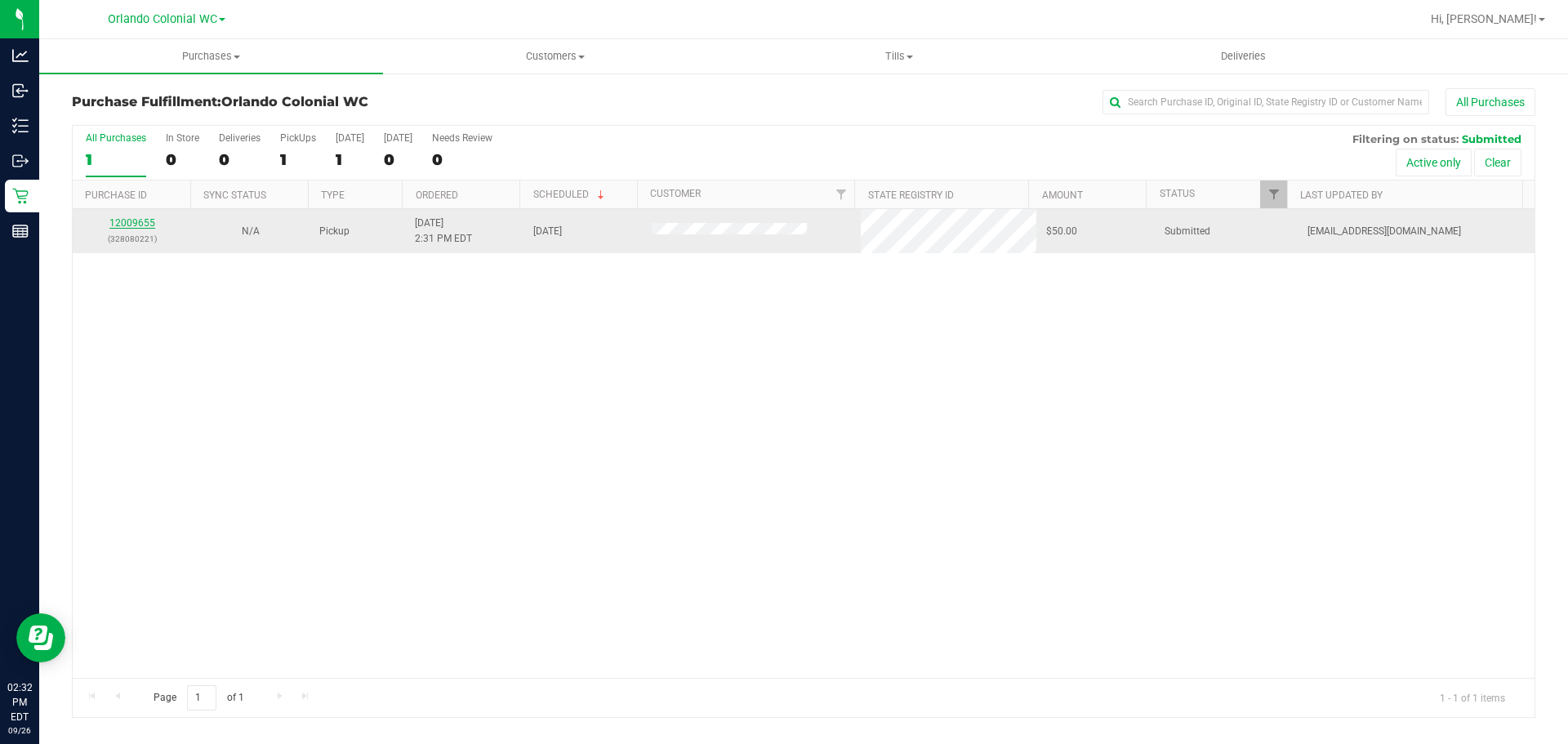
click at [146, 222] on link "12009655" at bounding box center [132, 223] width 46 height 11
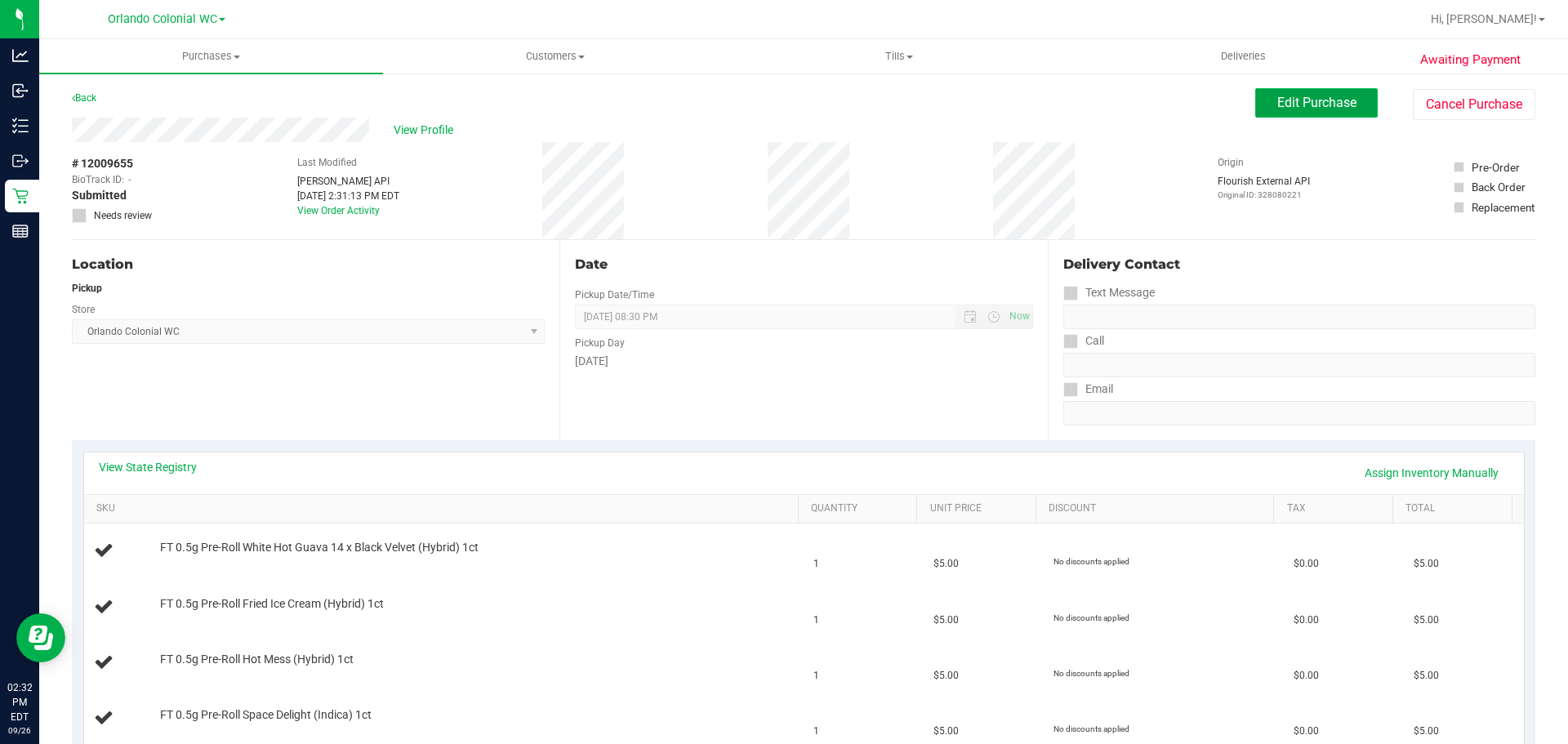
click at [1305, 104] on span "Edit Purchase" at bounding box center [1316, 102] width 79 height 16
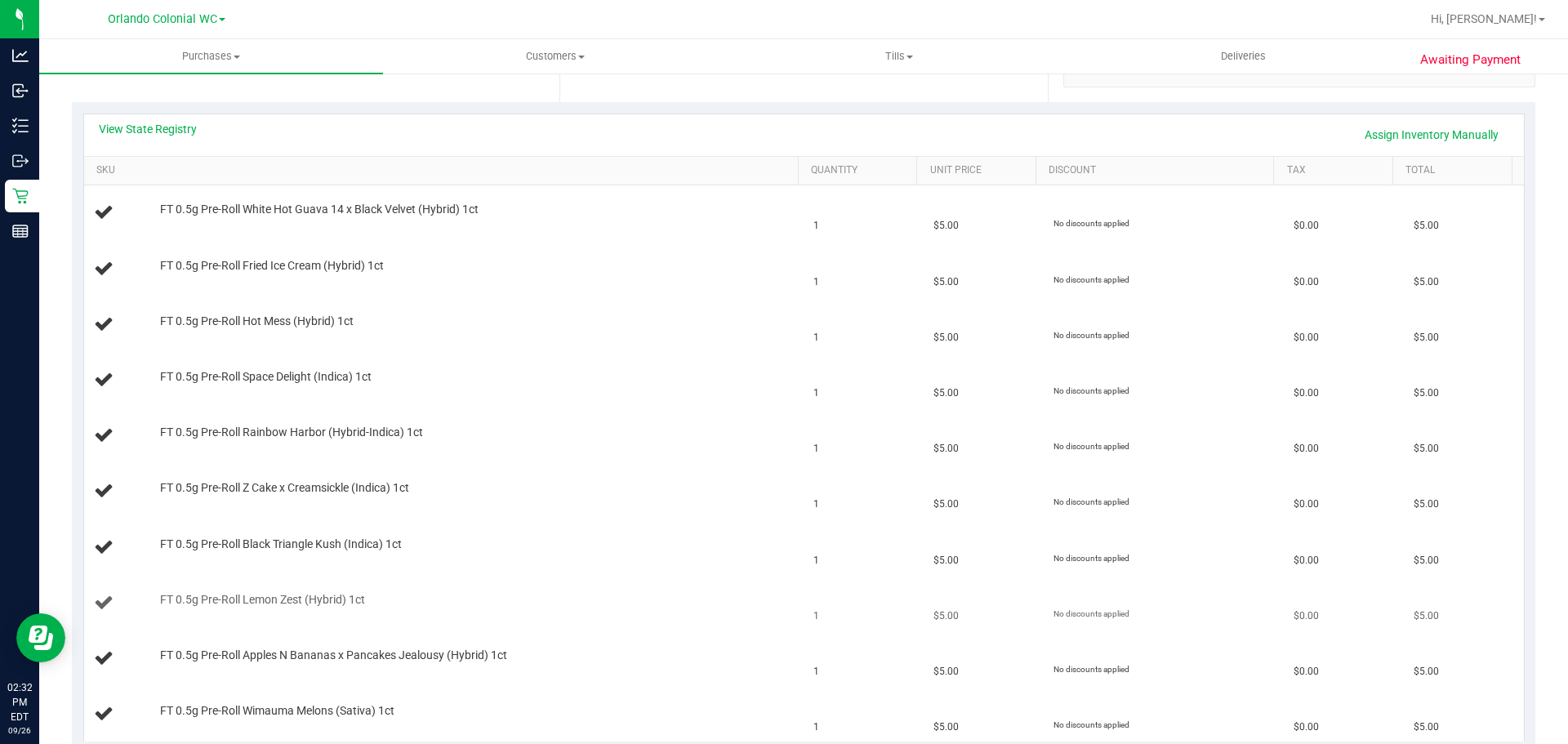
scroll to position [572, 0]
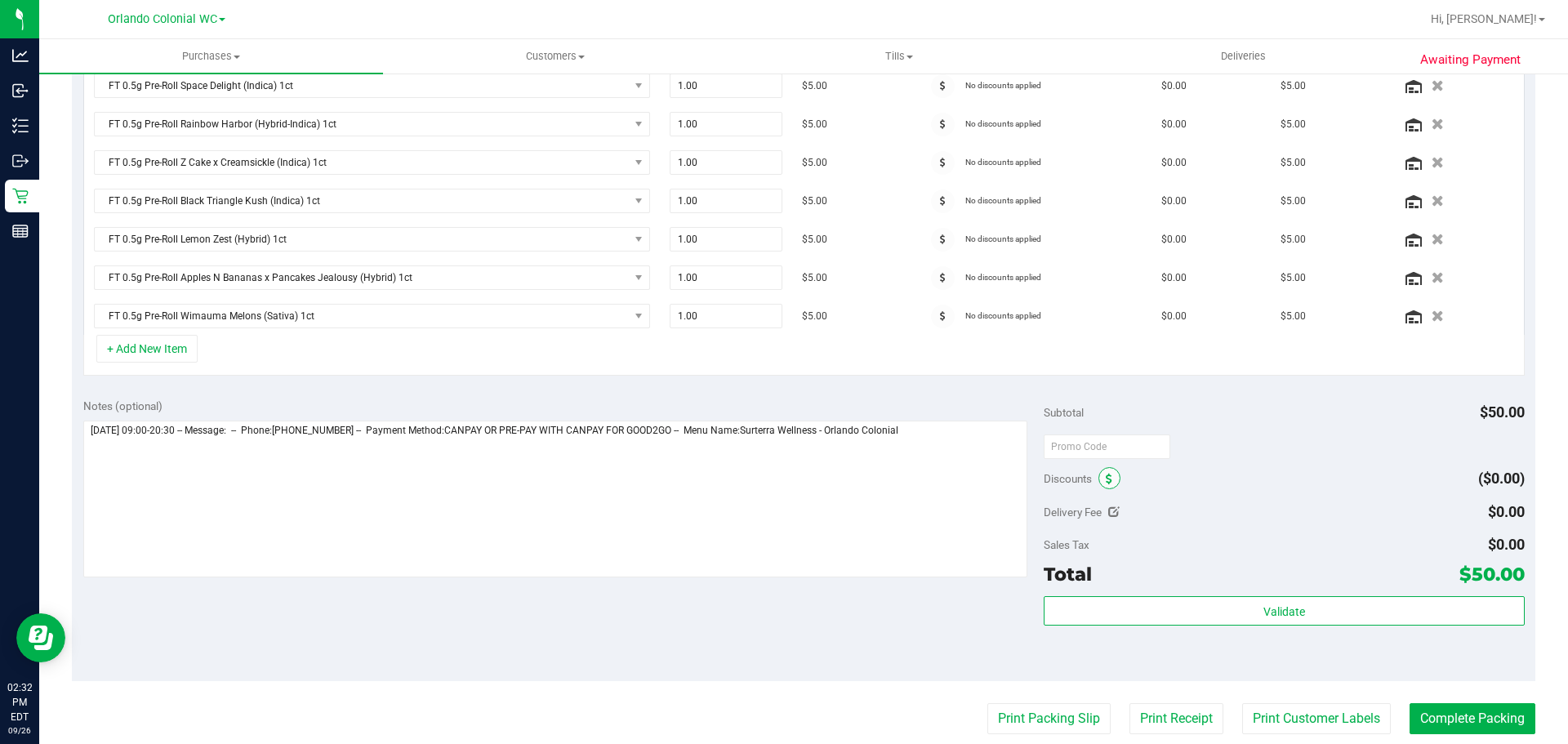
click at [1099, 478] on span at bounding box center [1109, 478] width 22 height 22
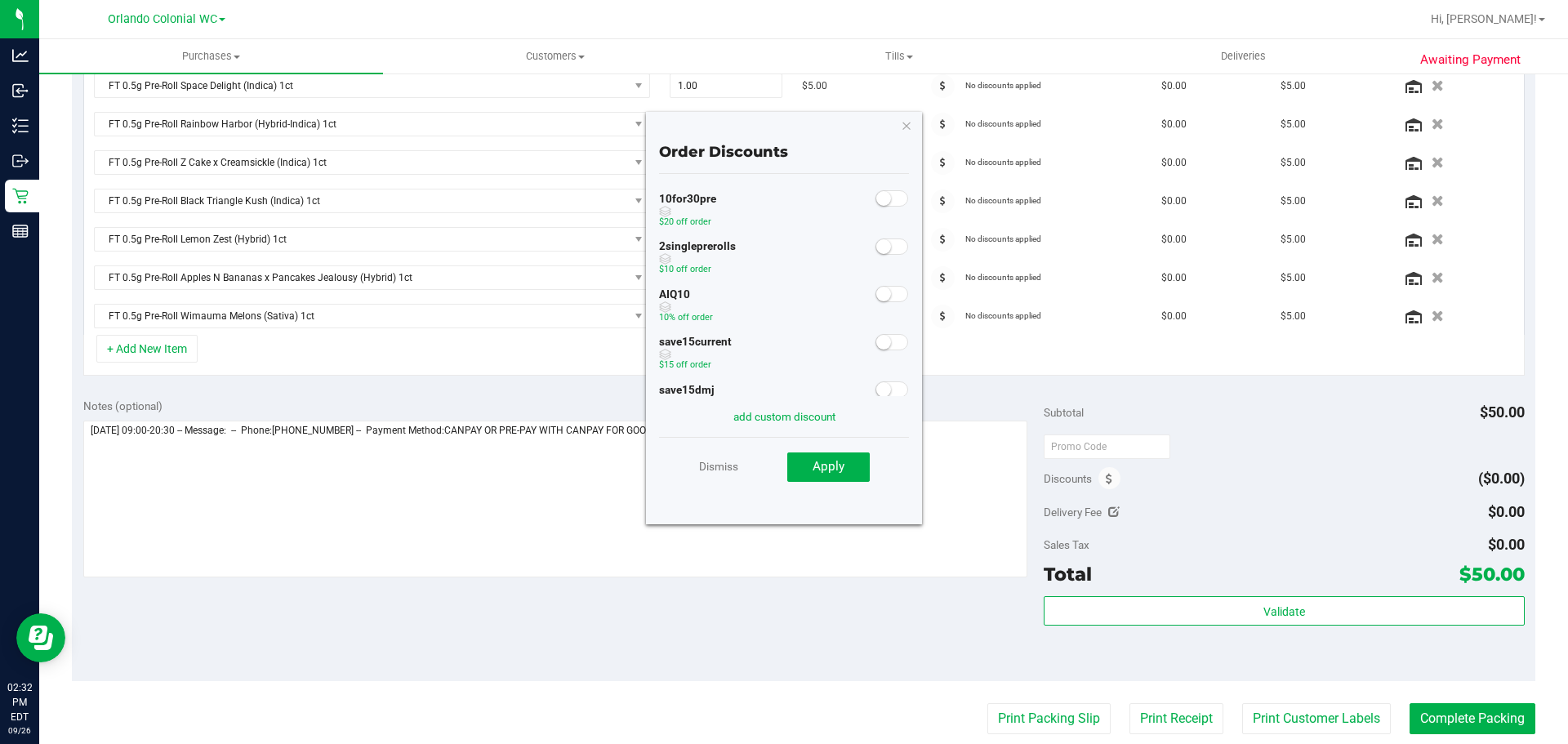
click at [876, 202] on small at bounding box center [884, 199] width 15 height 15
click at [836, 468] on span "Apply" at bounding box center [828, 467] width 32 height 15
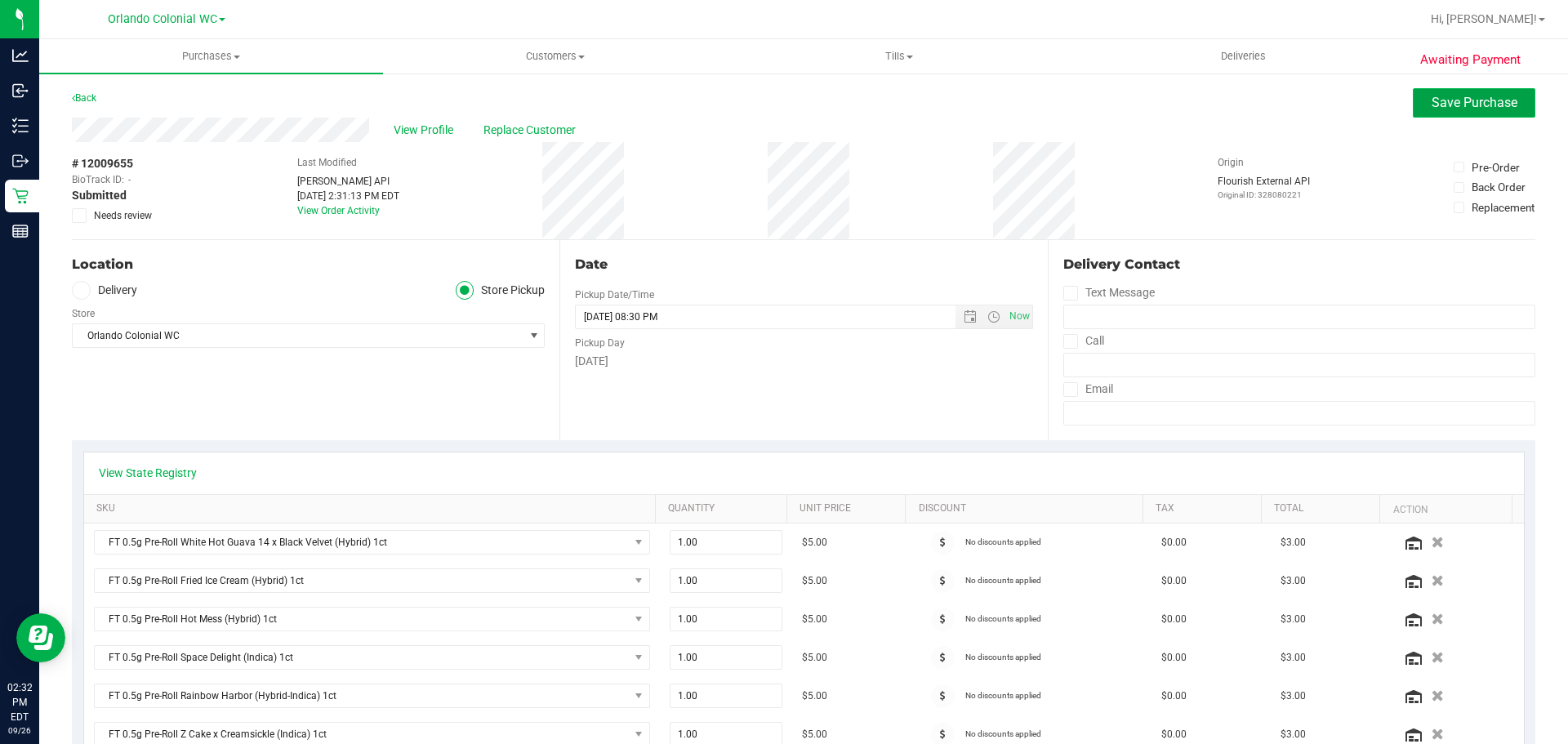
click at [1470, 91] on button "Save Purchase" at bounding box center [1474, 102] width 122 height 29
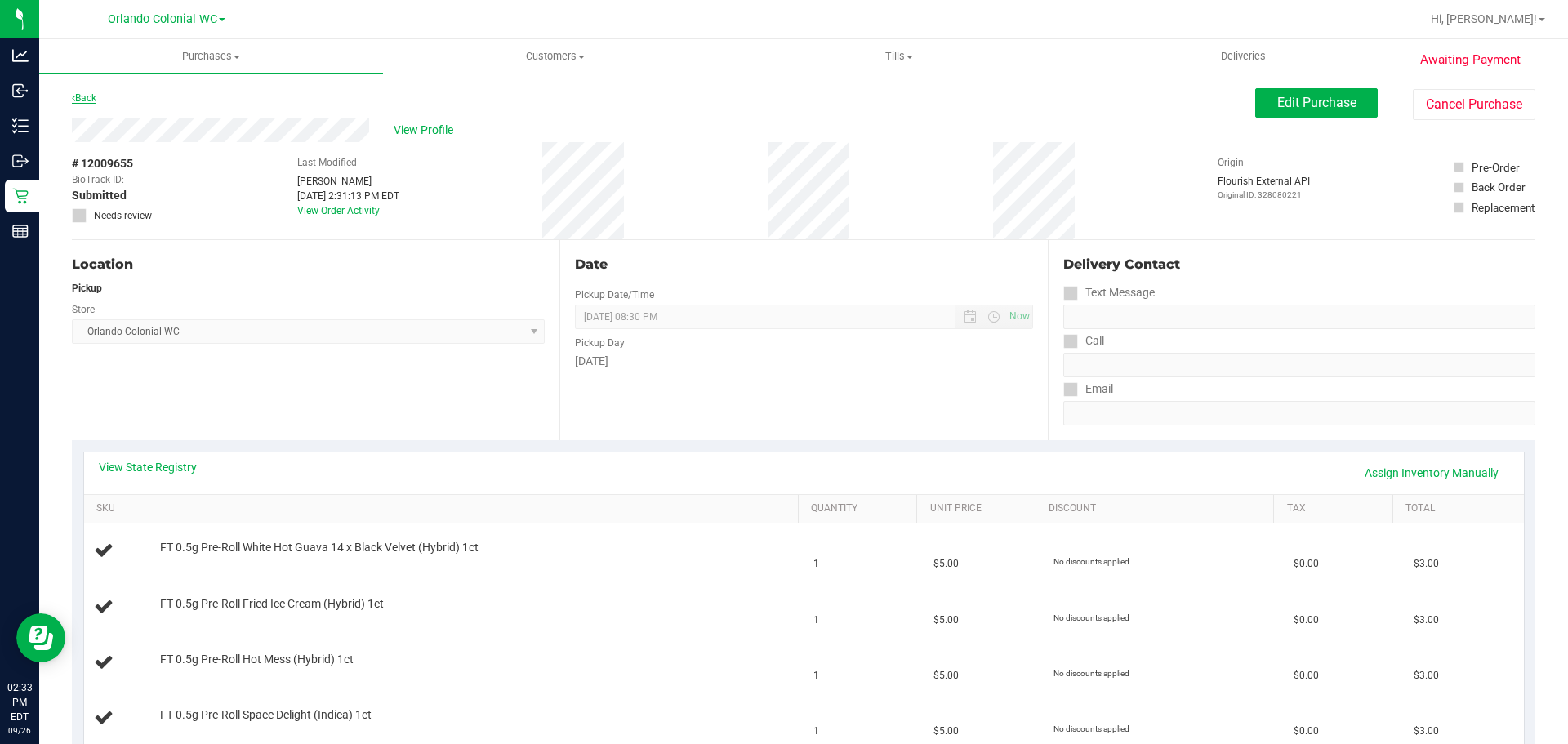
click at [93, 100] on link "Back" at bounding box center [85, 98] width 24 height 11
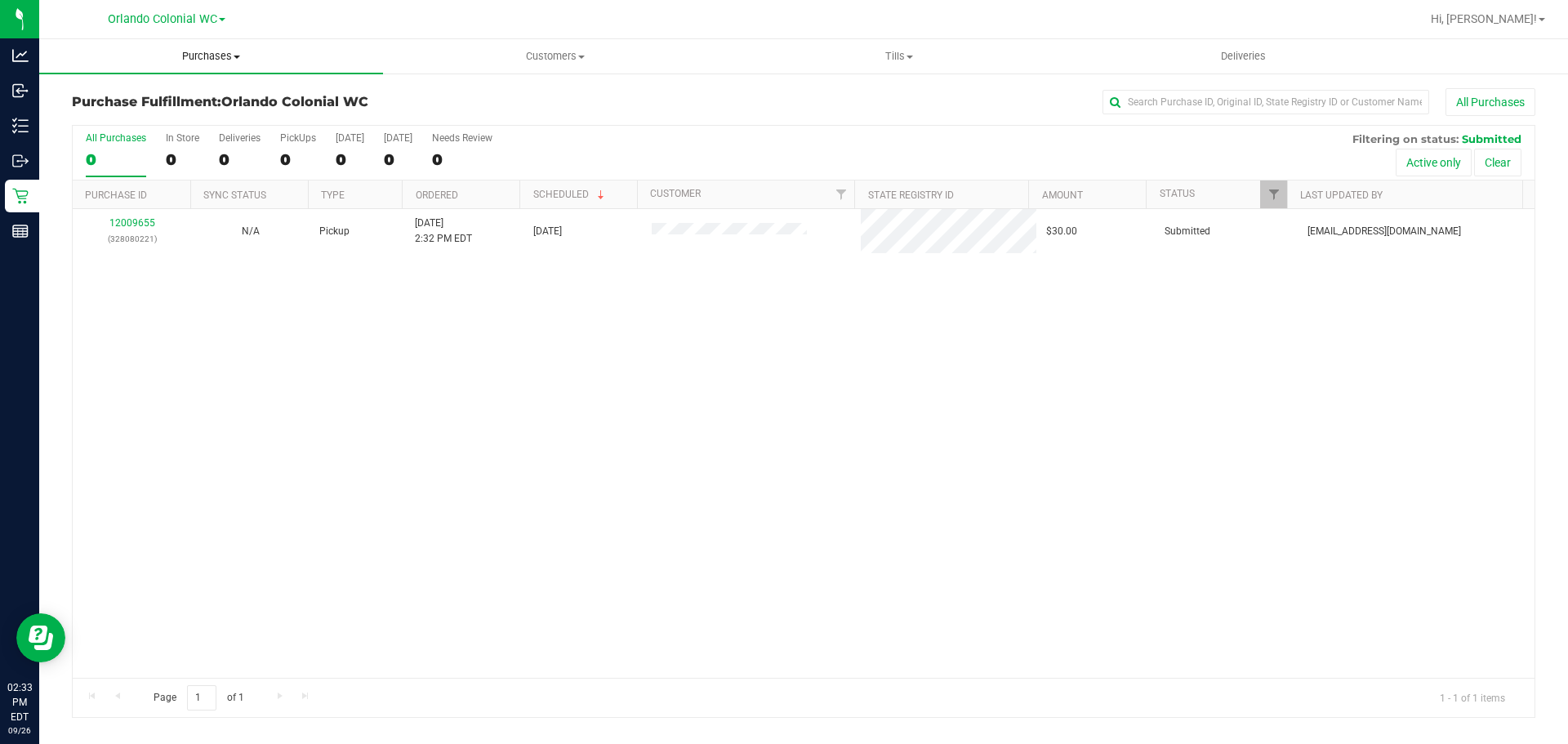
click at [202, 54] on span "Purchases" at bounding box center [211, 56] width 344 height 15
click at [193, 123] on li "Fulfillment" at bounding box center [211, 118] width 344 height 20
drag, startPoint x: 59, startPoint y: 101, endPoint x: 485, endPoint y: 112, distance: 426.1
click at [402, 110] on div "Purchase Fulfillment: Orlando Colonial WC All Purchases All Purchases 1 In Stor…" at bounding box center [804, 403] width 1529 height 662
click at [533, 107] on h3 "Purchase Fulfillment: Orlando Colonial WC" at bounding box center [315, 102] width 487 height 15
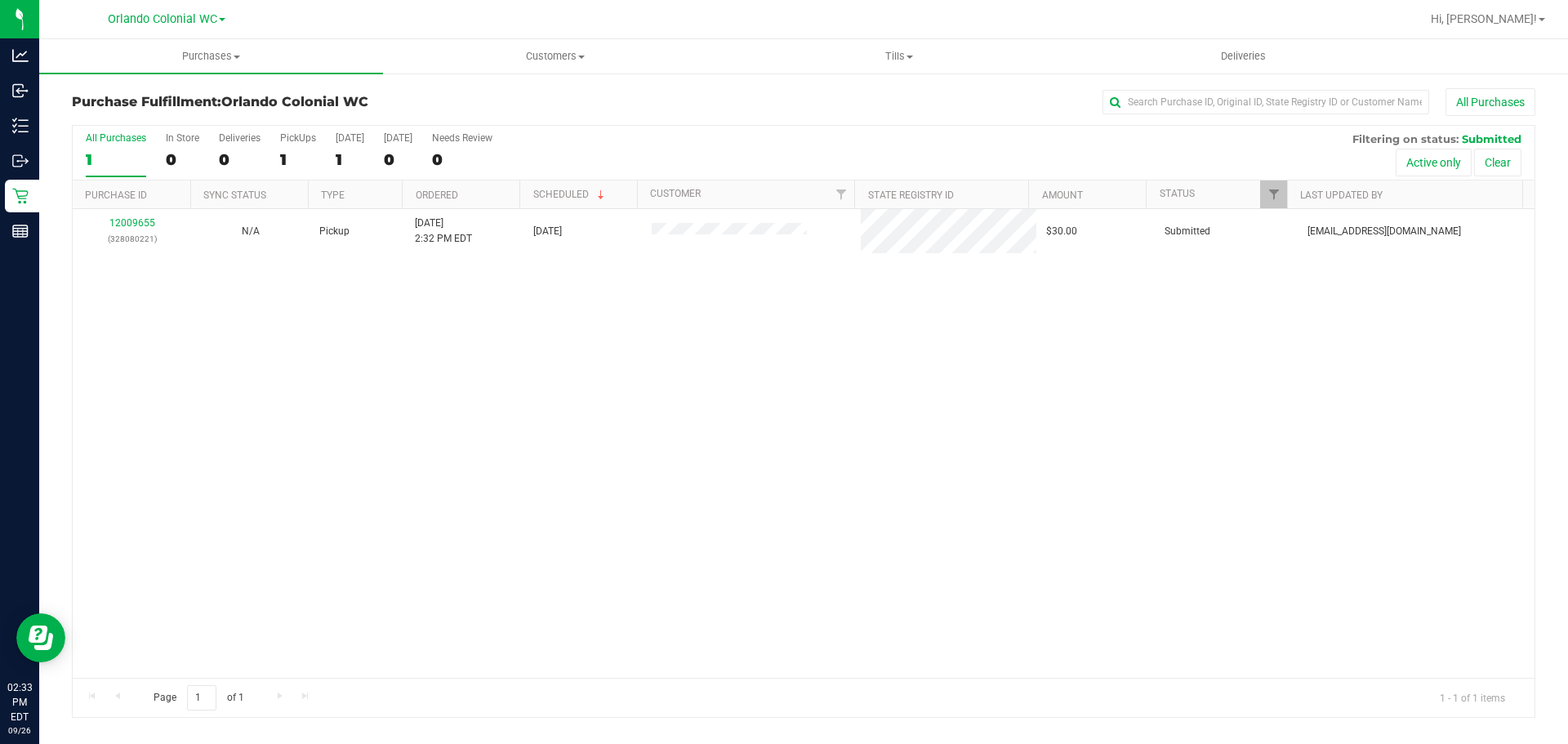
click at [531, 107] on h3 "Purchase Fulfillment: Orlando Colonial WC" at bounding box center [315, 102] width 487 height 15
click at [277, 103] on span "Orlando Colonial WC" at bounding box center [295, 101] width 147 height 16
click at [486, 86] on div "Purchase Fulfillment: Orlando Colonial WC All Purchases All Purchases 1 In Stor…" at bounding box center [804, 403] width 1529 height 662
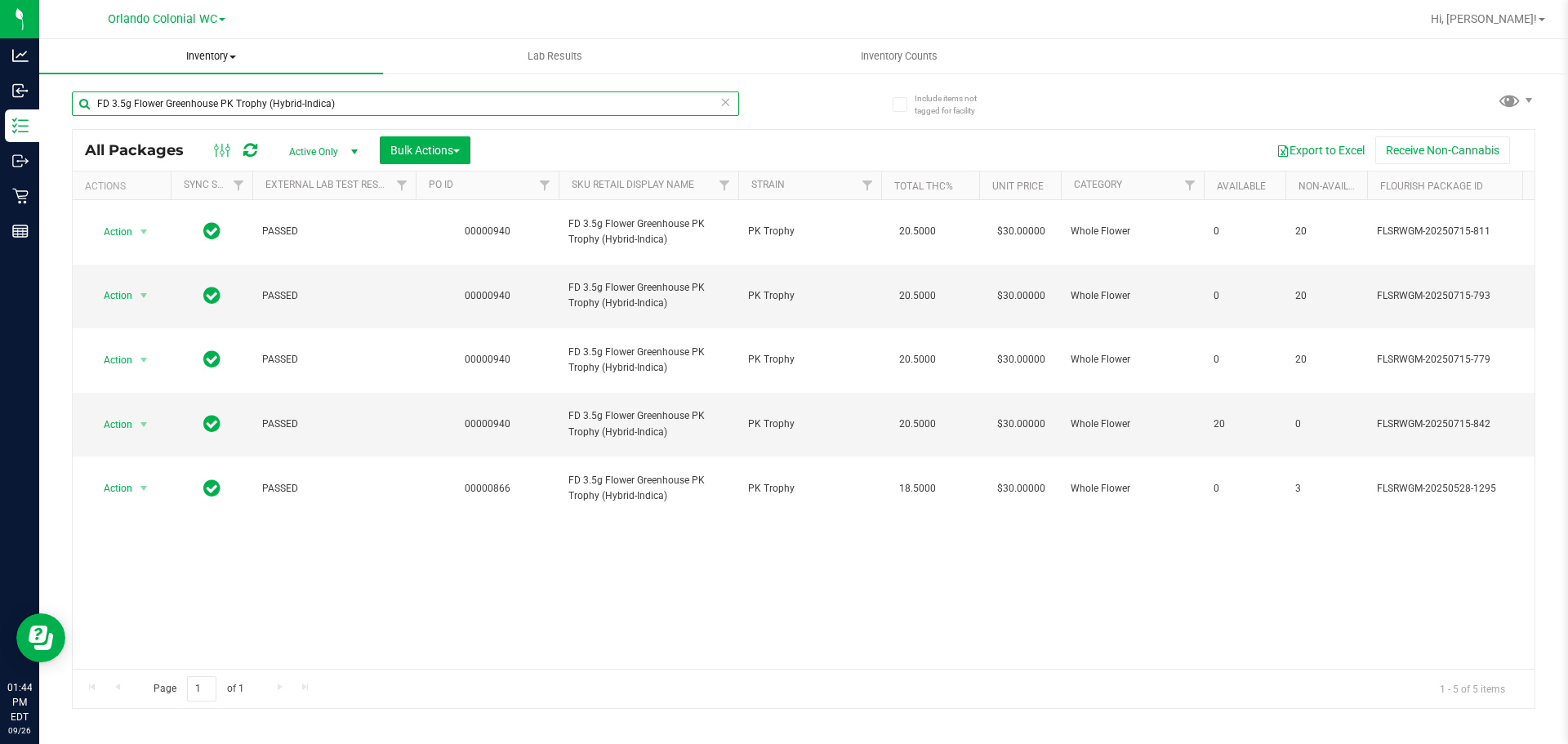
drag, startPoint x: 348, startPoint y: 97, endPoint x: 181, endPoint y: 50, distance: 173.5
click at [0, 85] on div "Analytics Inbound Inventory Outbound Retail Reports 01:44 PM EDT 09/26/2025 09/…" at bounding box center [784, 372] width 1568 height 744
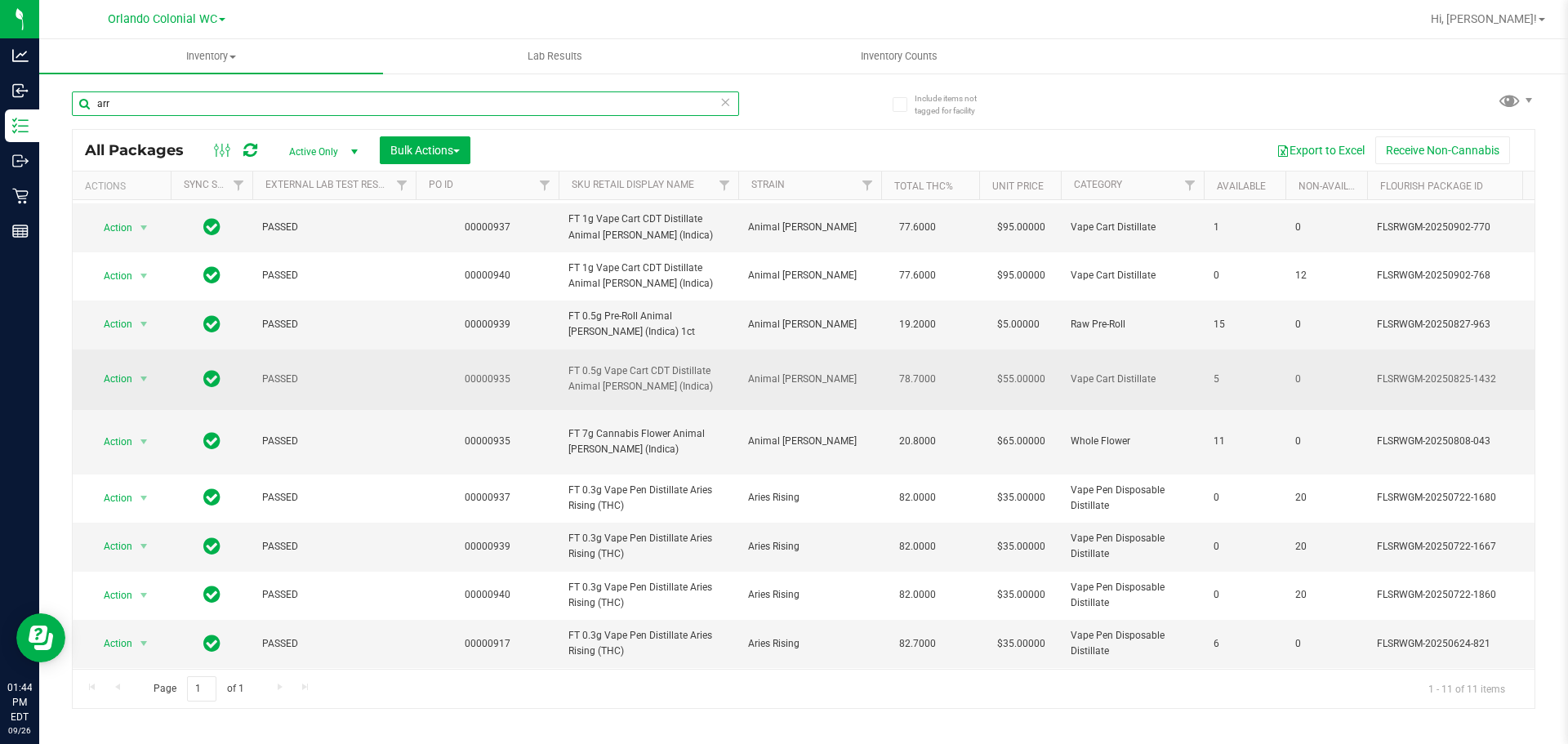
scroll to position [89, 0]
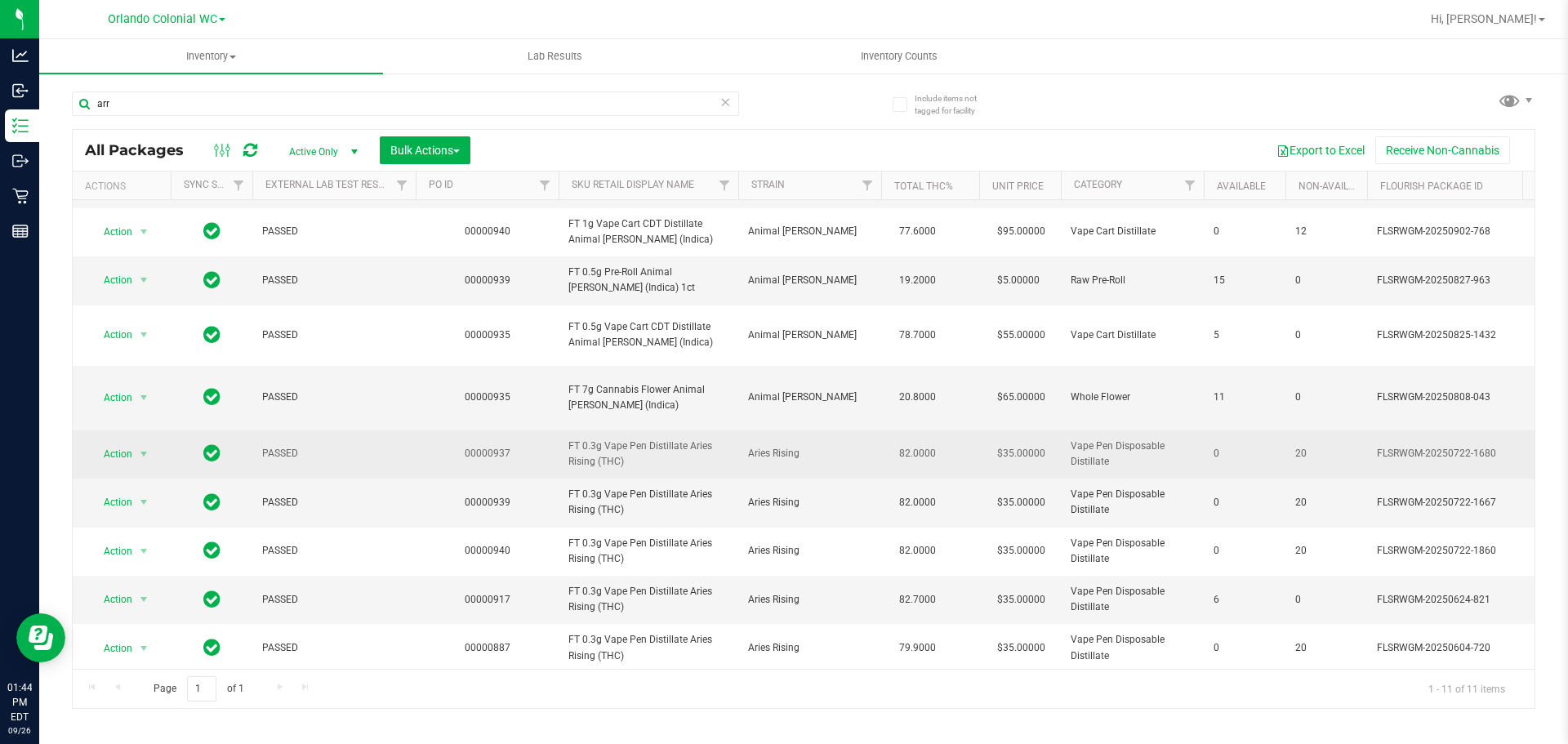
click at [662, 445] on span "FT 0.3g Vape Pen Distillate Aries Rising (THC)" at bounding box center [648, 454] width 160 height 31
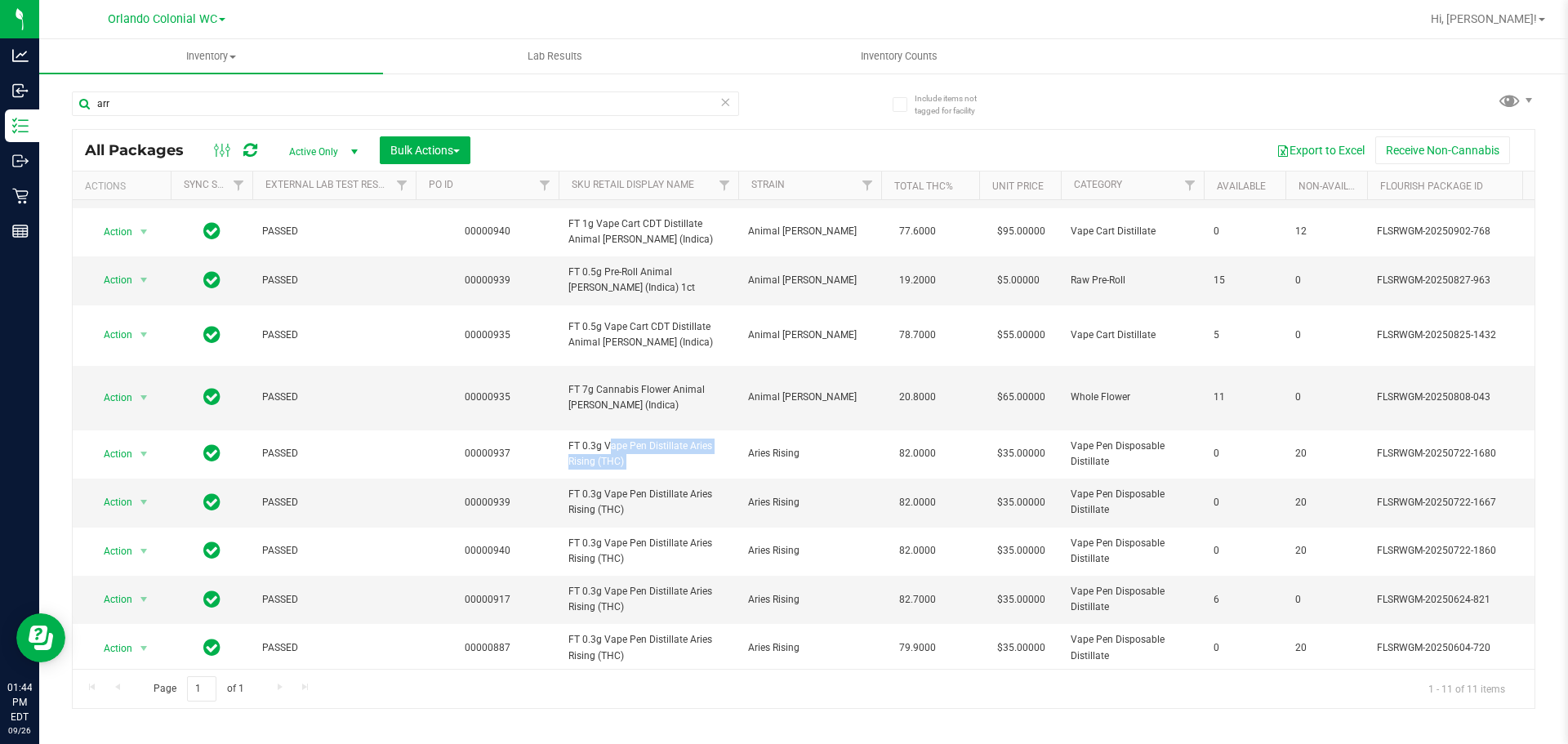
copy tr "FT 0.3g Vape Pen Distillate Aries Rising (THC)"
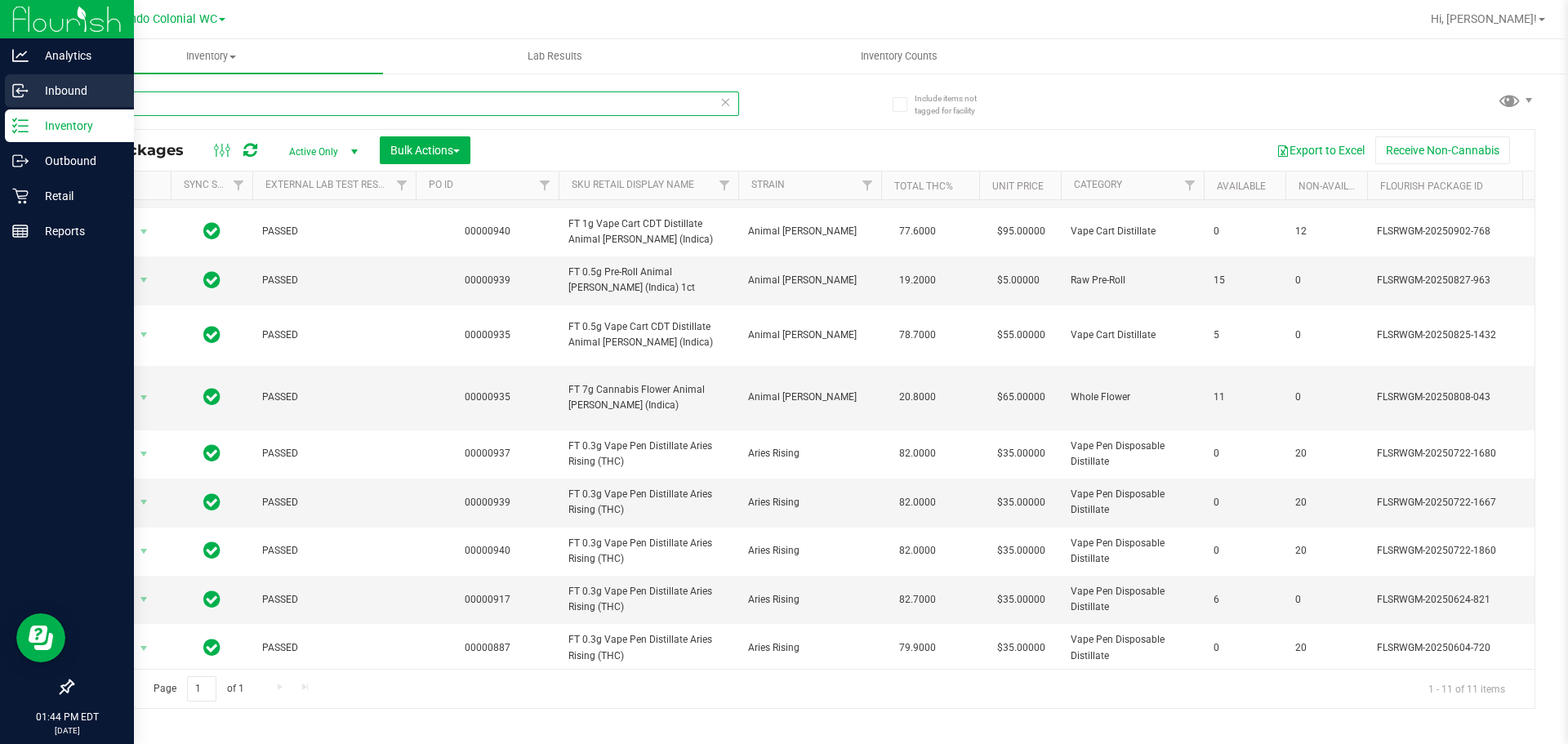
drag, startPoint x: 135, startPoint y: 108, endPoint x: 38, endPoint y: 109, distance: 97.0
click at [35, 108] on div "Analytics Inbound Inventory Outbound Retail Reports 01:44 PM EDT 09/26/2025 09/…" at bounding box center [784, 372] width 1568 height 744
paste input "FT 0.3g Vape Pen Distillate Aries Rising (THC)"
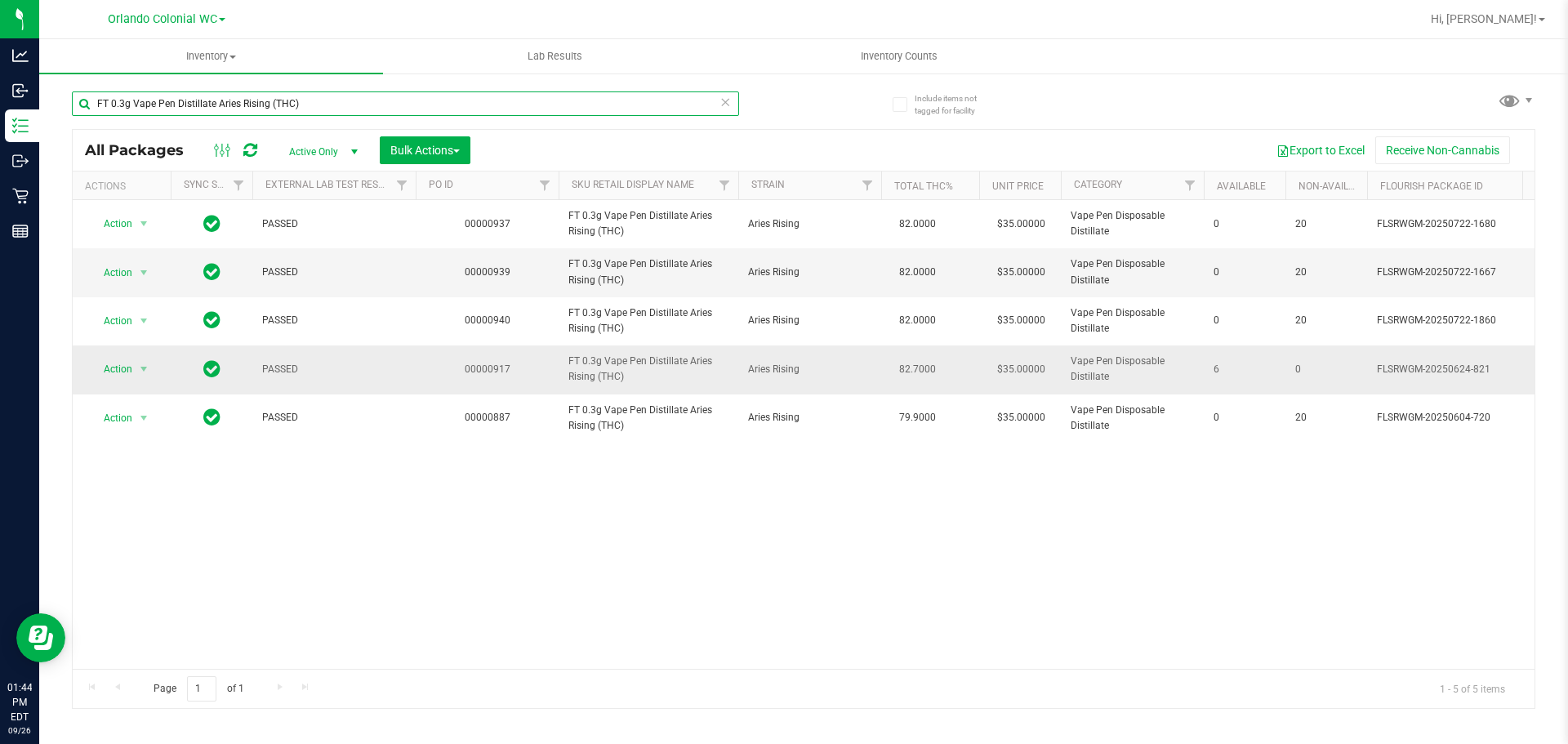
type input "FT 0.3g Vape Pen Distillate Aries Rising (THC)"
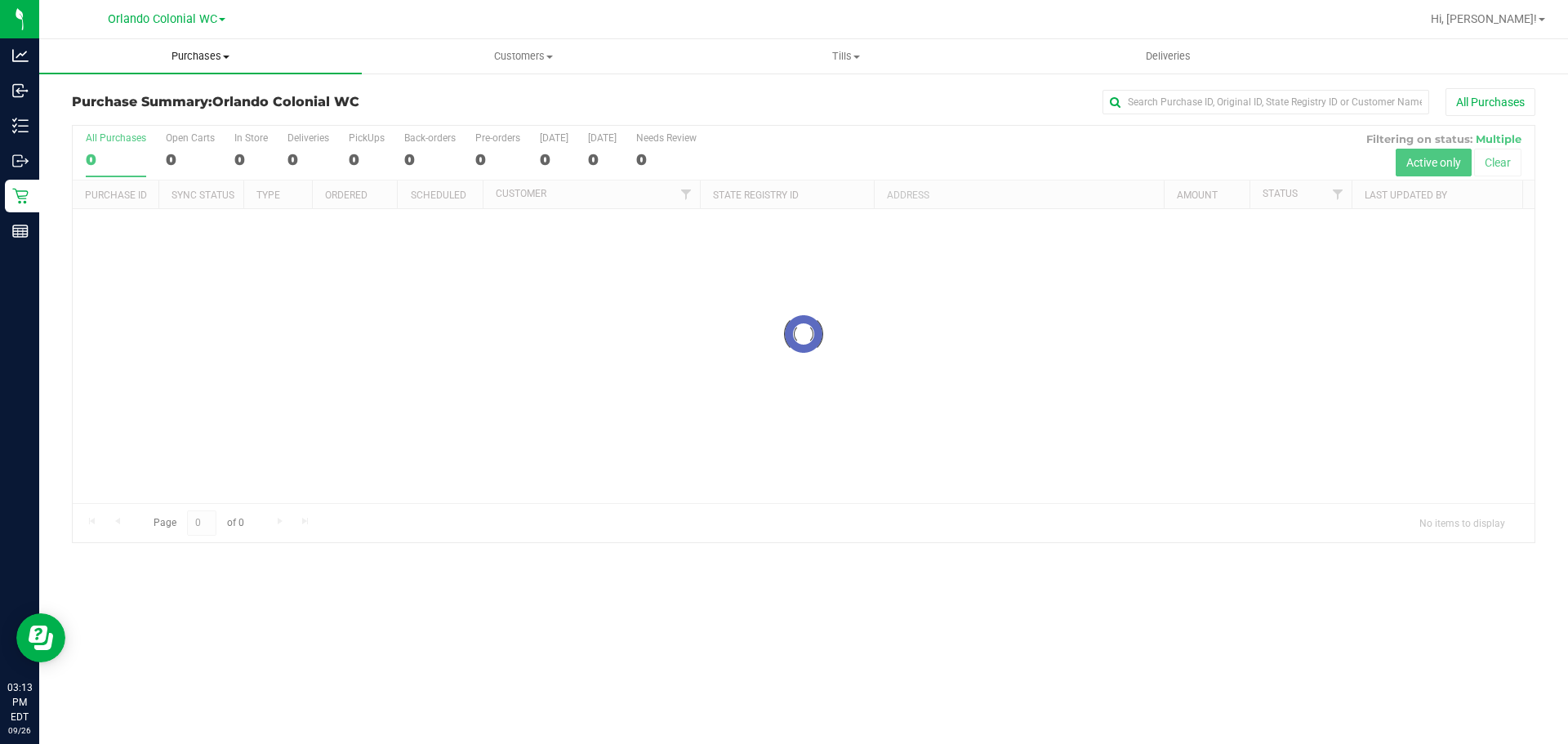
click at [221, 54] on span "Purchases" at bounding box center [201, 56] width 323 height 15
click at [114, 125] on span "Fulfillment" at bounding box center [90, 117] width 101 height 14
